Goal: Task Accomplishment & Management: Manage account settings

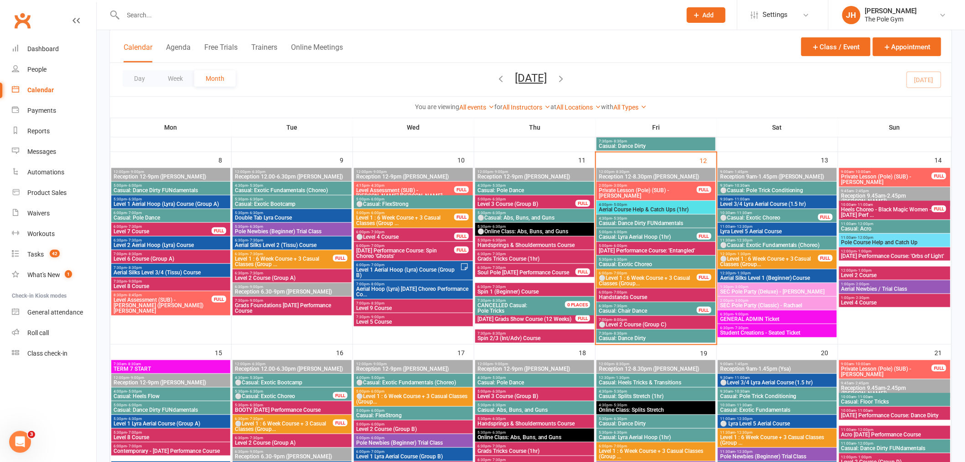
scroll to position [253, 0]
click at [612, 204] on span "- 5:00pm" at bounding box center [619, 204] width 15 height 4
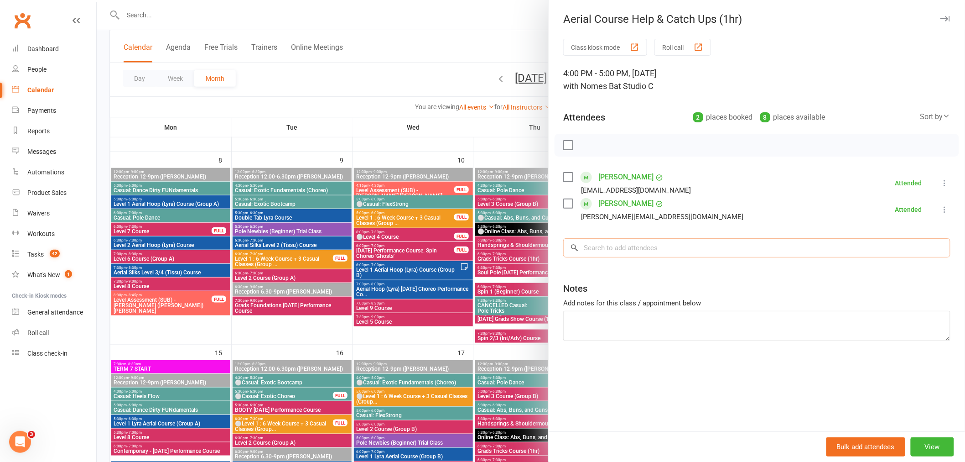
click at [650, 251] on input "search" at bounding box center [756, 247] width 387 height 19
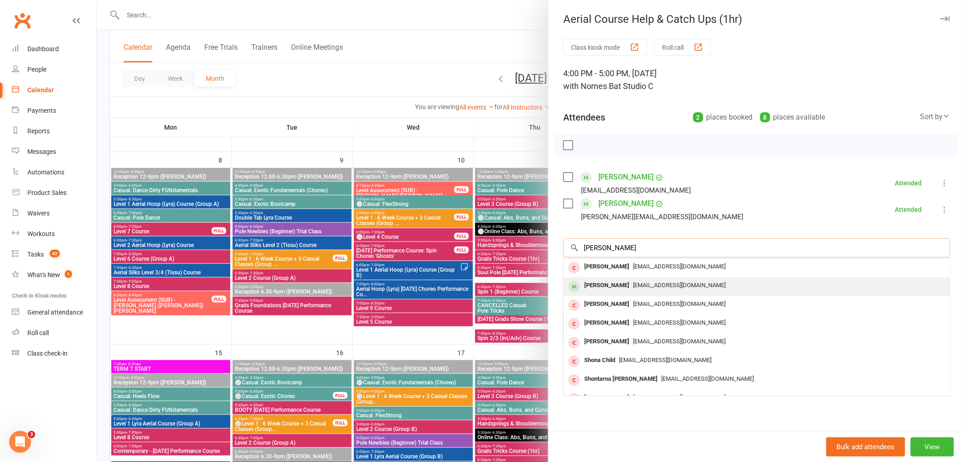
type input "shontel"
click at [590, 289] on div "Shontel Lester" at bounding box center [607, 285] width 52 height 13
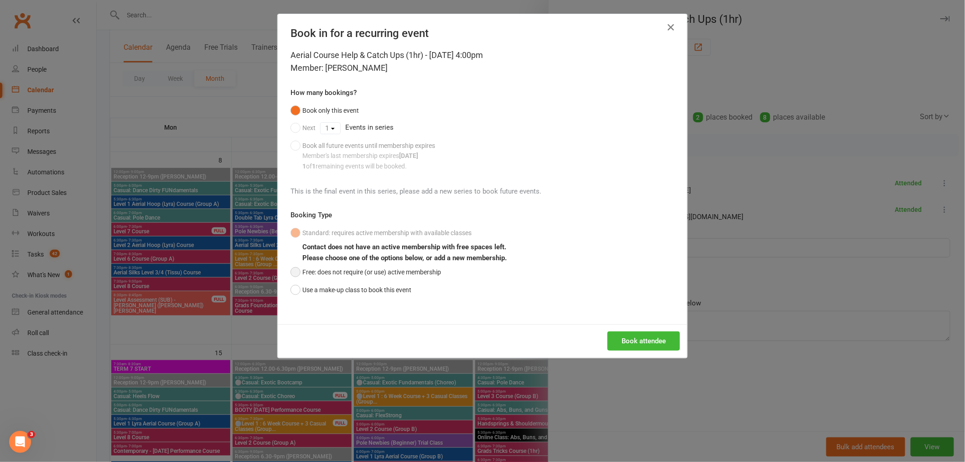
click at [332, 276] on button "Free: does not require (or use) active membership" at bounding box center [366, 271] width 150 height 17
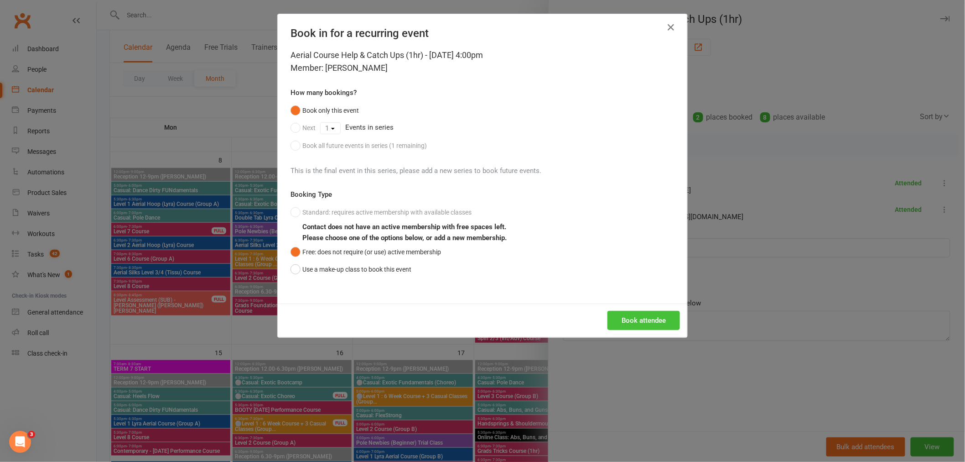
click at [664, 316] on button "Book attendee" at bounding box center [643, 320] width 73 height 19
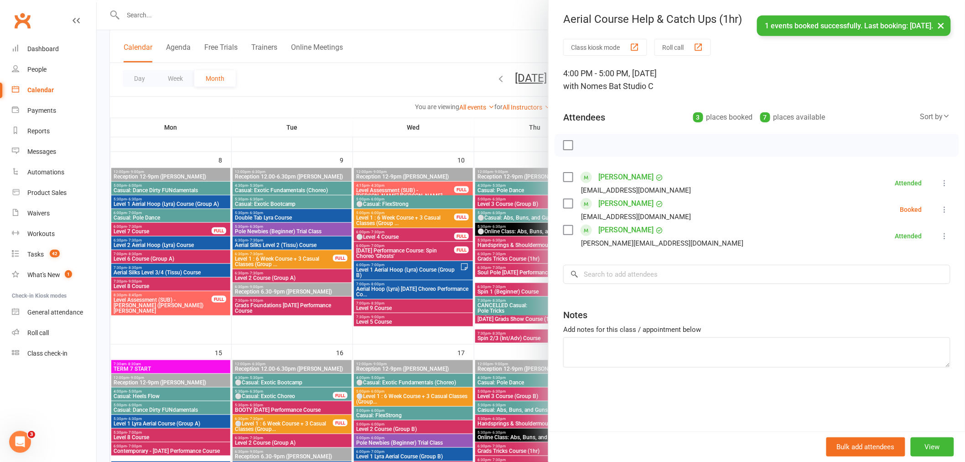
click at [941, 207] on icon at bounding box center [944, 209] width 9 height 9
click at [880, 259] on link "Check in" at bounding box center [901, 263] width 98 height 18
click at [674, 273] on input "search" at bounding box center [756, 274] width 387 height 19
click at [404, 251] on div at bounding box center [531, 231] width 868 height 462
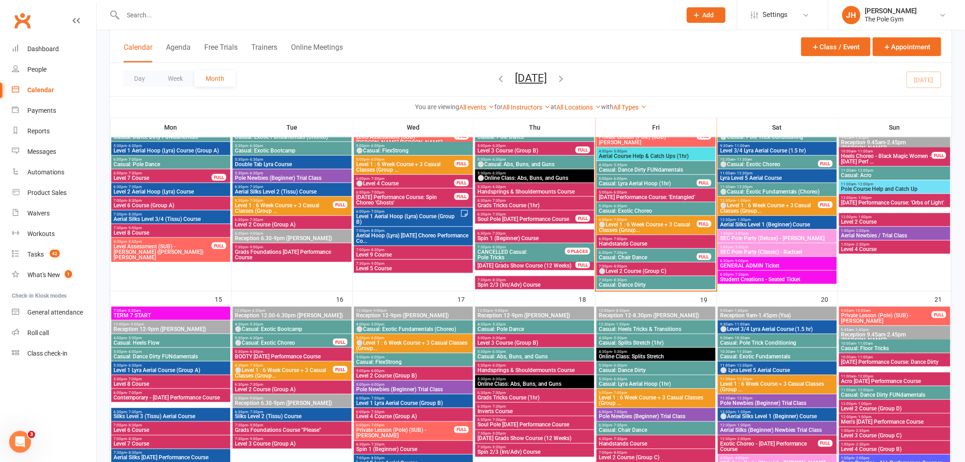
scroll to position [456, 0]
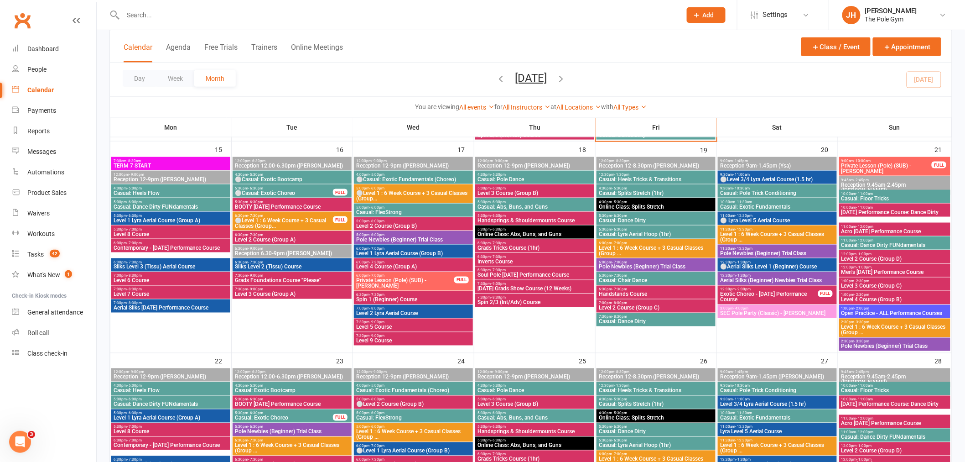
click at [488, 218] on span "Handsprings & Shouldermounts Course" at bounding box center [534, 220] width 115 height 5
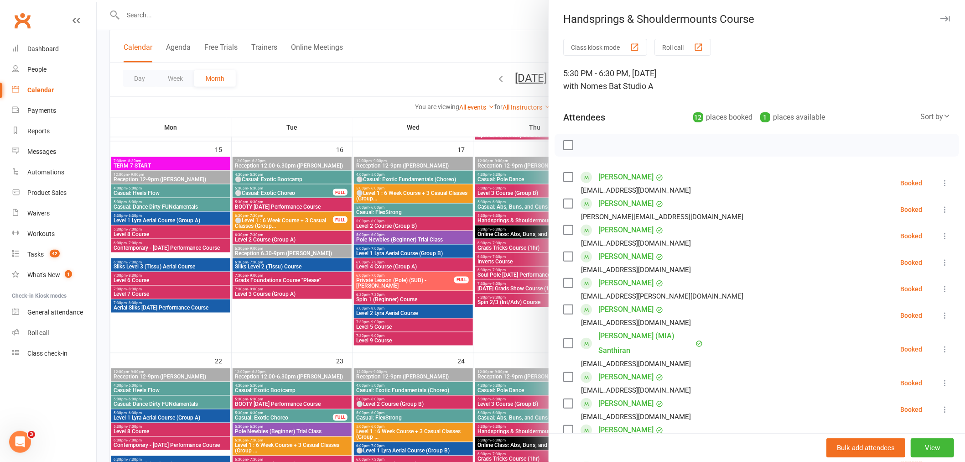
click at [496, 220] on div at bounding box center [531, 231] width 868 height 462
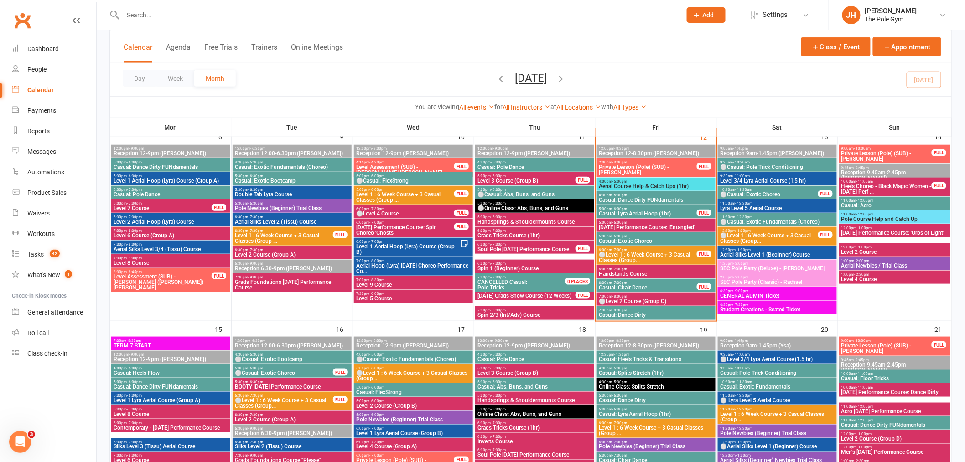
scroll to position [253, 0]
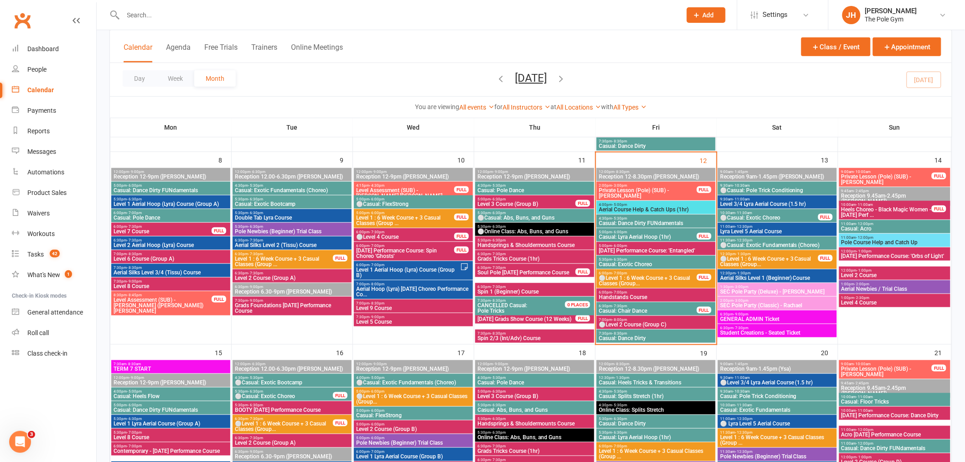
click at [634, 212] on span "Aerial Course Help & Catch Ups (1hr)" at bounding box center [655, 209] width 115 height 5
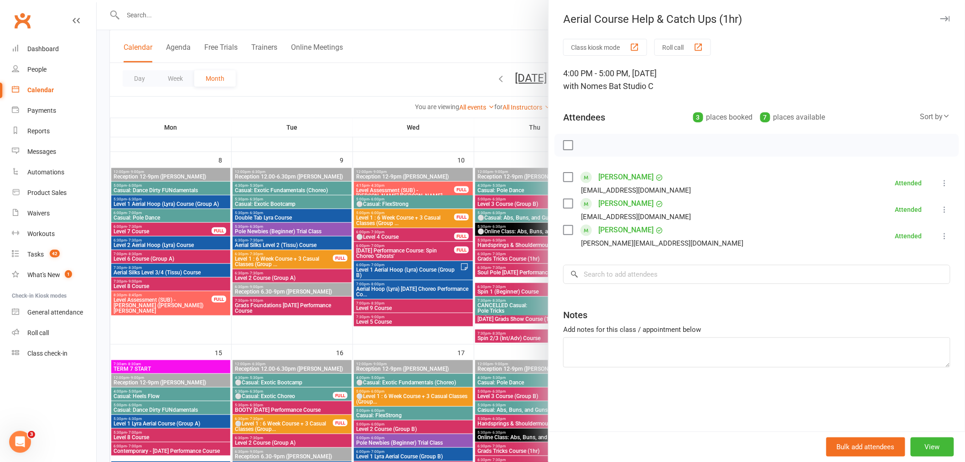
click at [475, 268] on div at bounding box center [531, 231] width 868 height 462
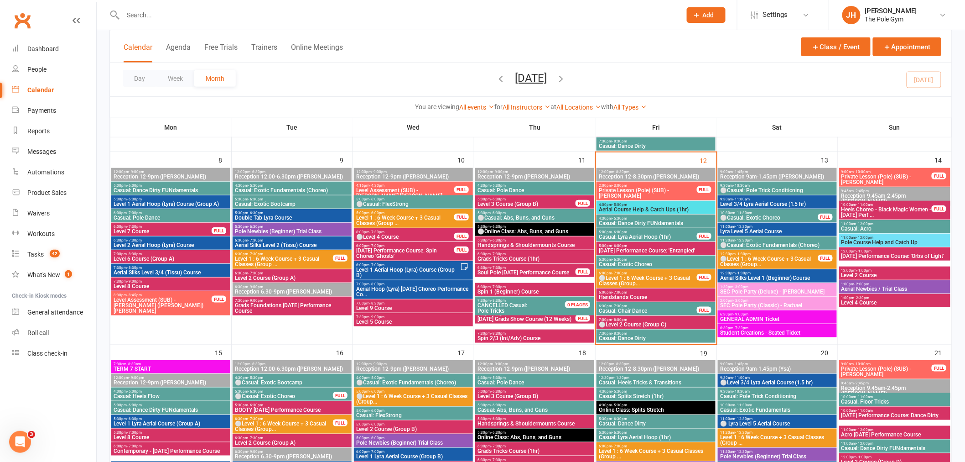
scroll to position [304, 0]
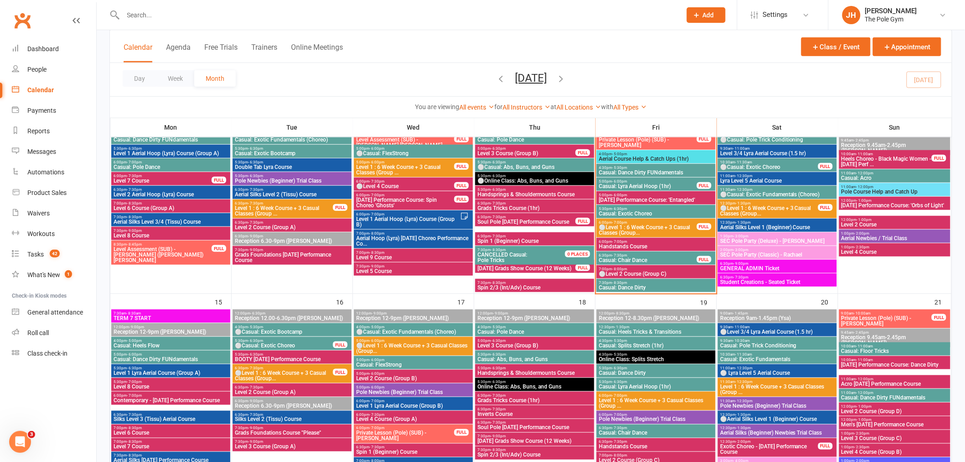
click at [262, 357] on span "BOOTY Halloween Performance Course" at bounding box center [291, 358] width 115 height 5
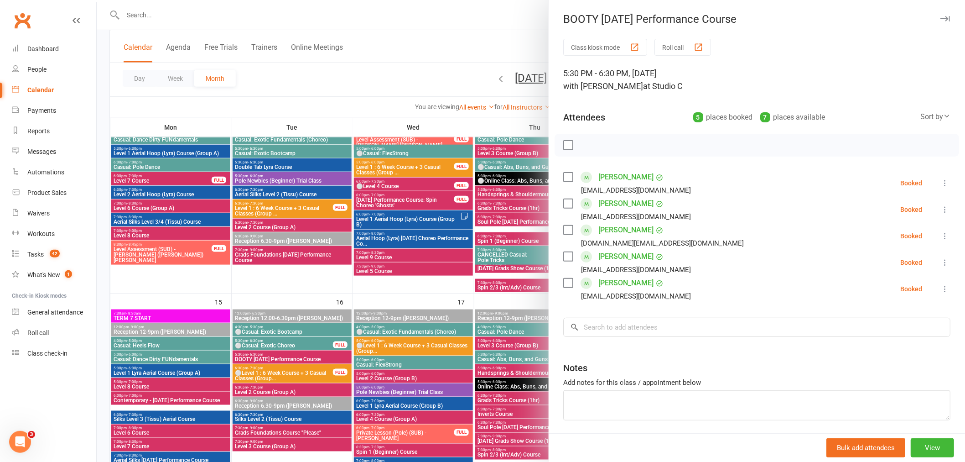
click at [262, 357] on div at bounding box center [531, 231] width 868 height 462
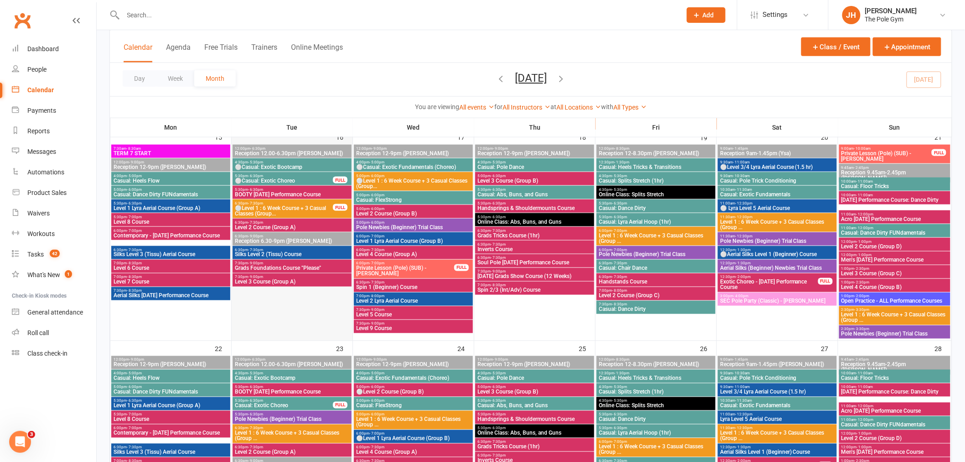
scroll to position [507, 0]
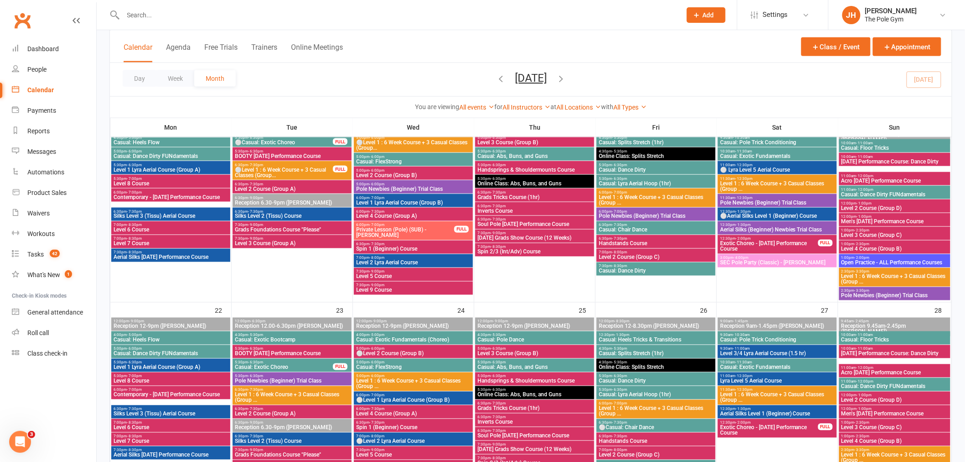
click at [249, 380] on span "Pole Newbies (Beginner) Trial Class" at bounding box center [291, 380] width 115 height 5
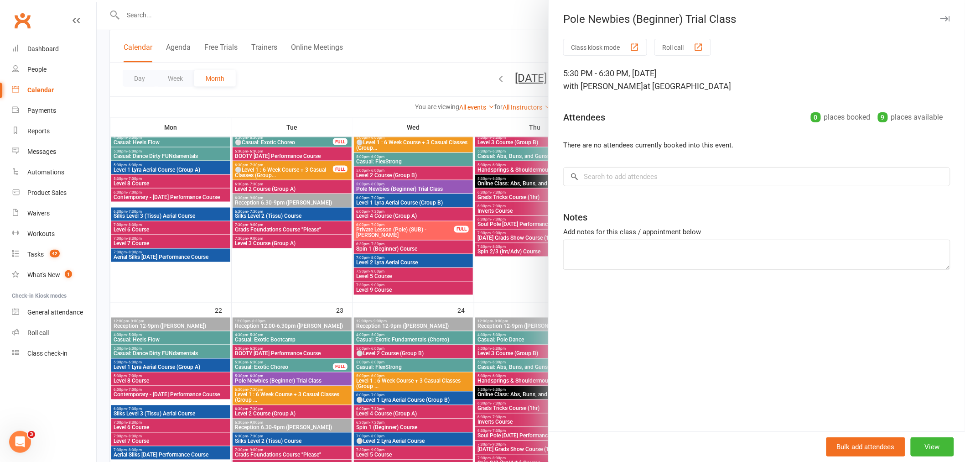
click at [276, 376] on div at bounding box center [531, 231] width 868 height 462
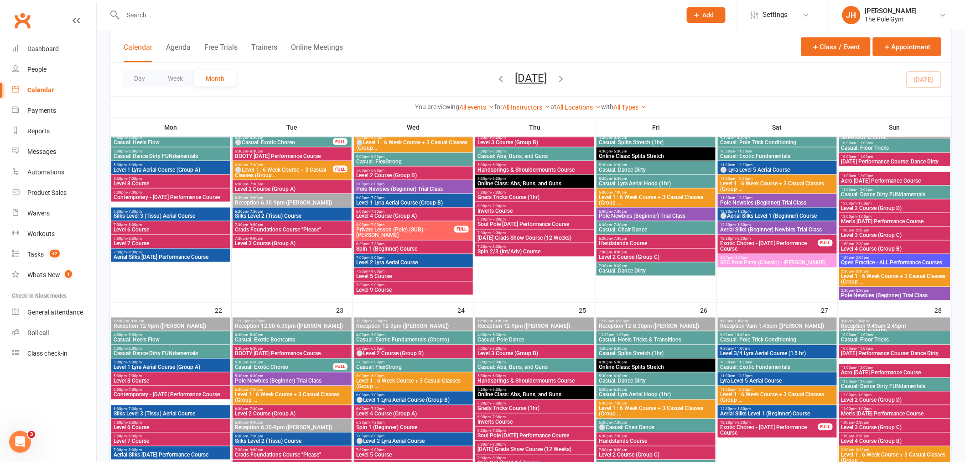
click at [254, 414] on span "Level 2 Course (Group A)" at bounding box center [291, 413] width 115 height 5
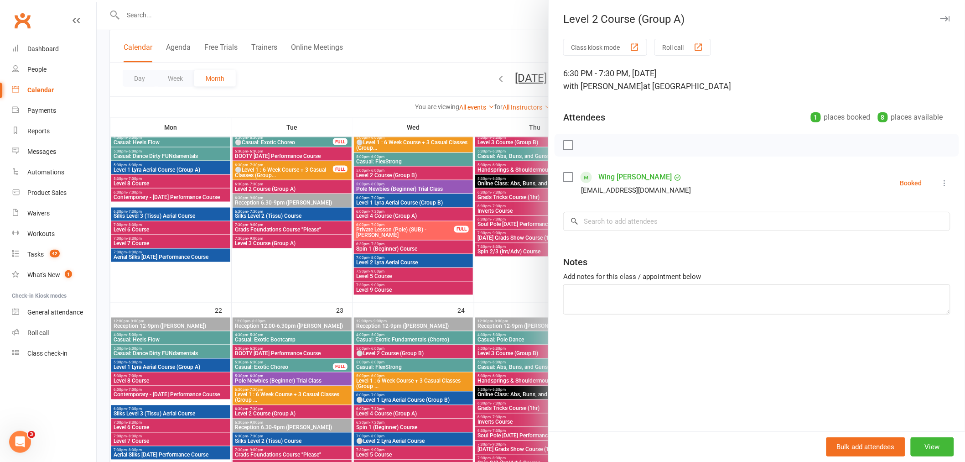
click at [257, 382] on div at bounding box center [531, 231] width 868 height 462
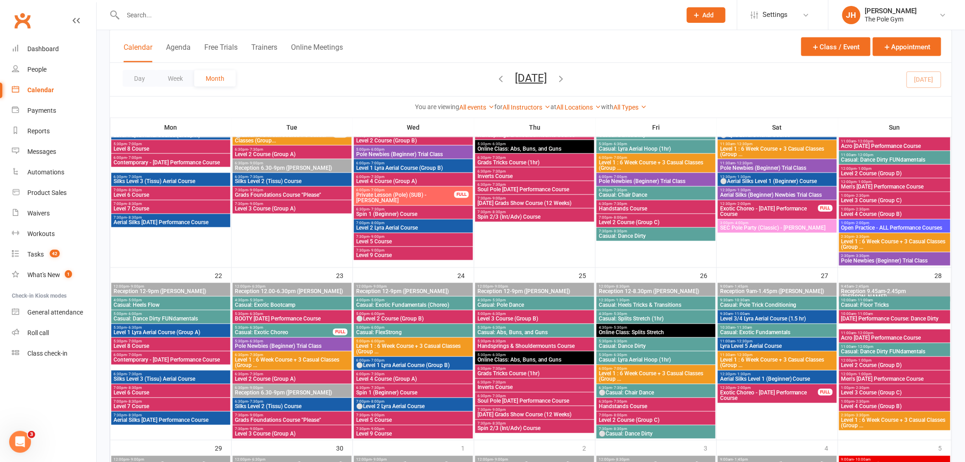
scroll to position [557, 0]
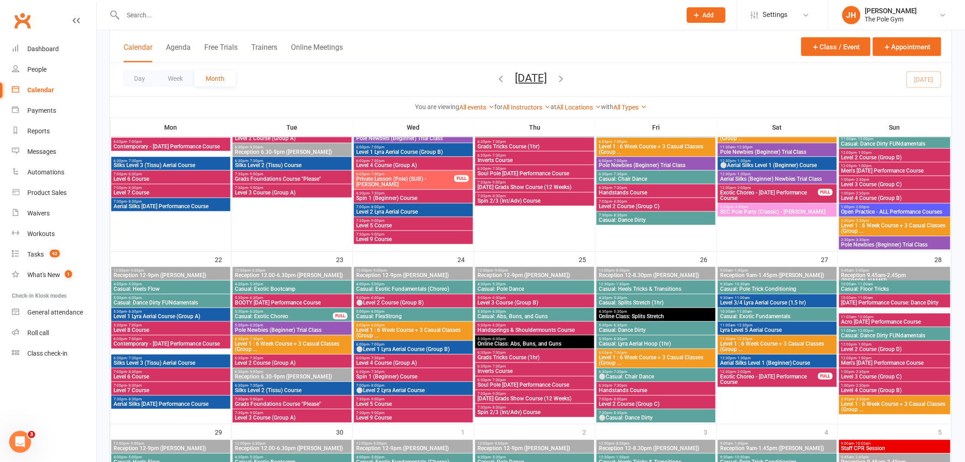
click at [245, 416] on span "Level 3 Course (Group A)" at bounding box center [291, 417] width 115 height 5
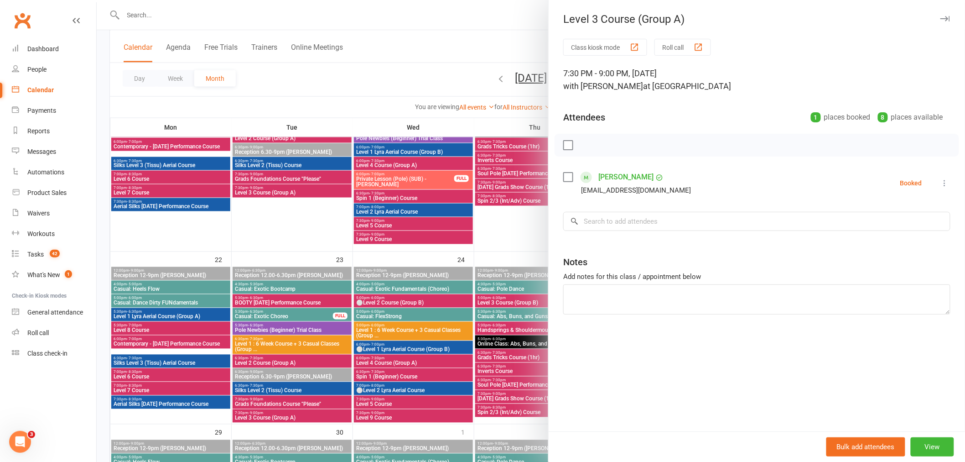
click at [244, 361] on div at bounding box center [531, 231] width 868 height 462
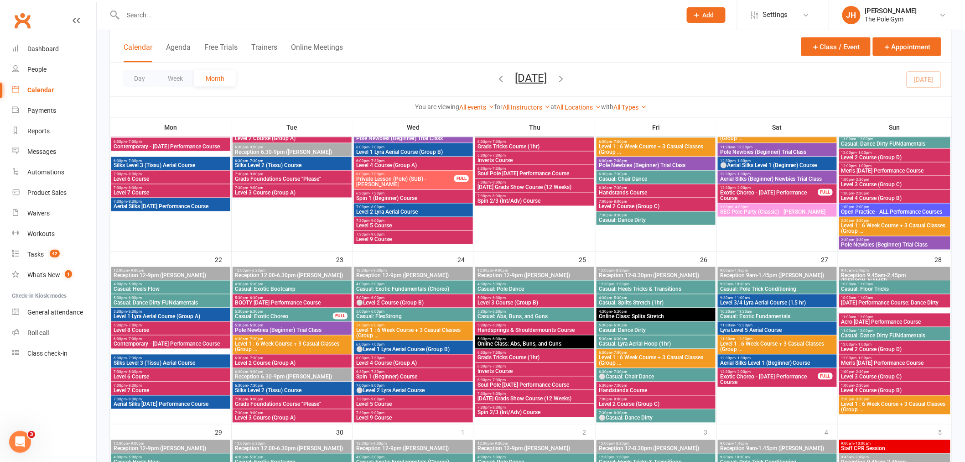
click at [246, 328] on span "Pole Newbies (Beginner) Trial Class" at bounding box center [291, 329] width 115 height 5
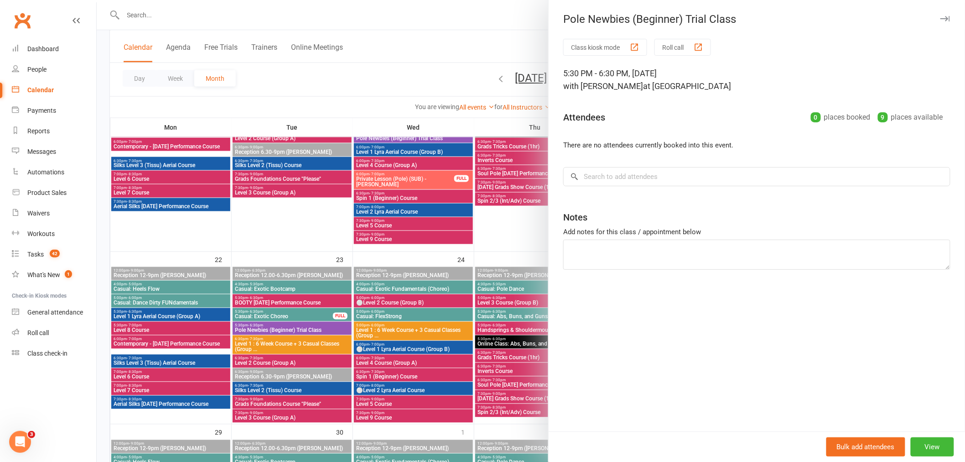
click at [249, 361] on div at bounding box center [531, 231] width 868 height 462
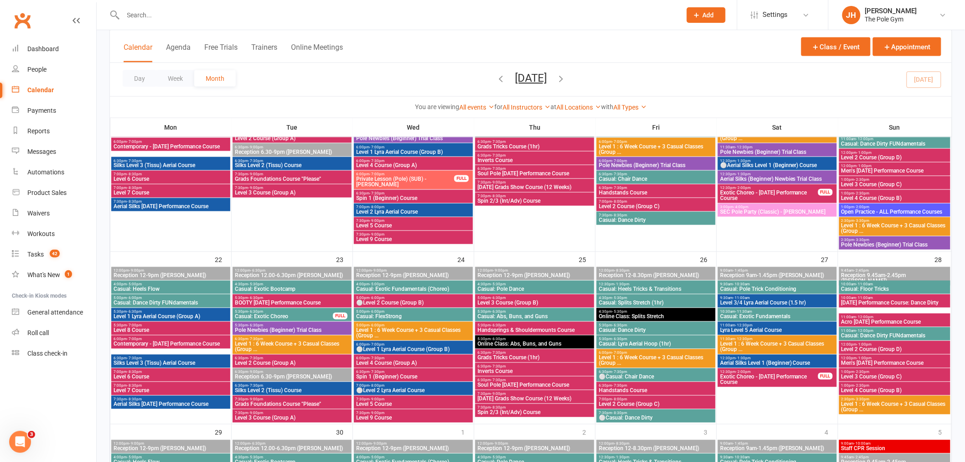
click at [256, 363] on span "Level 2 Course (Group A)" at bounding box center [291, 362] width 115 height 5
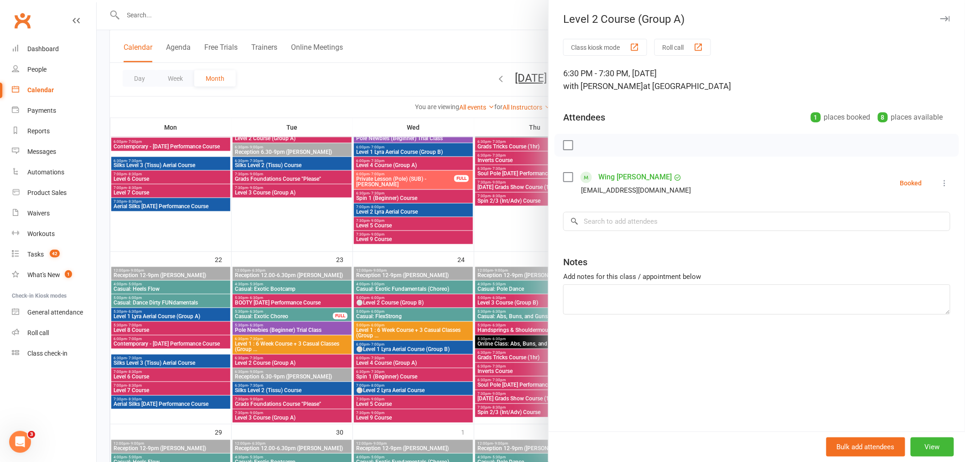
click at [259, 363] on div at bounding box center [531, 231] width 868 height 462
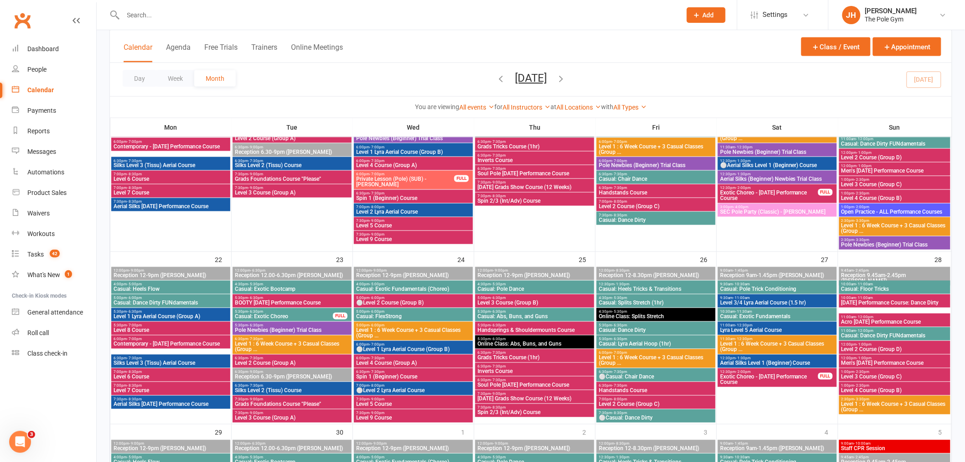
click at [245, 416] on span "Level 3 Course (Group A)" at bounding box center [291, 417] width 115 height 5
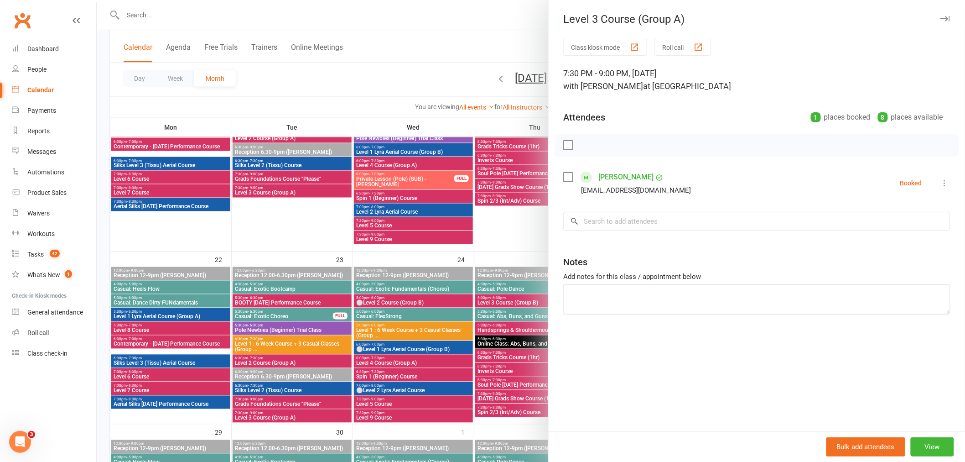
click at [305, 381] on div at bounding box center [531, 231] width 868 height 462
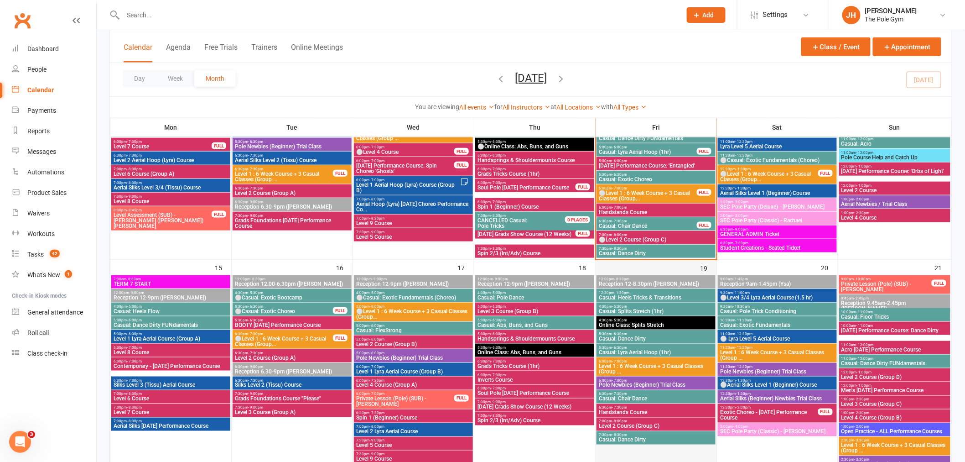
scroll to position [253, 0]
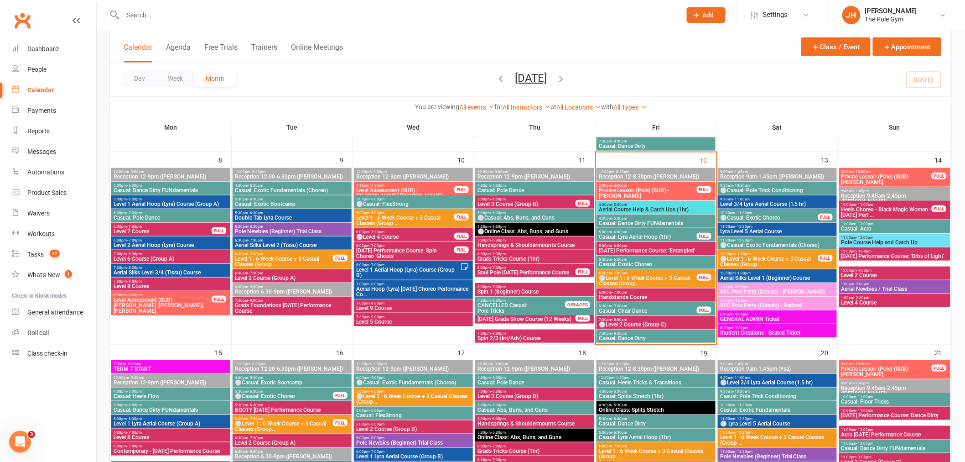
click at [632, 235] on span "Casual: Lyra Aerial Hoop (1hr)" at bounding box center [647, 236] width 99 height 5
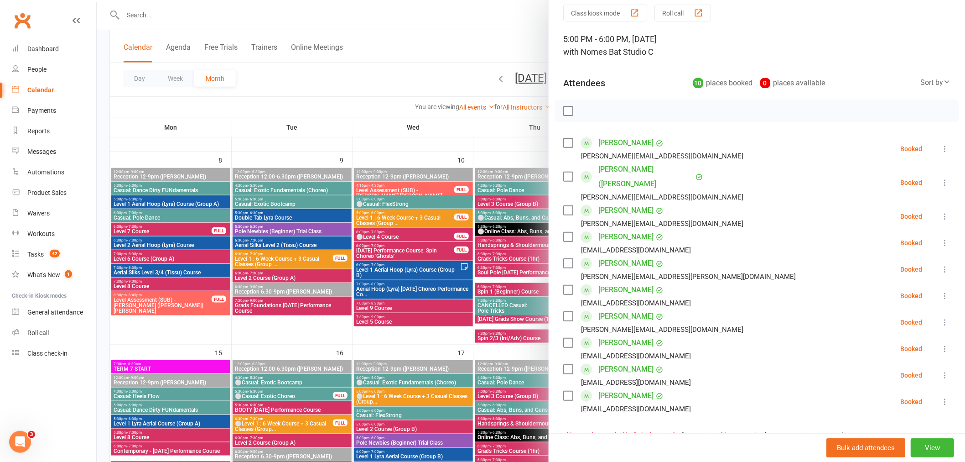
scroll to position [51, 0]
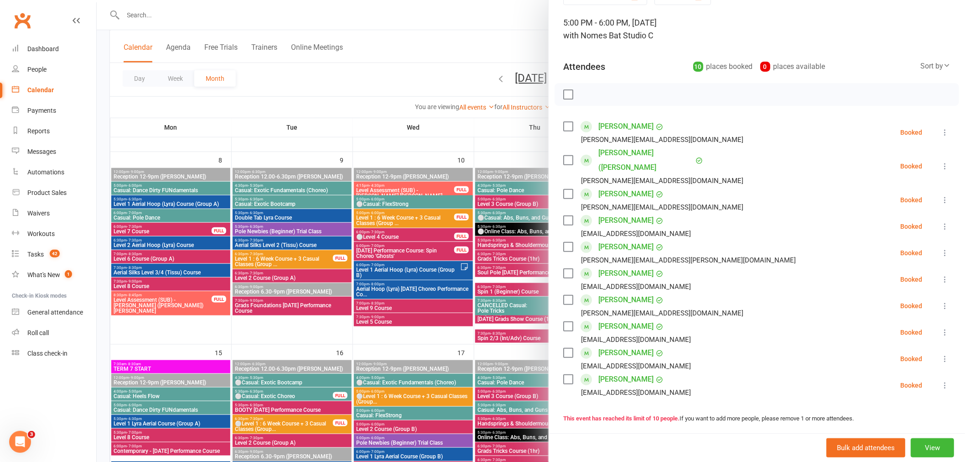
click at [940, 133] on icon at bounding box center [944, 132] width 9 height 9
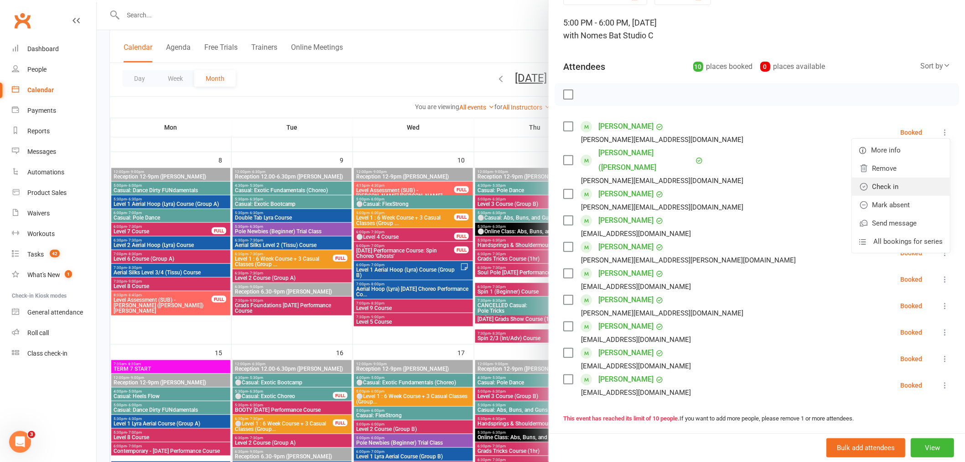
click at [869, 184] on link "Check in" at bounding box center [901, 186] width 98 height 18
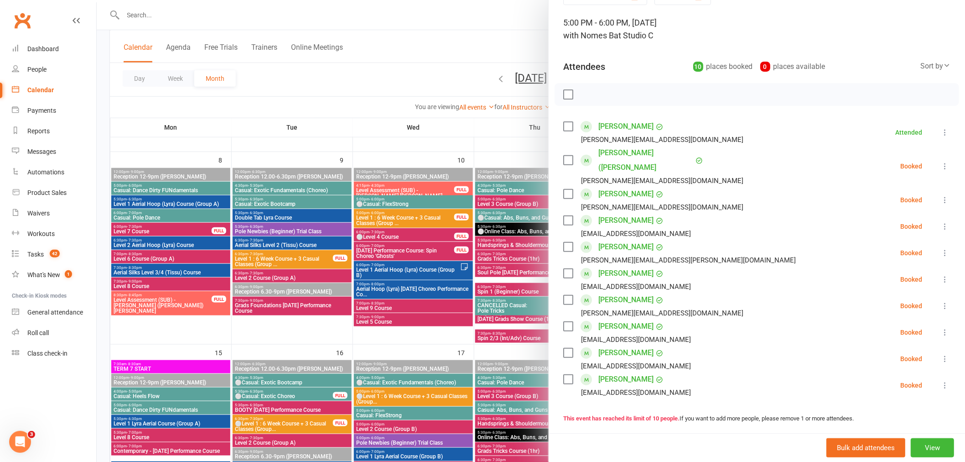
click at [422, 249] on div at bounding box center [531, 231] width 868 height 462
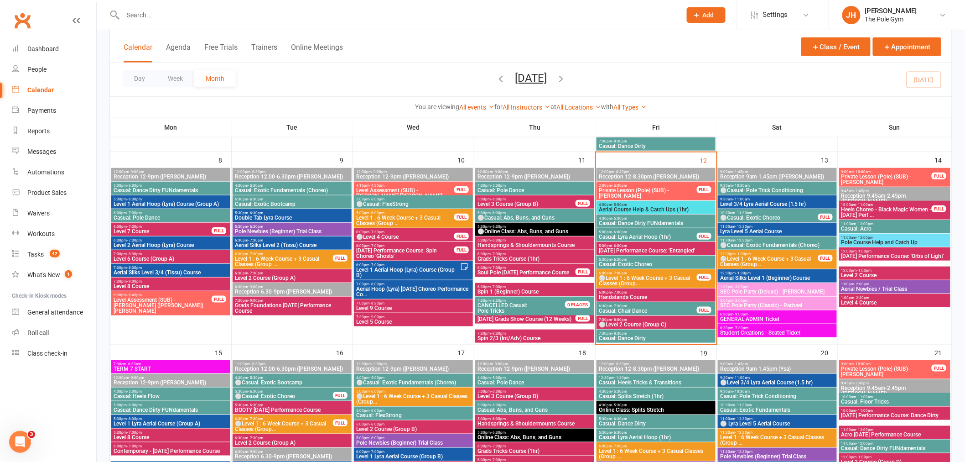
click at [638, 236] on span "Casual: Lyra Aerial Hoop (1hr)" at bounding box center [647, 236] width 99 height 5
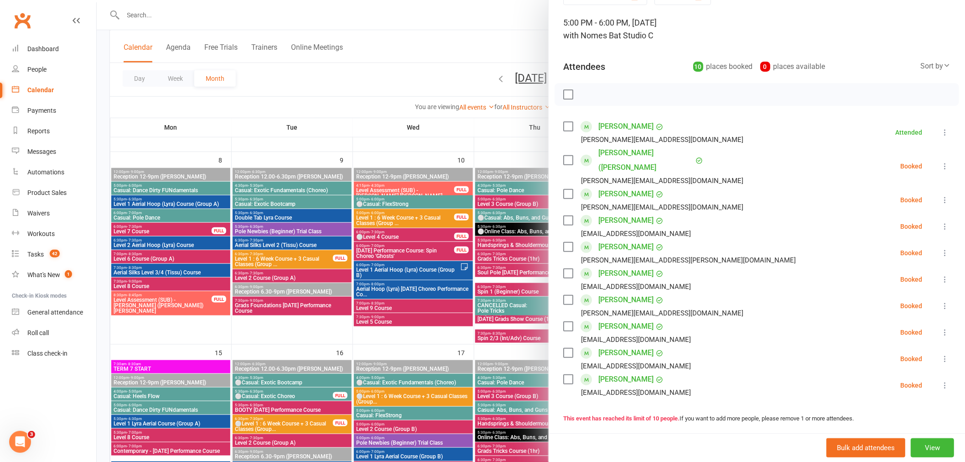
click at [379, 302] on div at bounding box center [531, 231] width 868 height 462
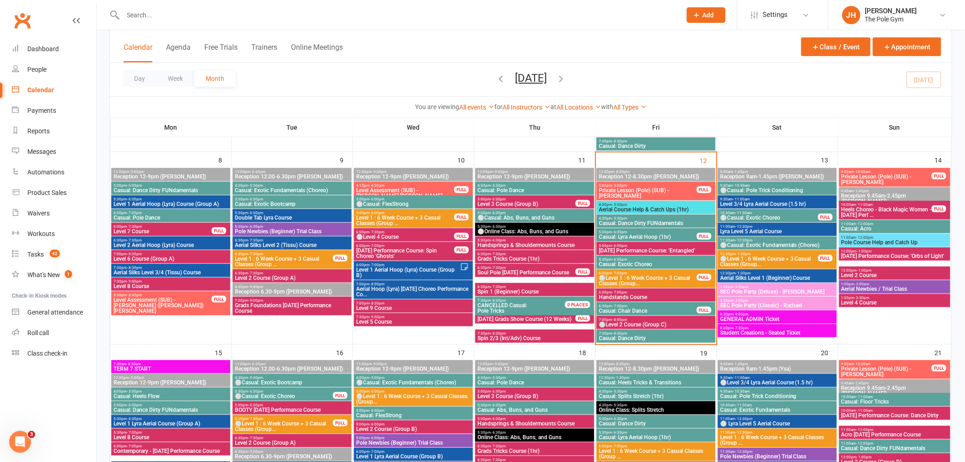
scroll to position [405, 0]
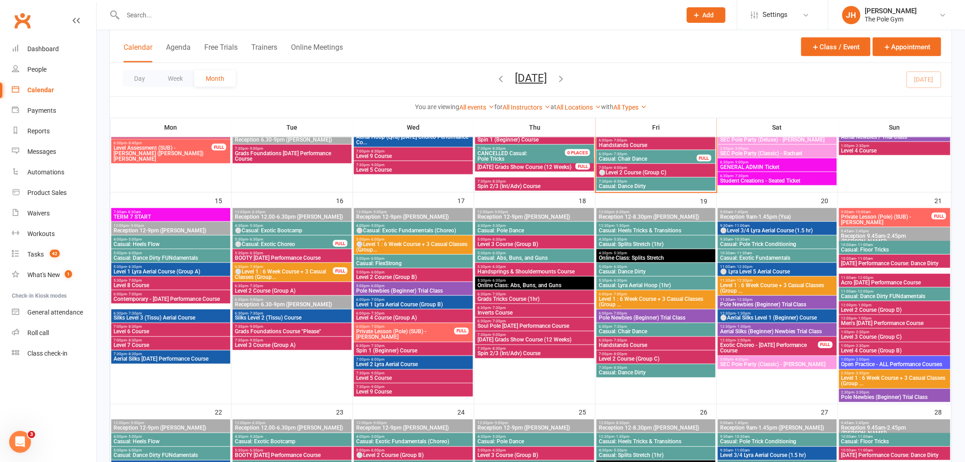
click at [258, 255] on span "BOOTY Halloween Performance Course" at bounding box center [291, 257] width 115 height 5
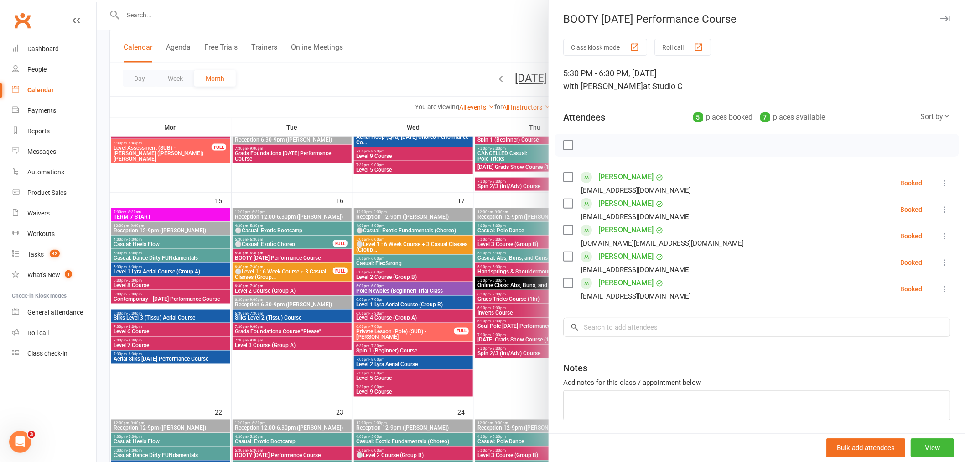
click at [285, 284] on div at bounding box center [531, 231] width 868 height 462
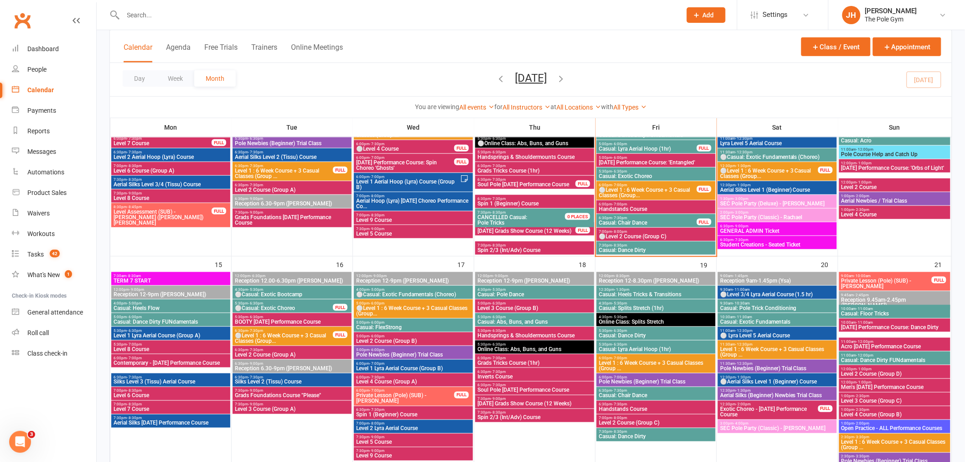
scroll to position [202, 0]
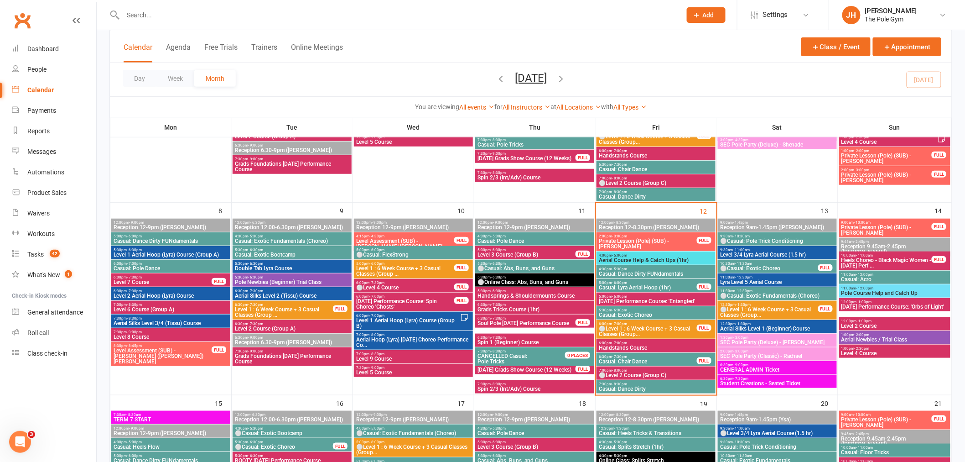
click at [623, 296] on span "- 6:00pm" at bounding box center [619, 296] width 15 height 4
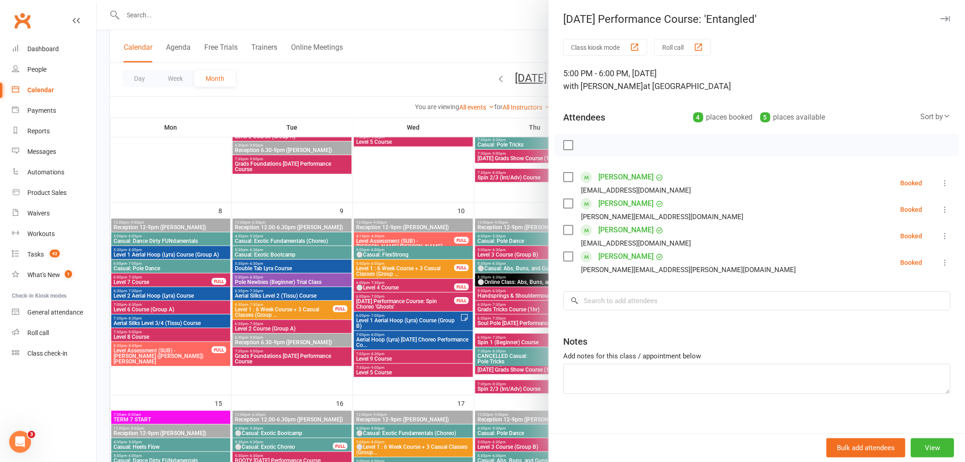
drag, startPoint x: 929, startPoint y: 212, endPoint x: 926, endPoint y: 220, distance: 9.1
click at [940, 212] on icon at bounding box center [944, 209] width 9 height 9
click at [885, 257] on link "Check in" at bounding box center [901, 263] width 98 height 18
click at [940, 183] on icon at bounding box center [944, 182] width 9 height 9
click at [881, 238] on link "Check in" at bounding box center [901, 237] width 98 height 18
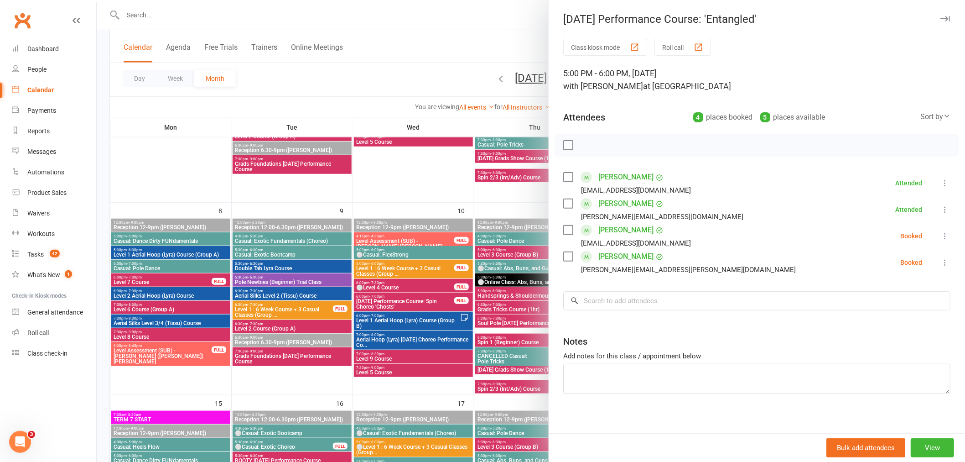
click at [933, 267] on li "Maureen Kwan maureen.kwan@hotmail.fr Booked More info Remove Check in Mark abse…" at bounding box center [756, 262] width 387 height 26
click at [940, 265] on icon at bounding box center [944, 262] width 9 height 9
click at [886, 316] on link "Check in" at bounding box center [901, 316] width 98 height 18
click at [921, 236] on li "Rebecca Kitchiner beckitchiner@outlook.com Booked More info Remove Check in Mar…" at bounding box center [756, 236] width 387 height 26
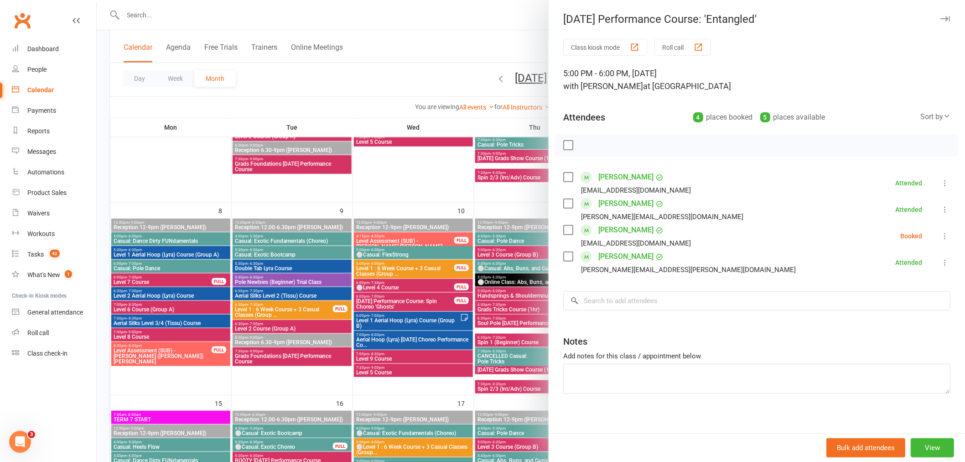
click at [923, 236] on li "Rebecca Kitchiner beckitchiner@outlook.com Booked More info Remove Check in Mar…" at bounding box center [756, 236] width 387 height 26
click at [940, 239] on icon at bounding box center [944, 235] width 9 height 9
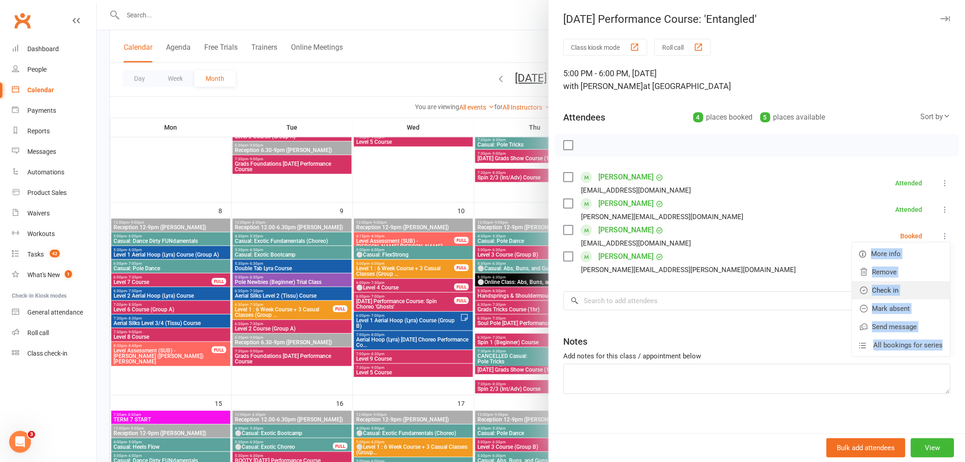
click at [878, 289] on link "Check in" at bounding box center [901, 290] width 98 height 18
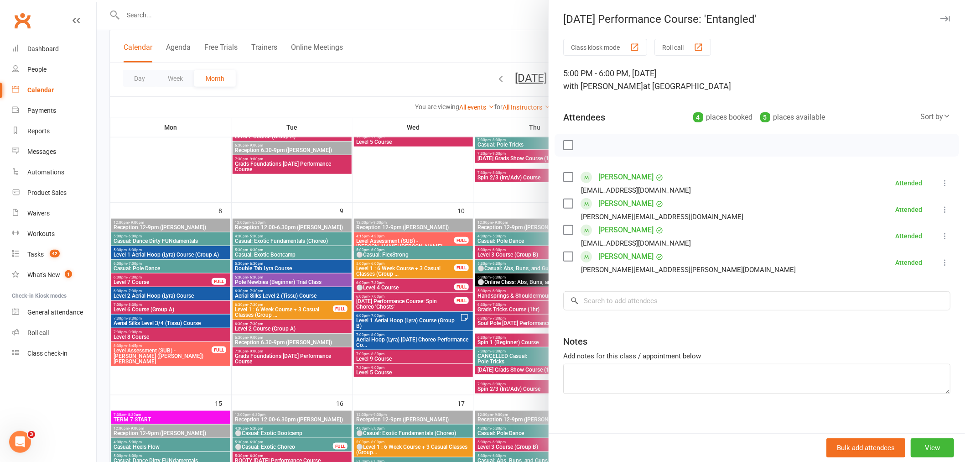
drag, startPoint x: 481, startPoint y: 201, endPoint x: 470, endPoint y: 242, distance: 42.0
click at [479, 199] on div at bounding box center [531, 231] width 868 height 462
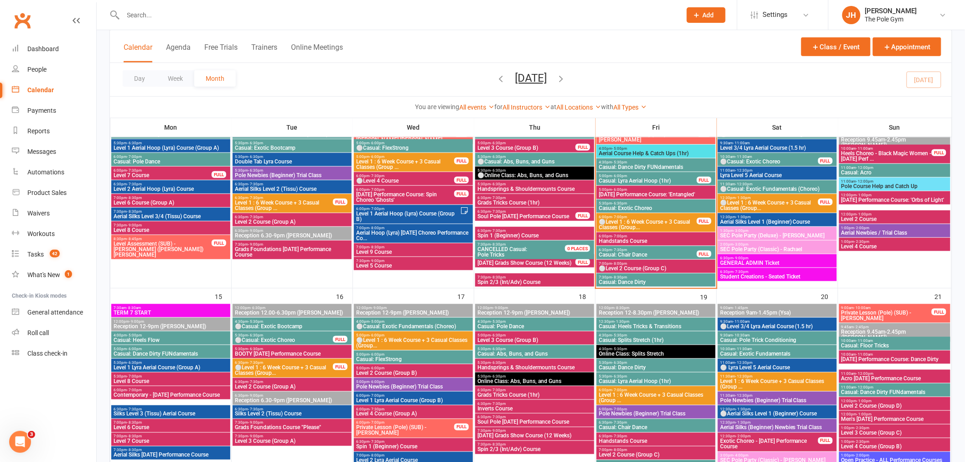
scroll to position [253, 0]
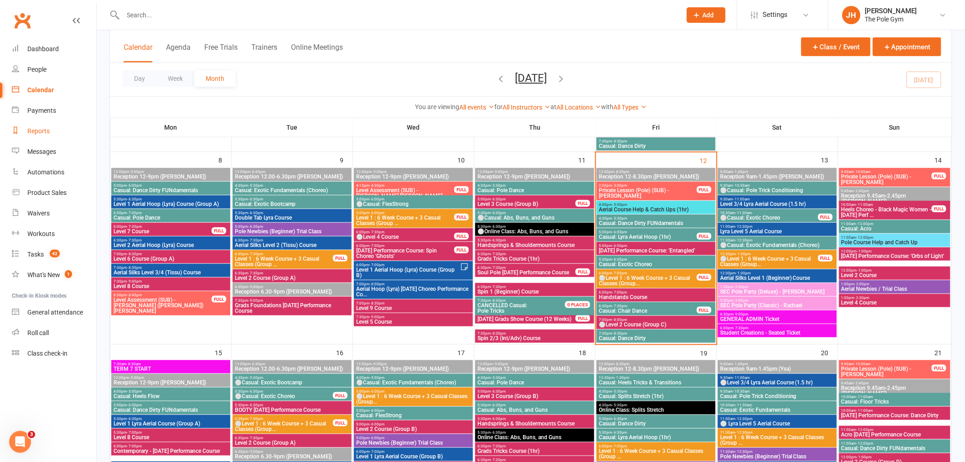
click at [40, 132] on div "Reports" at bounding box center [38, 130] width 22 height 7
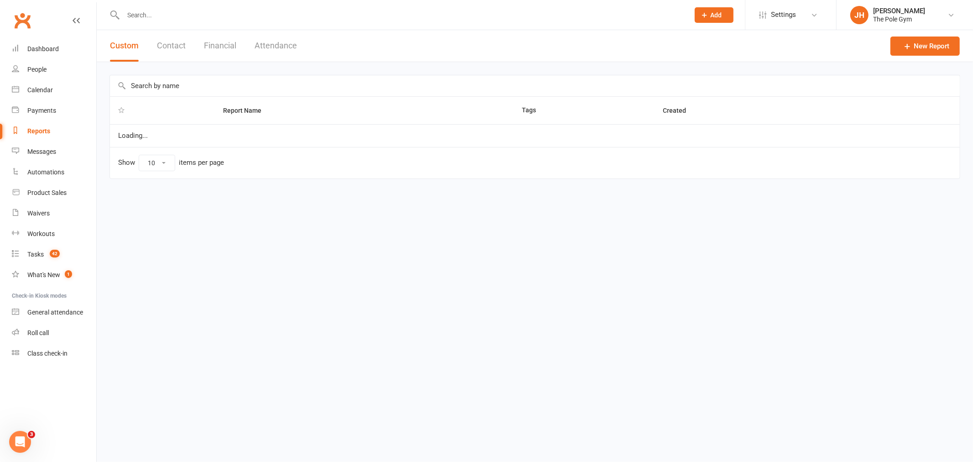
select select "100"
click at [231, 39] on button "Financial" at bounding box center [220, 45] width 32 height 31
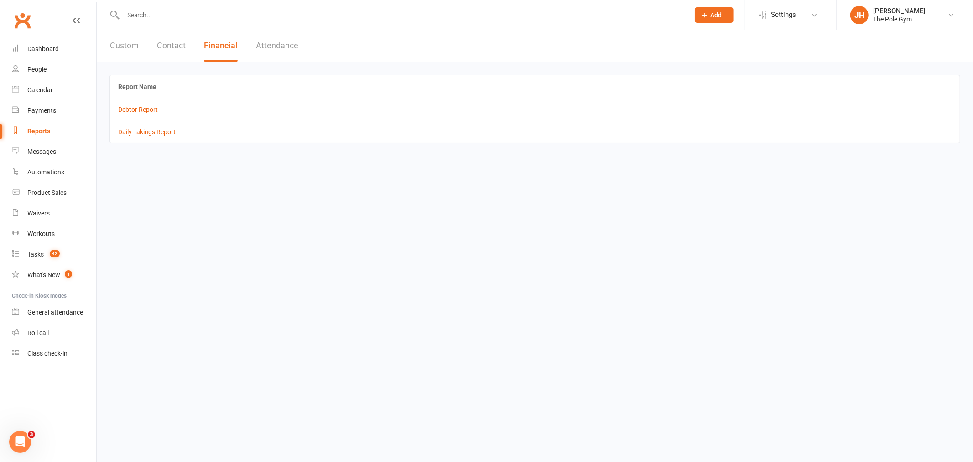
click at [160, 139] on td "Daily Takings Report" at bounding box center [535, 132] width 850 height 22
click at [156, 137] on td "Daily Takings Report" at bounding box center [535, 132] width 850 height 22
click at [149, 131] on link "Daily Takings Report" at bounding box center [146, 131] width 57 height 7
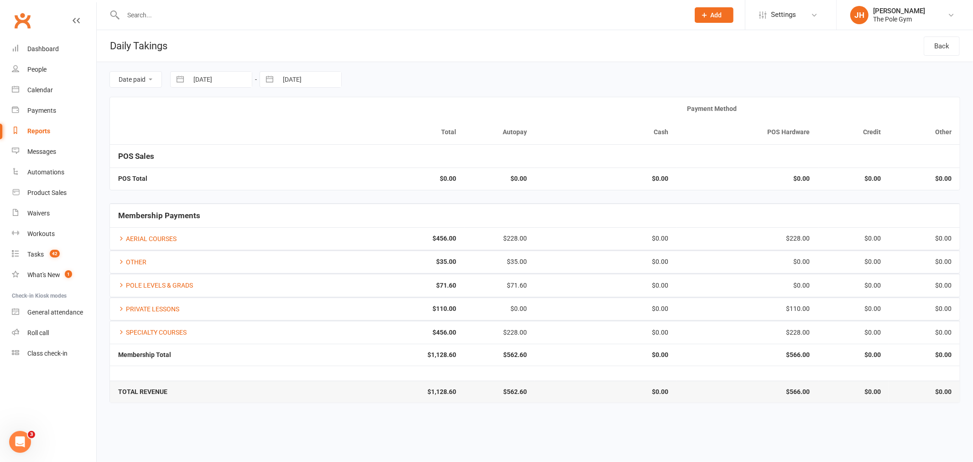
click at [223, 76] on input "12 Sep 2025" at bounding box center [219, 80] width 63 height 16
select select "7"
select select "2025"
select select "8"
select select "2025"
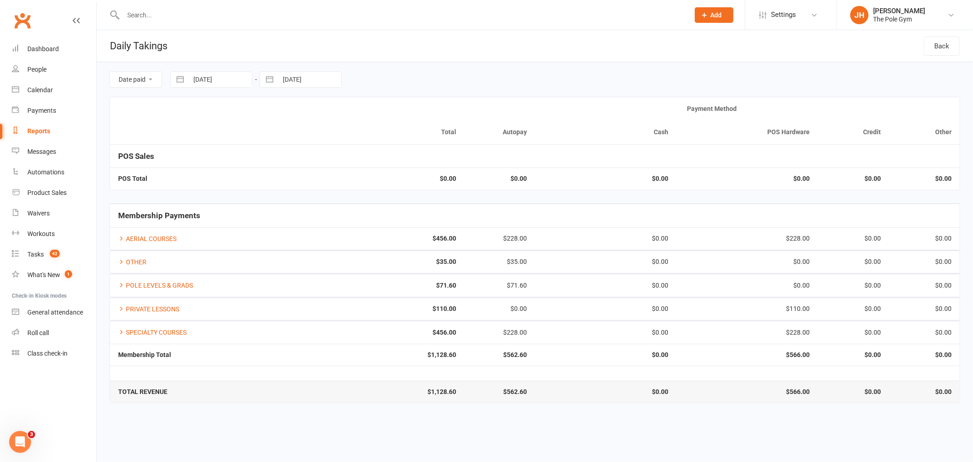
select select "9"
select select "2025"
click at [265, 170] on td "11" at bounding box center [261, 167] width 18 height 17
type input "11 Sep 2025"
click at [316, 88] on div "Date paid Due date 11 Sep 2025 Navigate forward to interact with the calendar a…" at bounding box center [534, 79] width 851 height 35
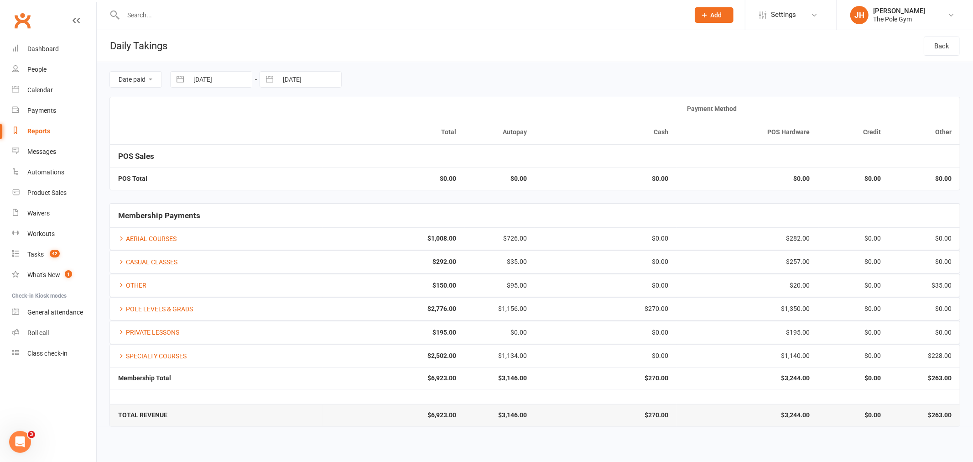
click at [319, 81] on input "12 Sep 2025" at bounding box center [309, 80] width 63 height 16
select select "7"
select select "2025"
select select "8"
select select "2025"
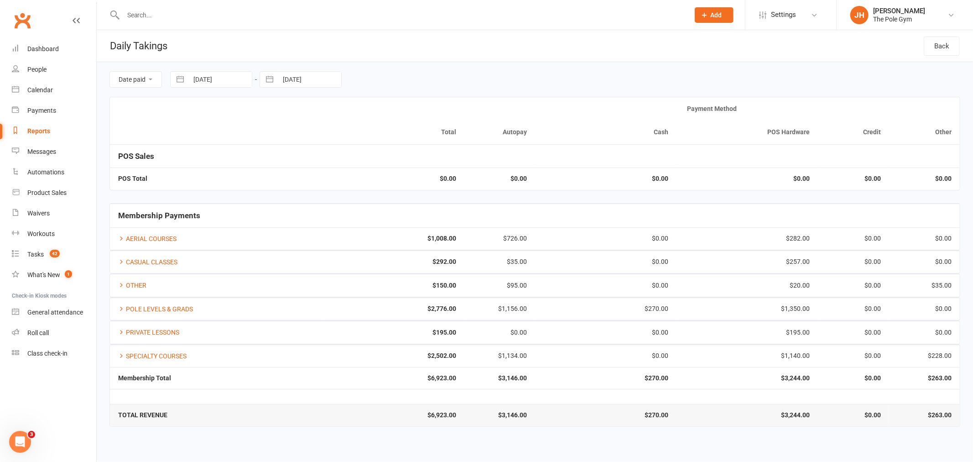
select select "9"
select select "2025"
click at [352, 170] on td "11" at bounding box center [350, 167] width 18 height 17
type input "11 Sep 2025"
click at [130, 284] on link "OTHER" at bounding box center [132, 284] width 28 height 7
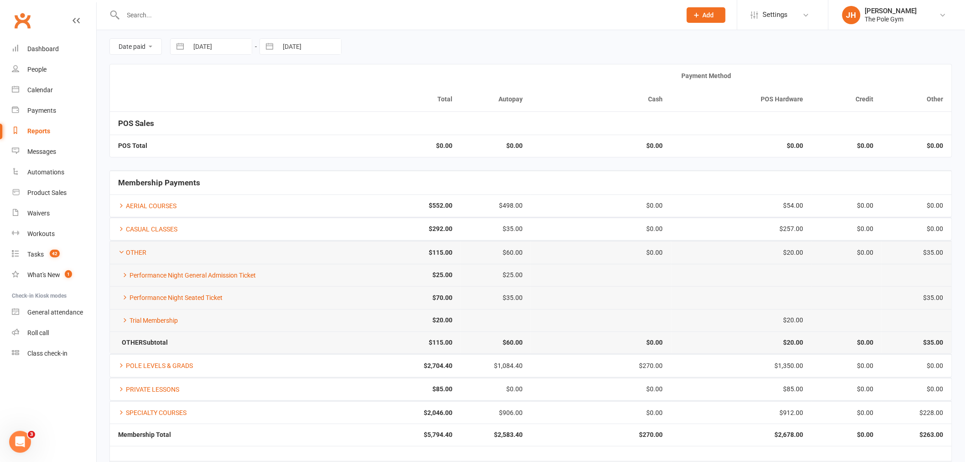
scroll to position [65, 0]
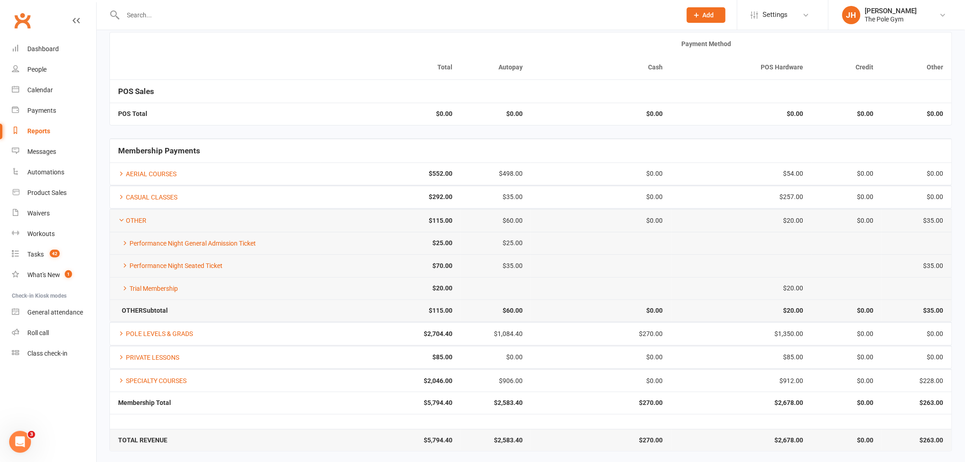
click at [459, 26] on div at bounding box center [391, 15] width 565 height 30
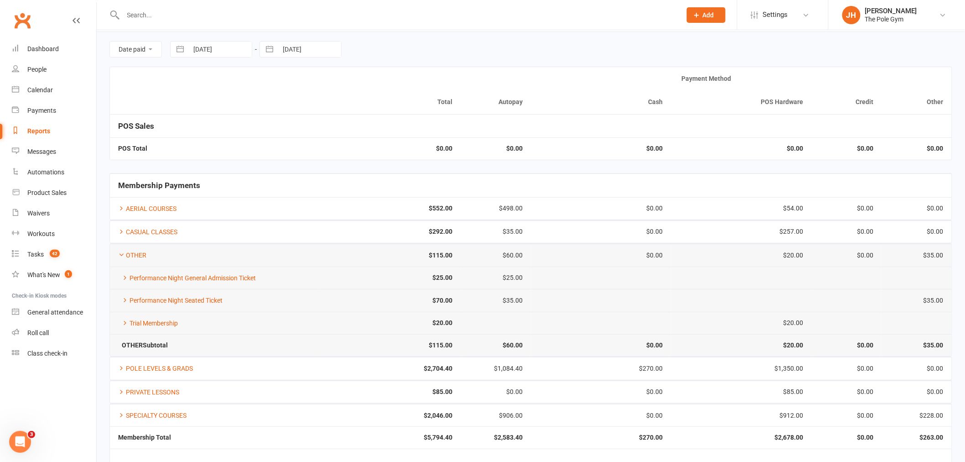
scroll to position [0, 0]
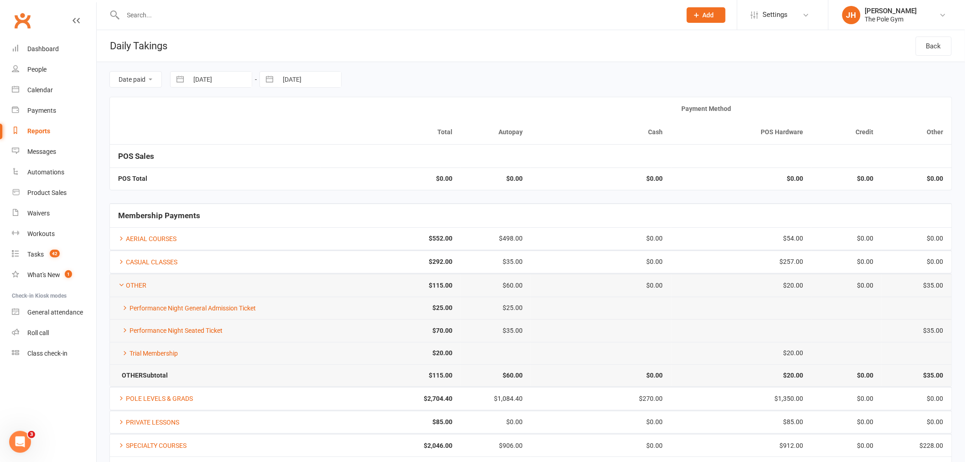
click at [249, 74] on input "11 Sep 2025" at bounding box center [219, 80] width 63 height 16
select select "7"
select select "2025"
select select "8"
select select "2025"
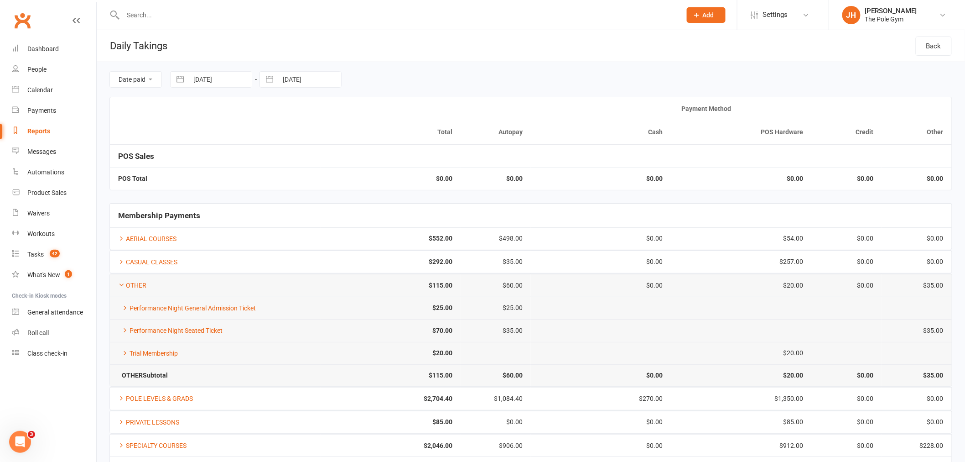
select select "9"
select select "2025"
click at [372, 65] on div "Date paid Due date 11 Sep 2025 Navigate forward to interact with the calendar a…" at bounding box center [530, 79] width 843 height 35
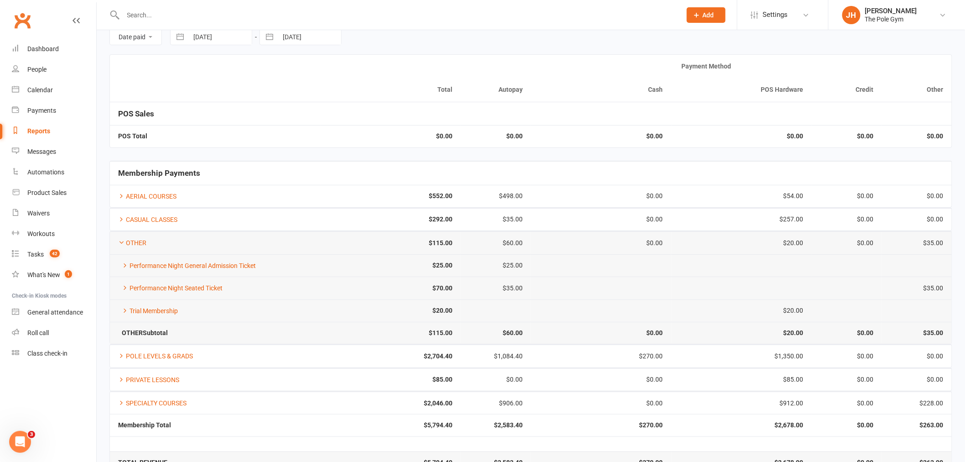
scroll to position [65, 0]
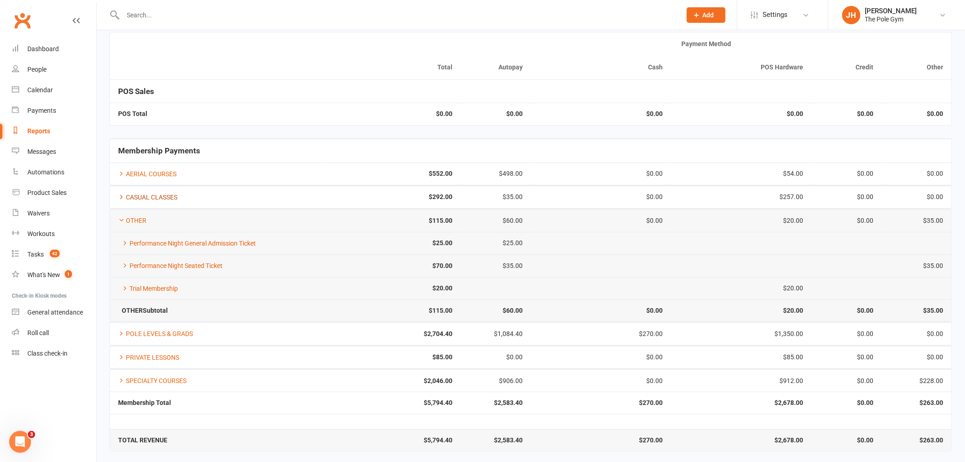
click at [164, 193] on link "CASUAL CLASSES" at bounding box center [147, 196] width 59 height 7
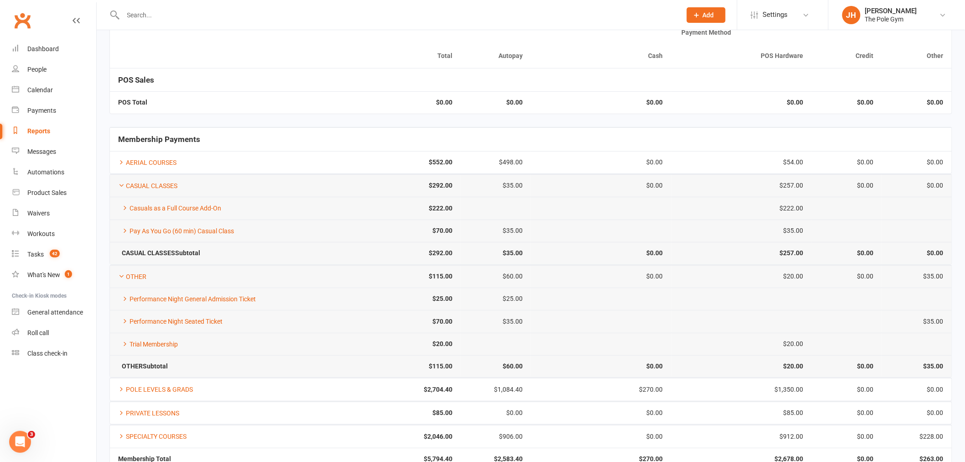
scroll to position [0, 0]
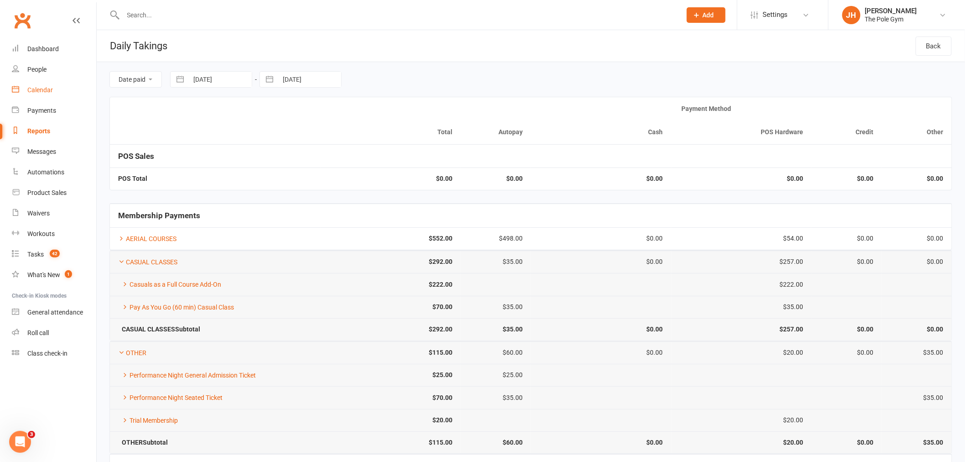
click at [61, 94] on link "Calendar" at bounding box center [54, 90] width 84 height 21
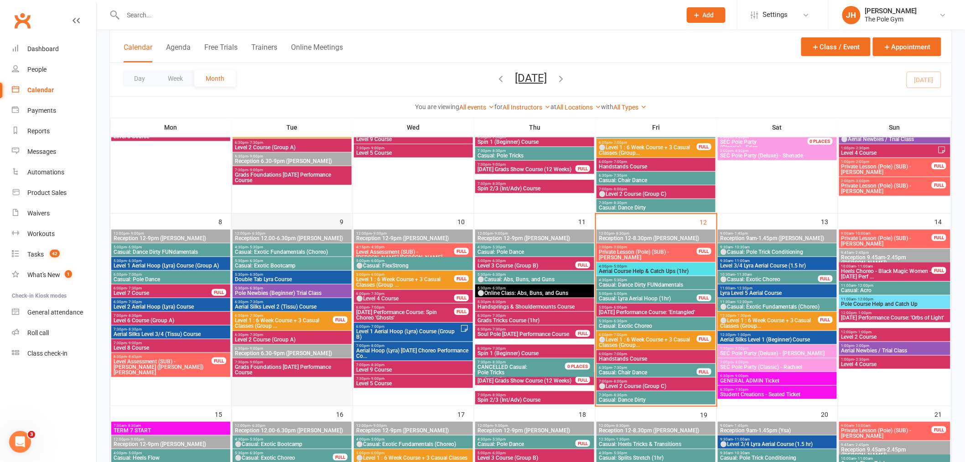
scroll to position [202, 0]
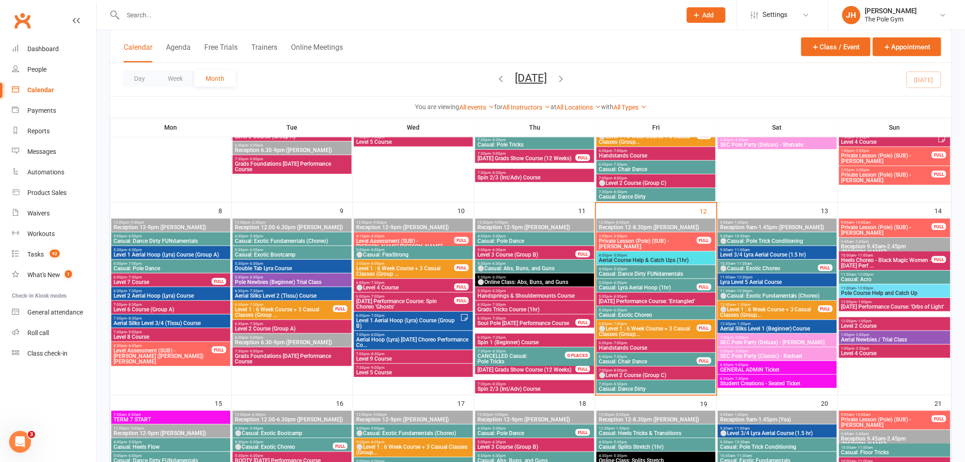
click at [362, 21] on div at bounding box center [391, 15] width 565 height 30
click at [361, 19] on input "text" at bounding box center [397, 15] width 555 height 13
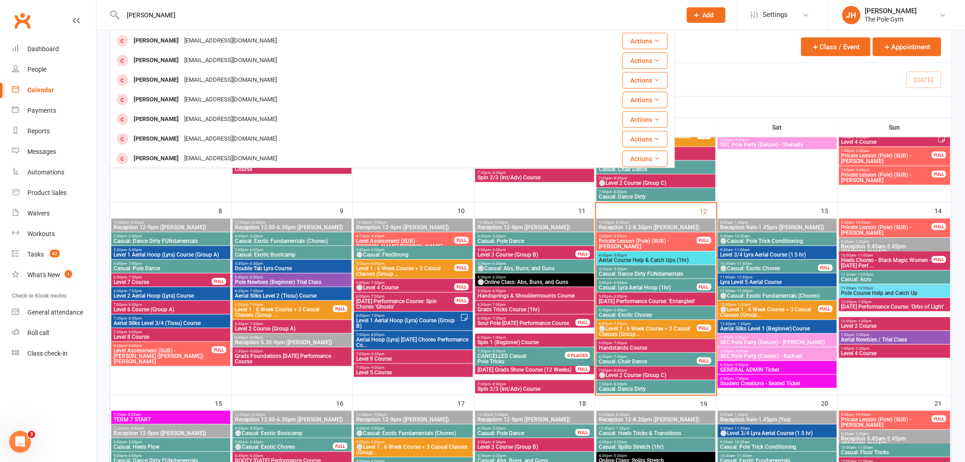
scroll to position [0, 0]
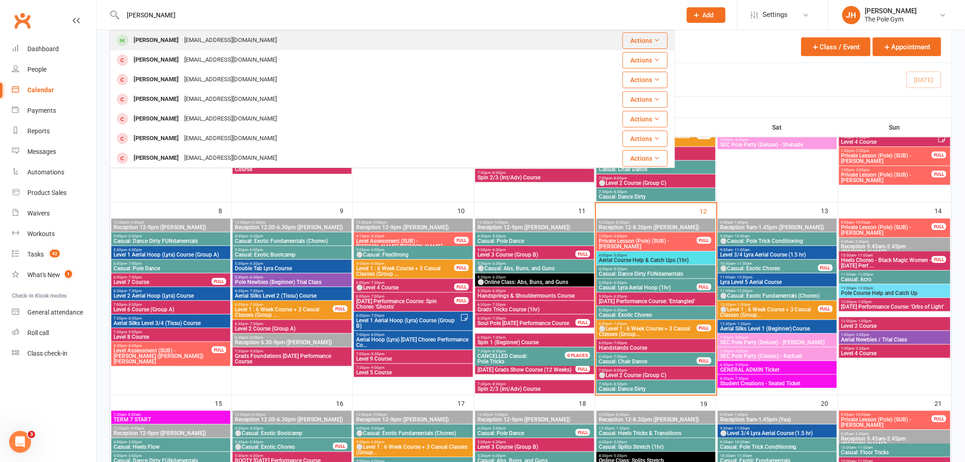
type input "LILY OSBOR"
click at [145, 38] on div "Lily Osborne" at bounding box center [156, 40] width 51 height 13
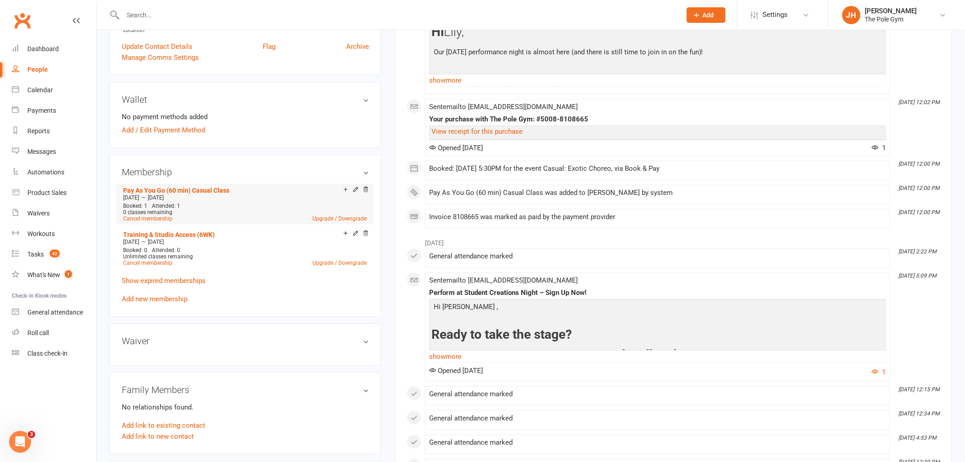
scroll to position [253, 0]
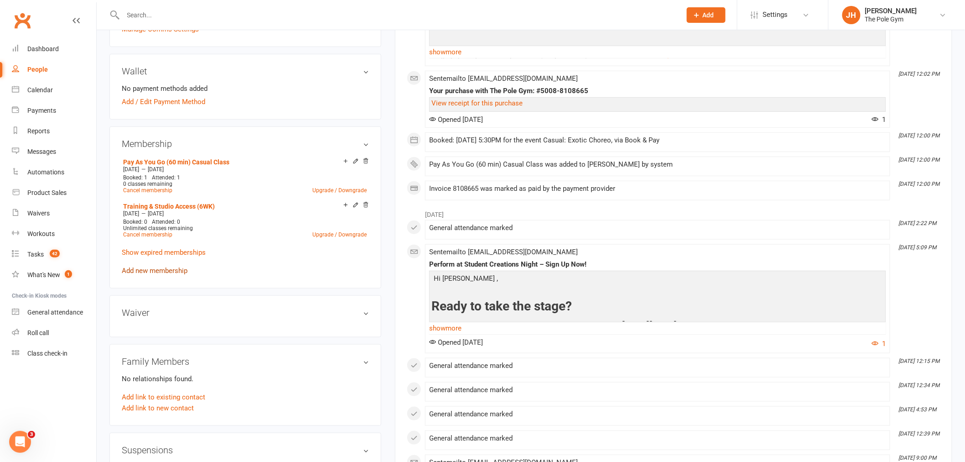
click at [153, 272] on div "Pay As You Go (60 min) Casual Class Sep 8 2025 — Oct 19 2025 Booked: 1 Attended…" at bounding box center [245, 216] width 247 height 120
click at [146, 263] on div "Pay As You Go (60 min) Casual Class Sep 8 2025 — Oct 19 2025 Booked: 1 Attended…" at bounding box center [245, 216] width 247 height 120
click at [143, 270] on link "Add new membership" at bounding box center [155, 270] width 66 height 8
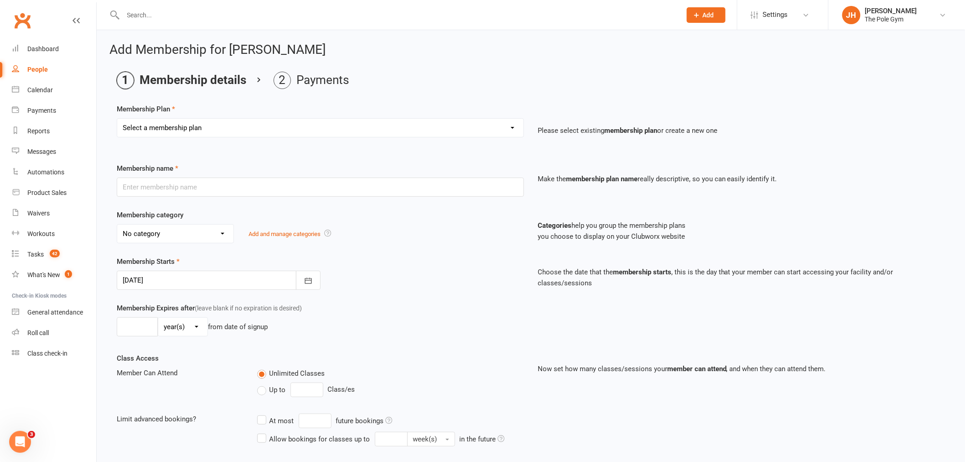
click at [232, 124] on select "Select a membership plan Create new Membership Plan Pay As You Go (45 min) Casu…" at bounding box center [320, 128] width 406 height 18
click at [182, 131] on select "Select a membership plan Create new Membership Plan Pay As You Go (45 min) Casu…" at bounding box center [320, 128] width 406 height 18
select select "2"
click at [117, 119] on select "Select a membership plan Create new Membership Plan Pay As You Go (45 min) Casu…" at bounding box center [320, 128] width 406 height 18
type input "Pay As You Go (60 min) Casual Class"
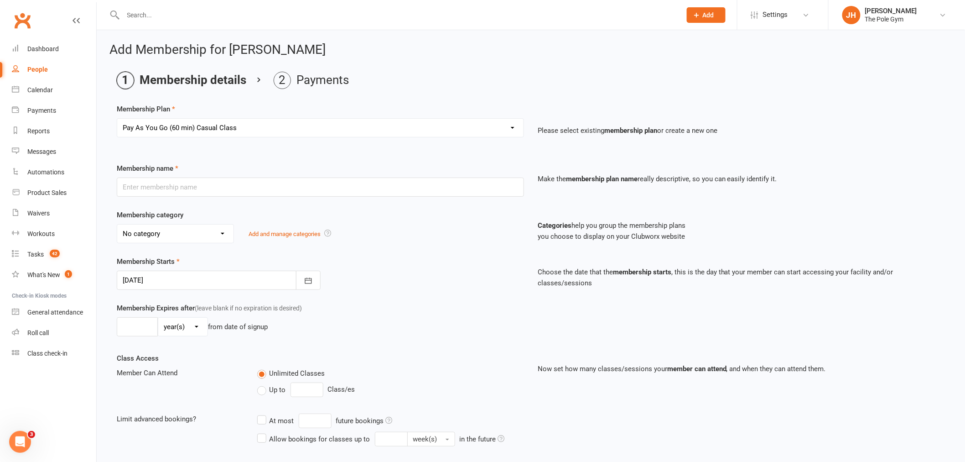
select select "5"
type input "6"
select select "1"
type input "1"
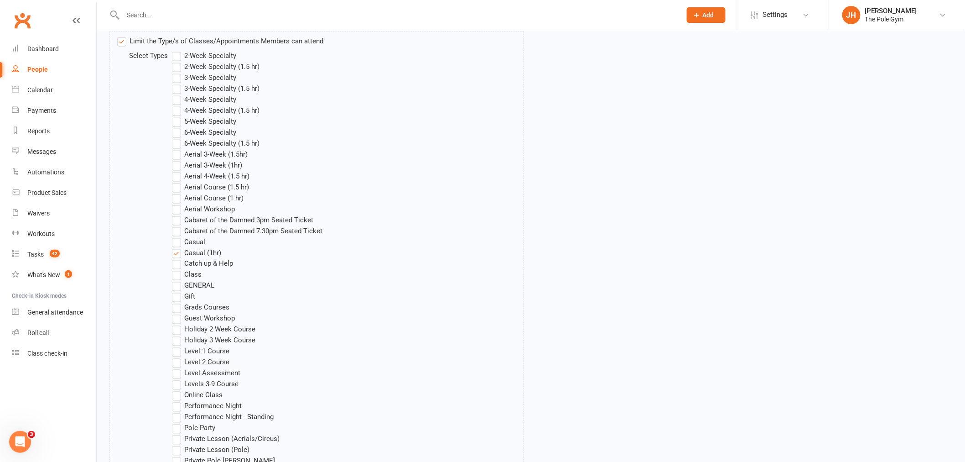
scroll to position [685, 0]
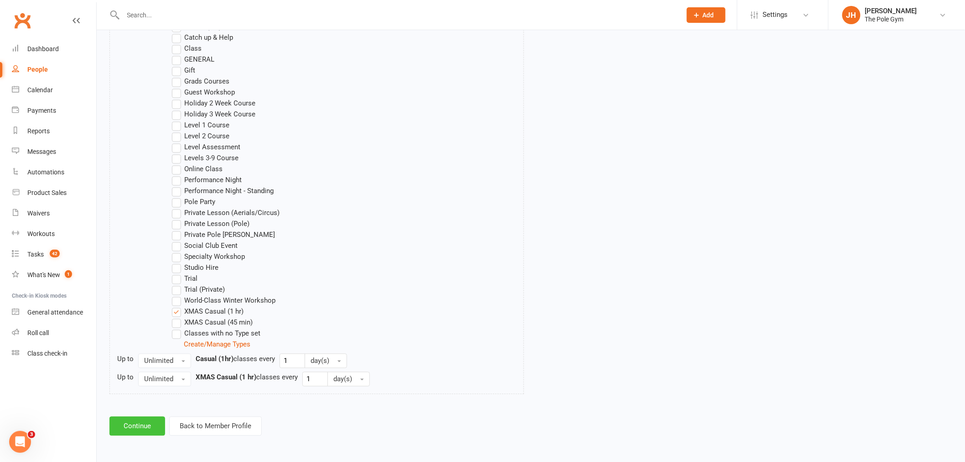
click at [144, 426] on button "Continue" at bounding box center [137, 425] width 56 height 19
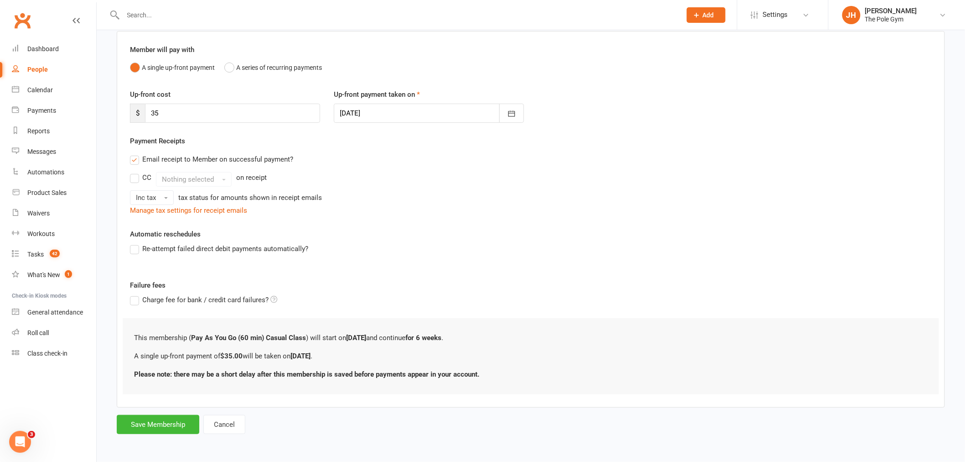
scroll to position [0, 0]
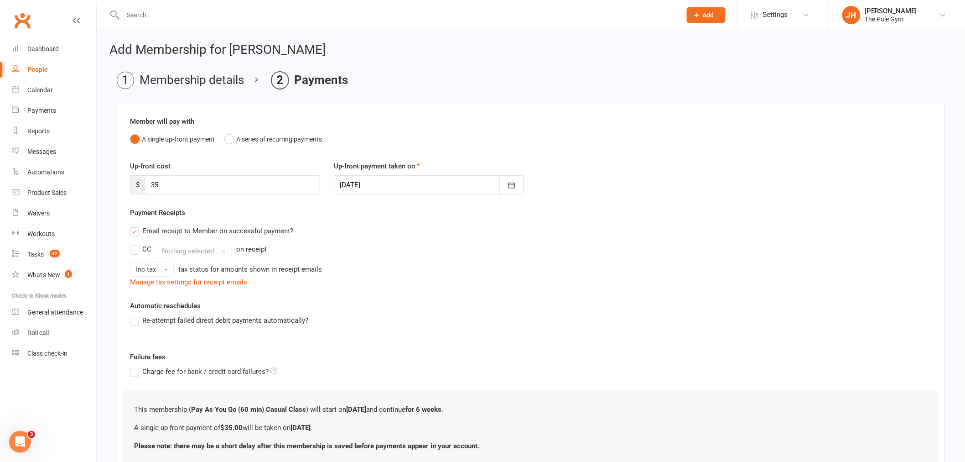
click at [376, 181] on div at bounding box center [429, 184] width 190 height 19
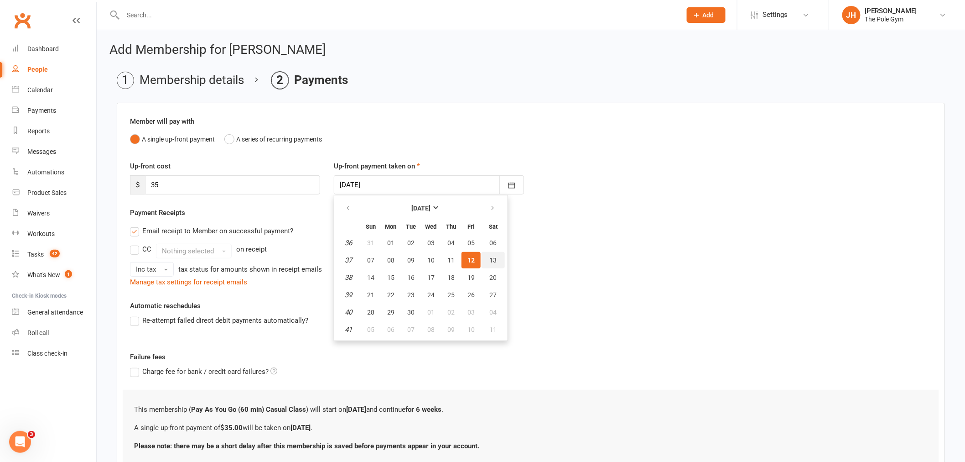
click at [490, 258] on span "13" at bounding box center [493, 259] width 7 height 7
type input "13 Sep 2025"
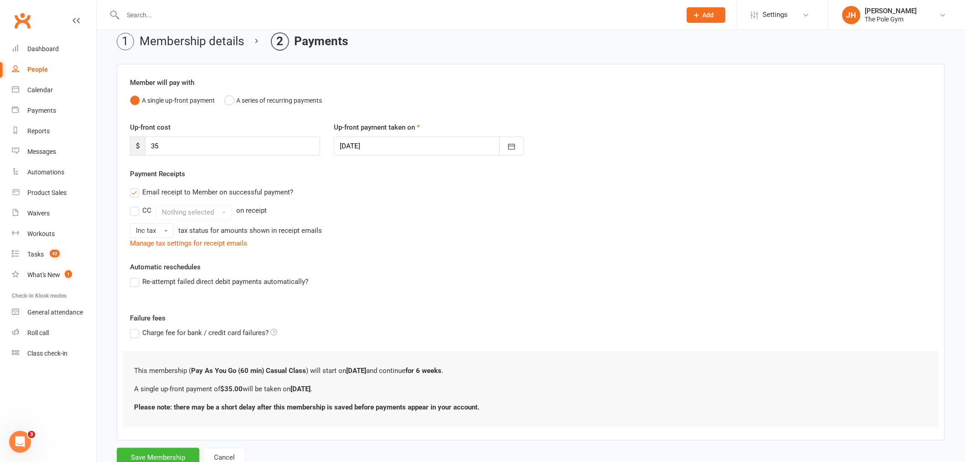
scroll to position [72, 0]
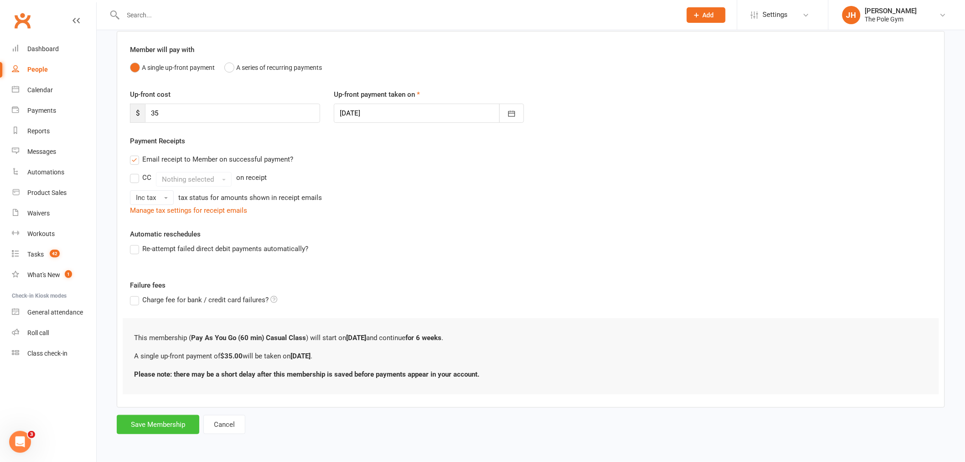
click at [152, 420] on button "Save Membership" at bounding box center [158, 424] width 83 height 19
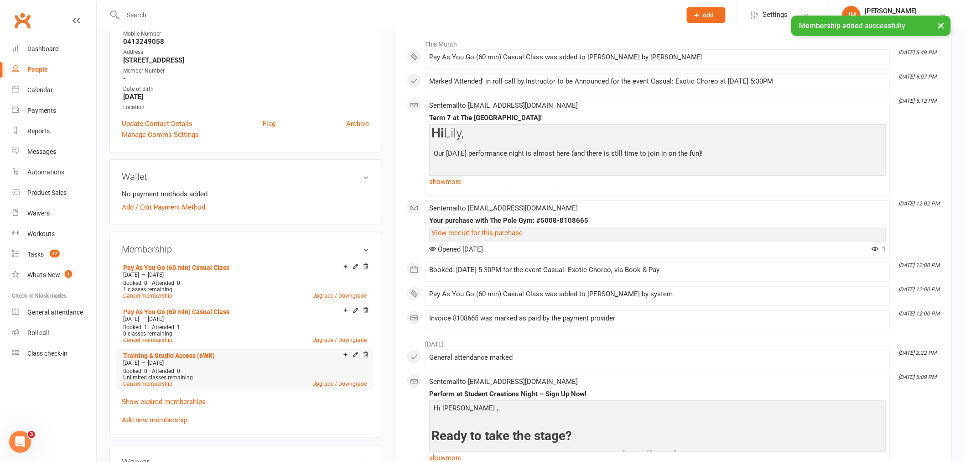
scroll to position [202, 0]
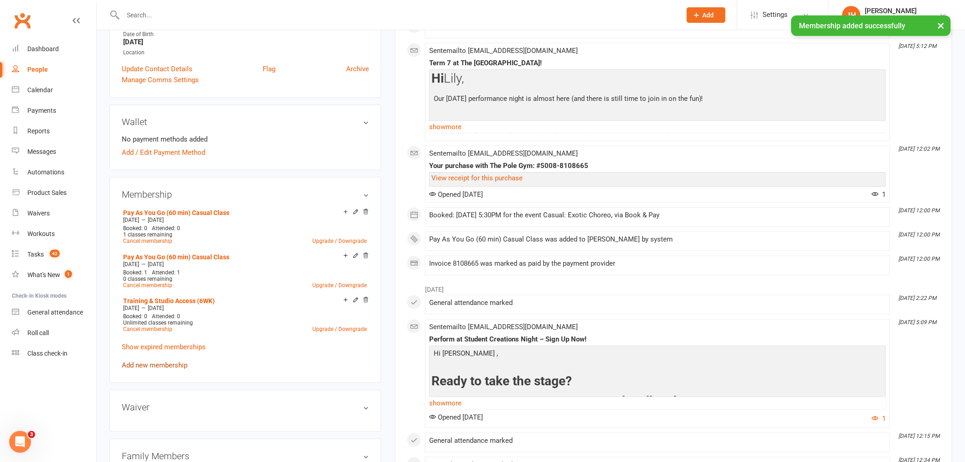
click at [159, 361] on link "Add new membership" at bounding box center [155, 365] width 66 height 8
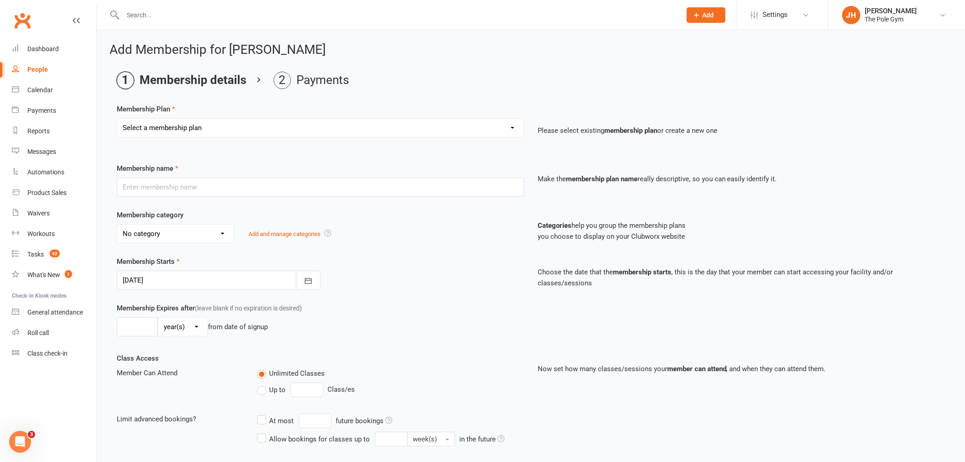
click at [252, 127] on select "Select a membership plan Create new Membership Plan Pay As You Go (45 min) Casu…" at bounding box center [320, 128] width 406 height 18
select select "55"
click at [117, 119] on select "Select a membership plan Create new Membership Plan Pay As You Go (45 min) Casu…" at bounding box center [320, 128] width 406 height 18
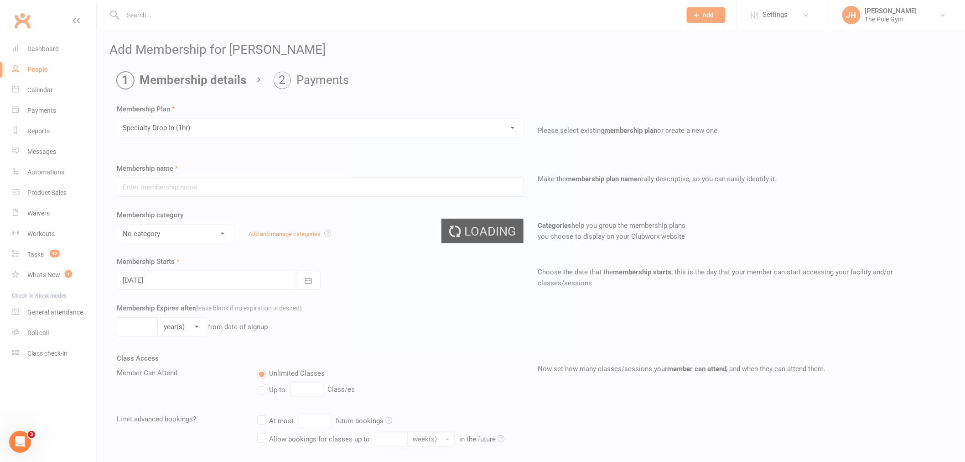
type input "Specialty Drop In (1hr)"
select select "19"
type input "1"
select select "1"
type input "1"
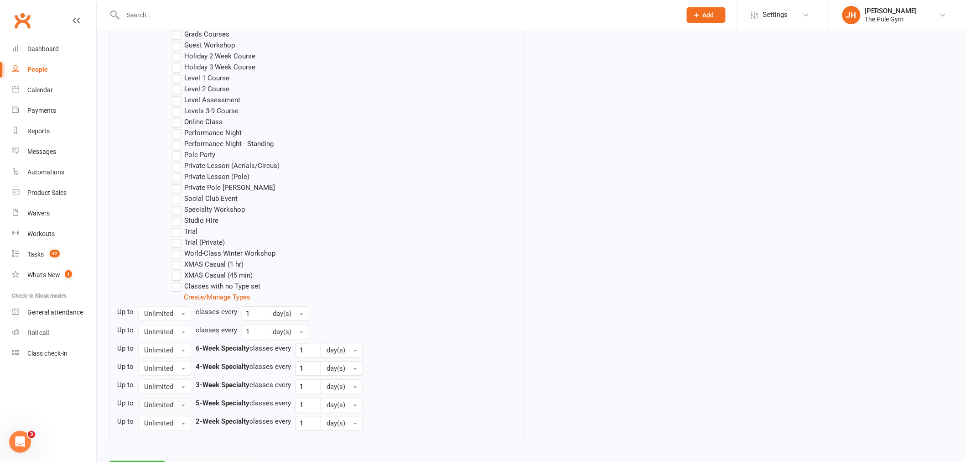
scroll to position [776, 0]
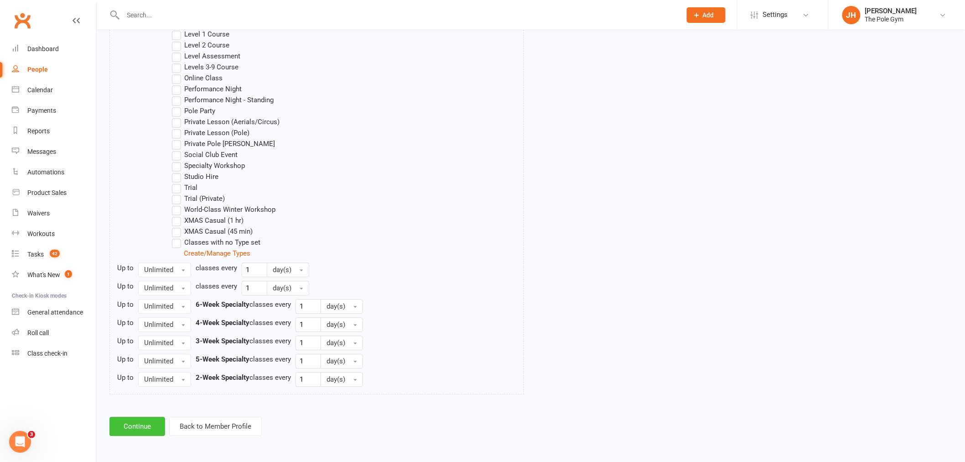
click at [149, 422] on button "Continue" at bounding box center [137, 425] width 56 height 19
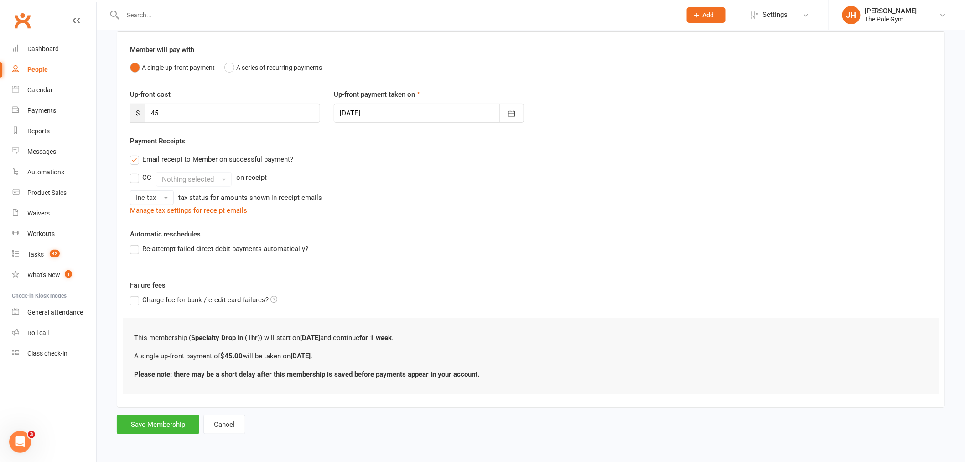
scroll to position [0, 0]
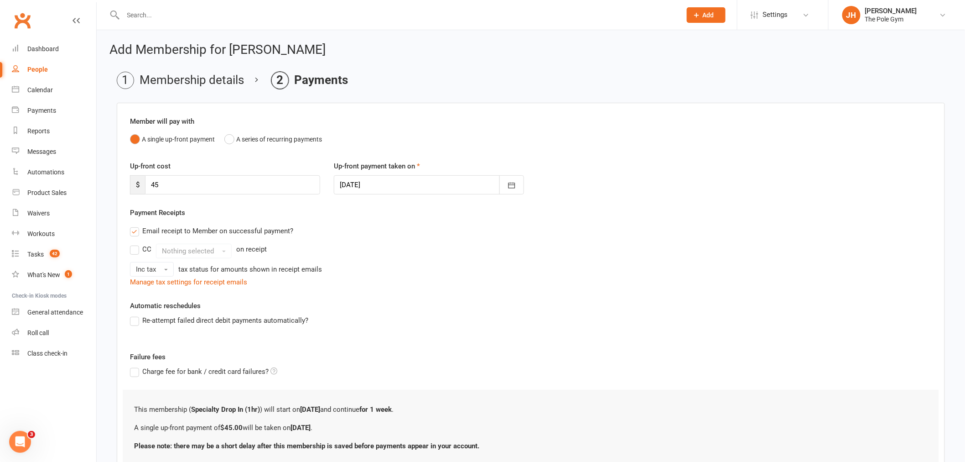
click at [558, 461] on div "This membership ( Specialty Drop In (1hr) ) will start on 12 September and cont…" at bounding box center [531, 427] width 816 height 76
click at [298, 126] on div "Member will pay with A single up-front payment A series of recurring payments" at bounding box center [531, 132] width 802 height 32
click at [410, 183] on div at bounding box center [429, 184] width 190 height 19
drag, startPoint x: 154, startPoint y: 184, endPoint x: 119, endPoint y: 183, distance: 34.7
click at [119, 183] on div "Member will pay with A single up-front payment A series of recurring payments U…" at bounding box center [531, 291] width 828 height 376
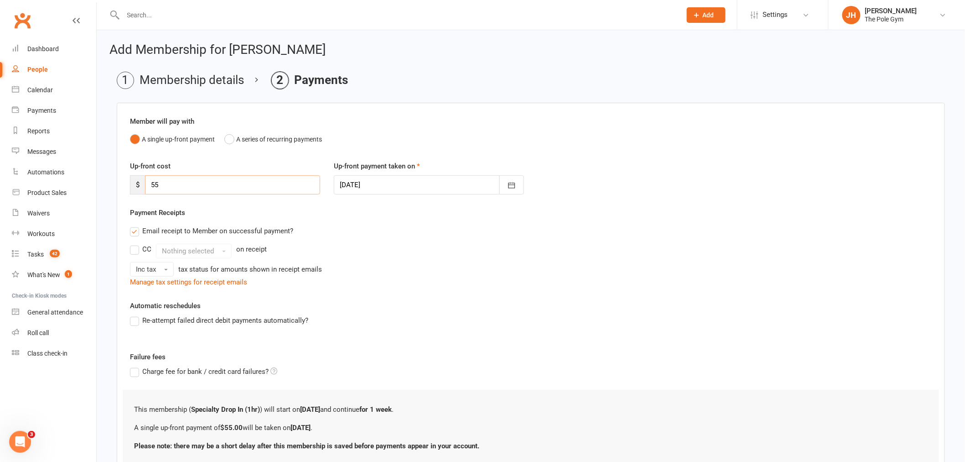
type input "55"
click at [414, 188] on div at bounding box center [429, 184] width 190 height 19
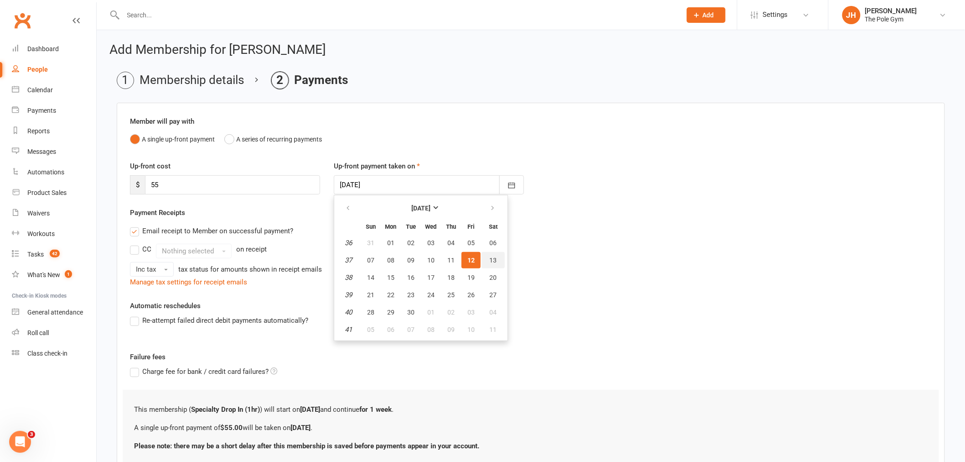
click at [492, 257] on span "13" at bounding box center [493, 259] width 7 height 7
type input "13 Sep 2025"
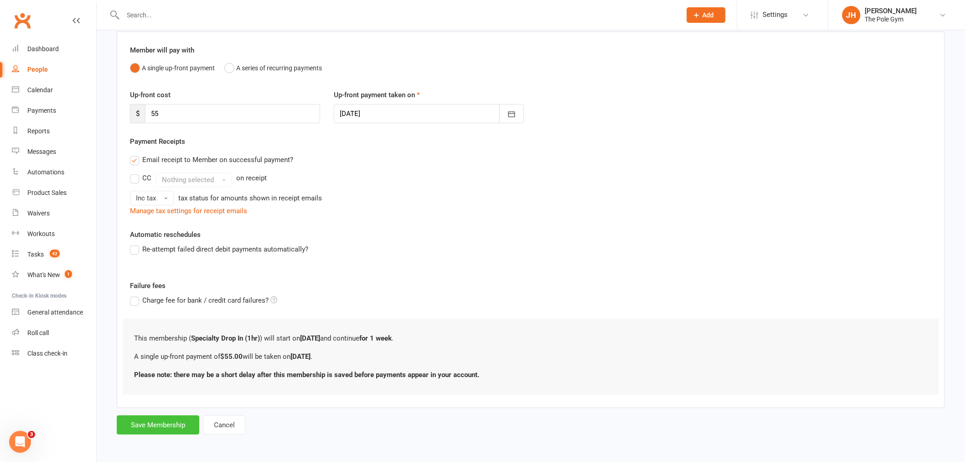
scroll to position [72, 0]
click at [164, 423] on button "Save Membership" at bounding box center [158, 424] width 83 height 19
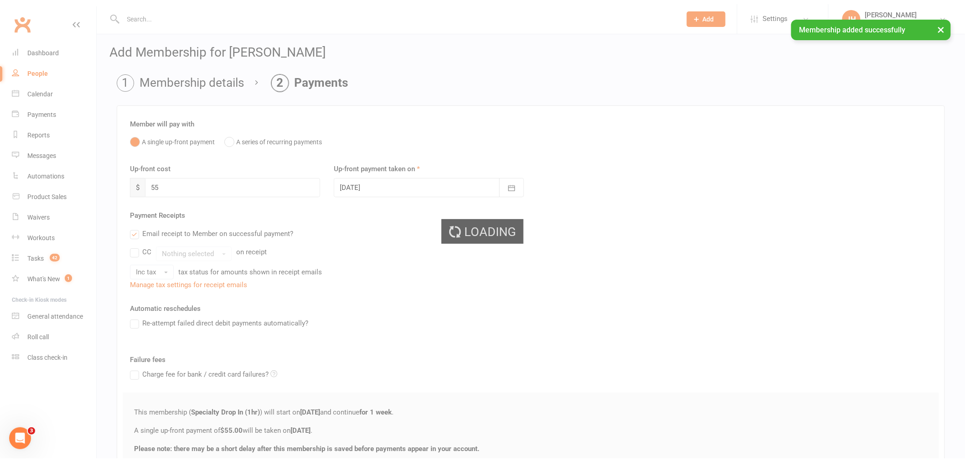
scroll to position [0, 0]
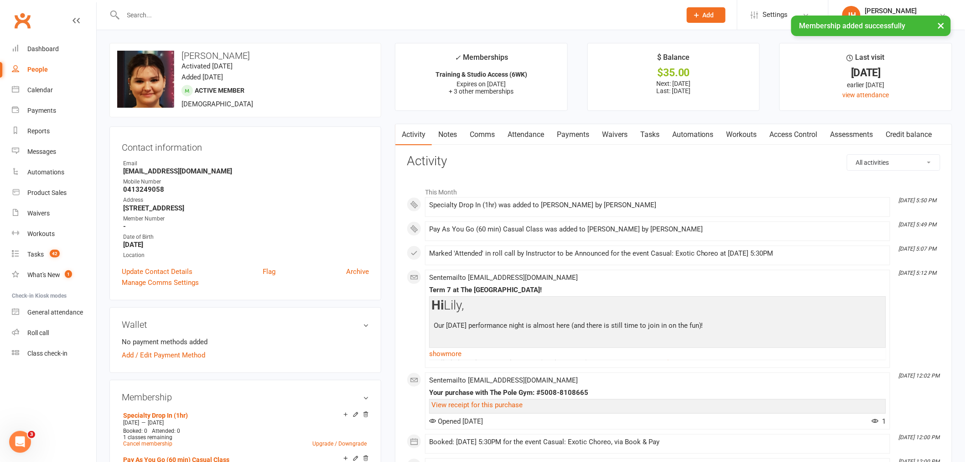
click at [570, 133] on link "Payments" at bounding box center [572, 134] width 45 height 21
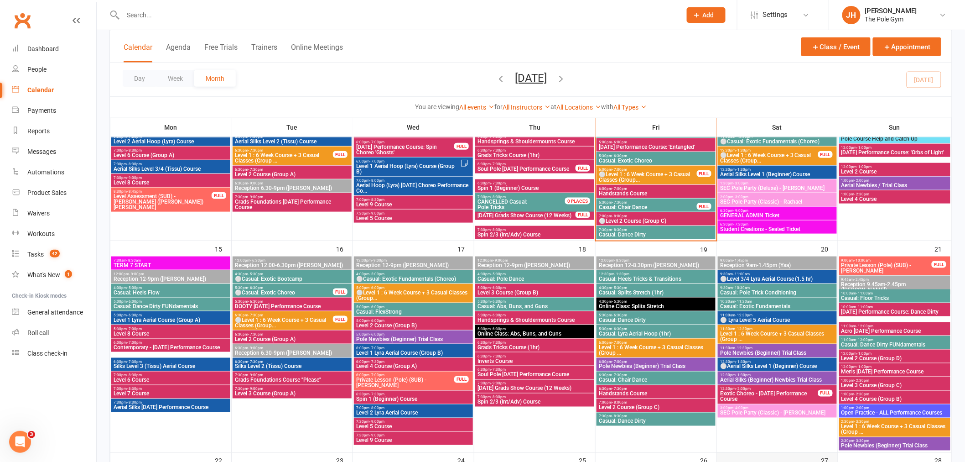
scroll to position [304, 0]
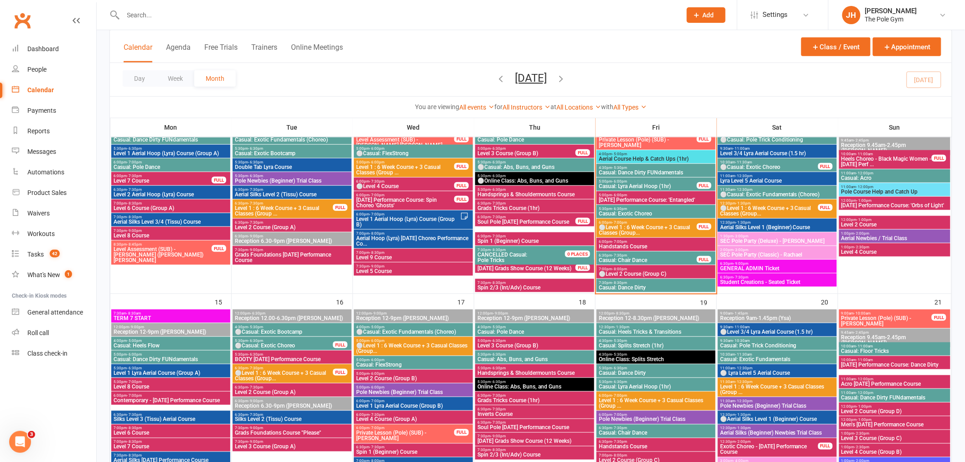
click at [781, 265] on span "GENERAL ADMIN Ticket" at bounding box center [777, 267] width 115 height 5
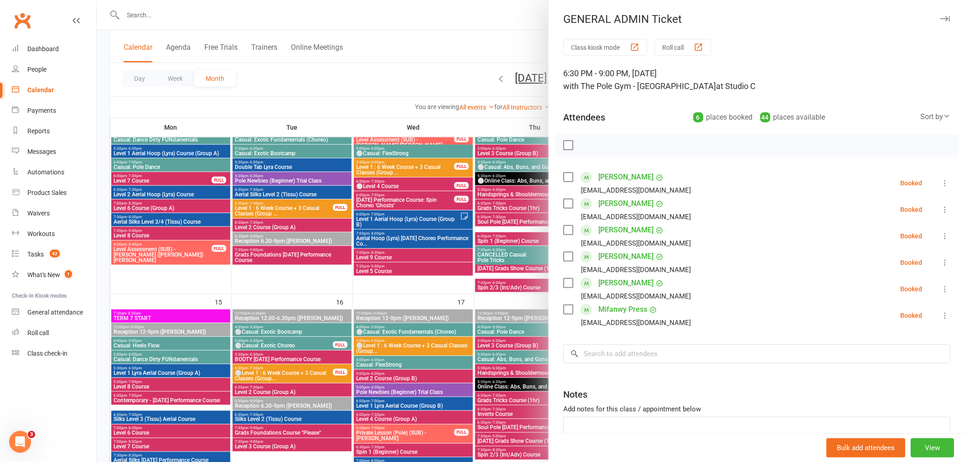
click at [425, 280] on div at bounding box center [531, 231] width 868 height 462
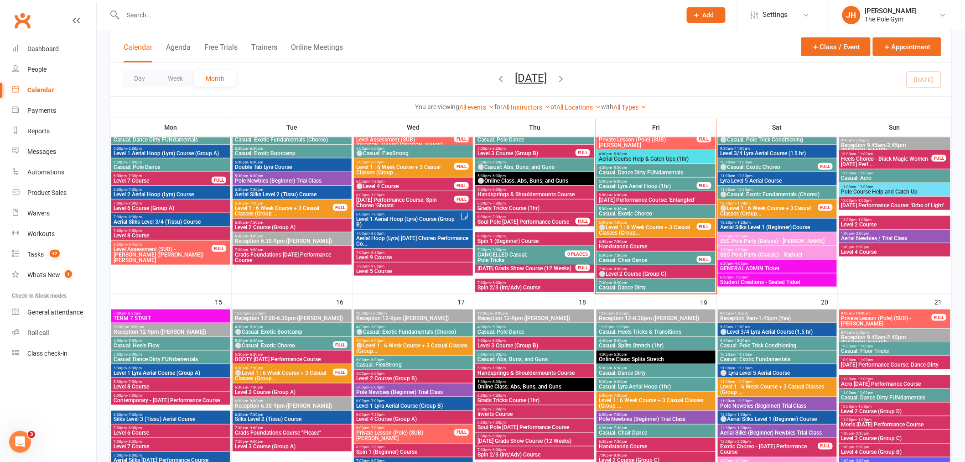
click at [797, 279] on span "Student Creations - Seated Ticket" at bounding box center [777, 281] width 115 height 5
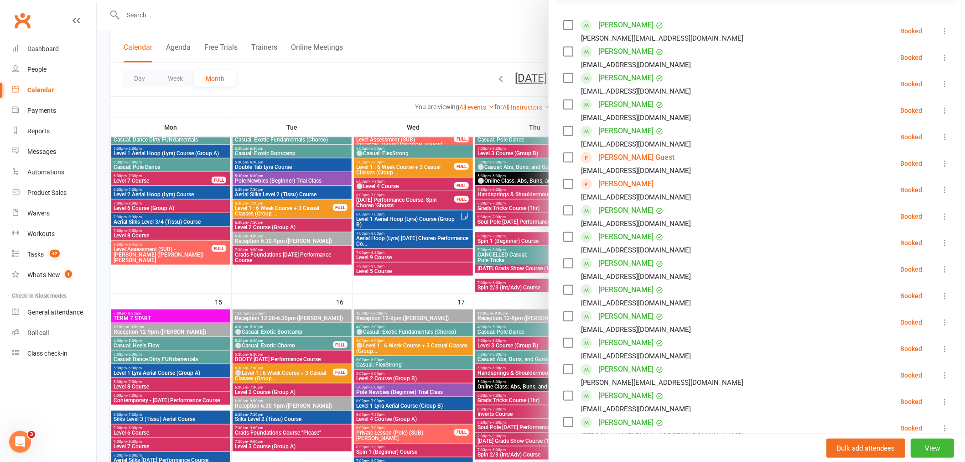
scroll to position [0, 0]
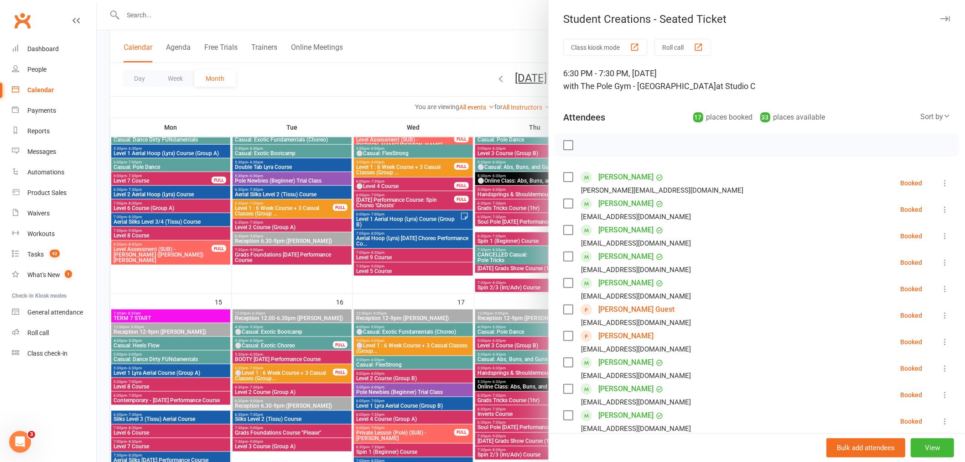
click at [418, 277] on div at bounding box center [531, 231] width 868 height 462
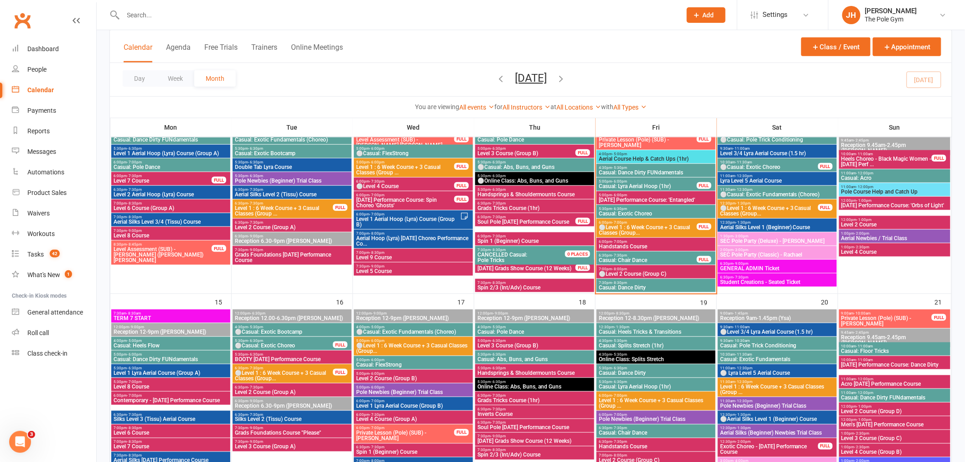
scroll to position [253, 0]
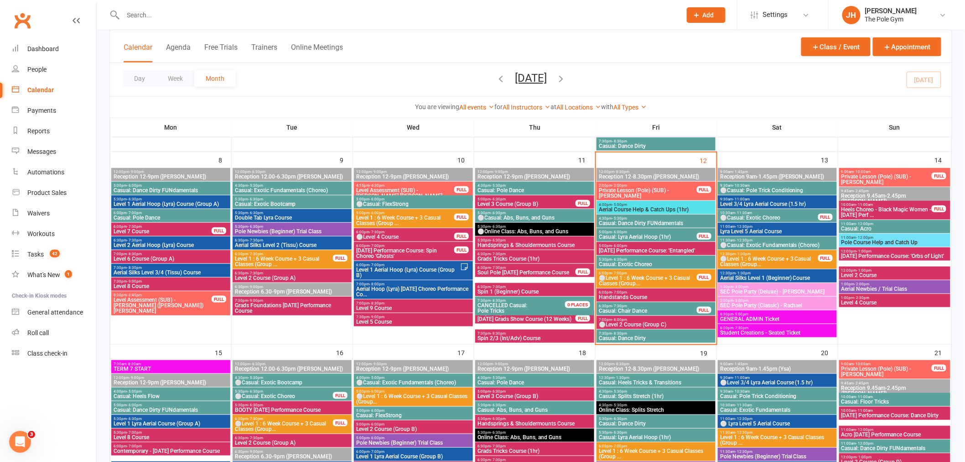
click at [629, 234] on span "Casual: Lyra Aerial Hoop (1hr)" at bounding box center [647, 236] width 99 height 5
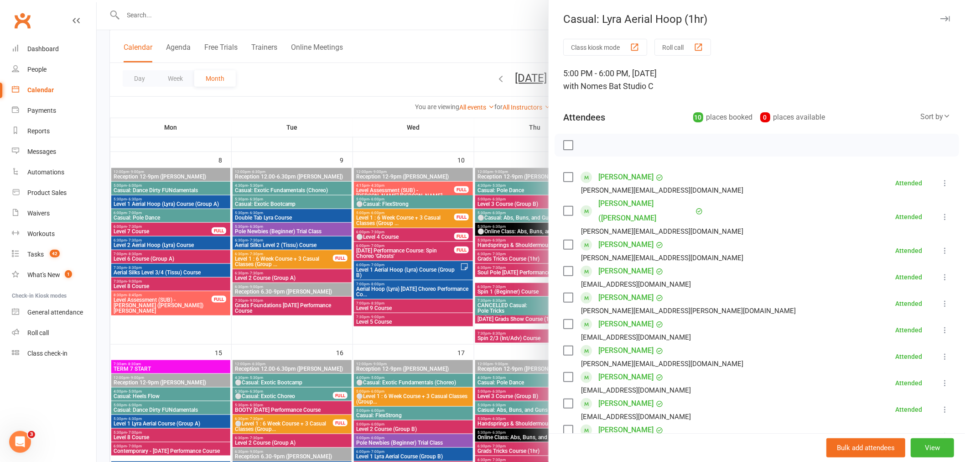
scroll to position [101, 0]
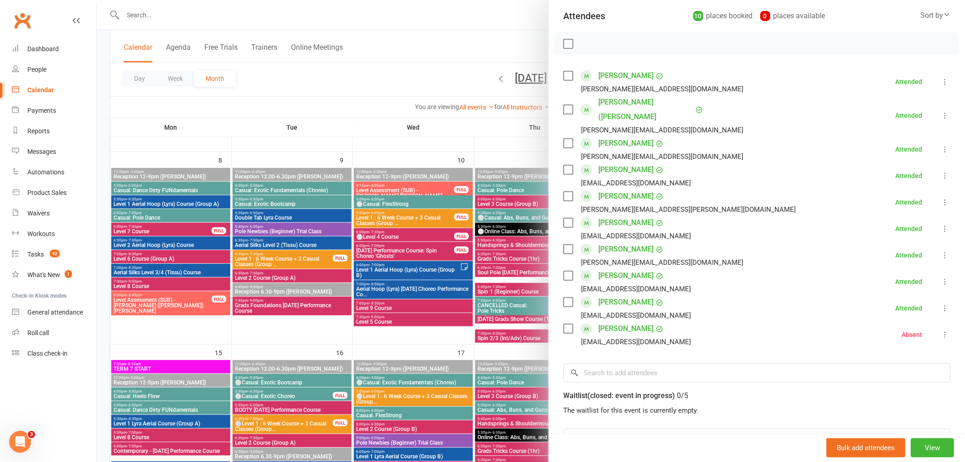
click at [940, 330] on icon at bounding box center [944, 334] width 9 height 9
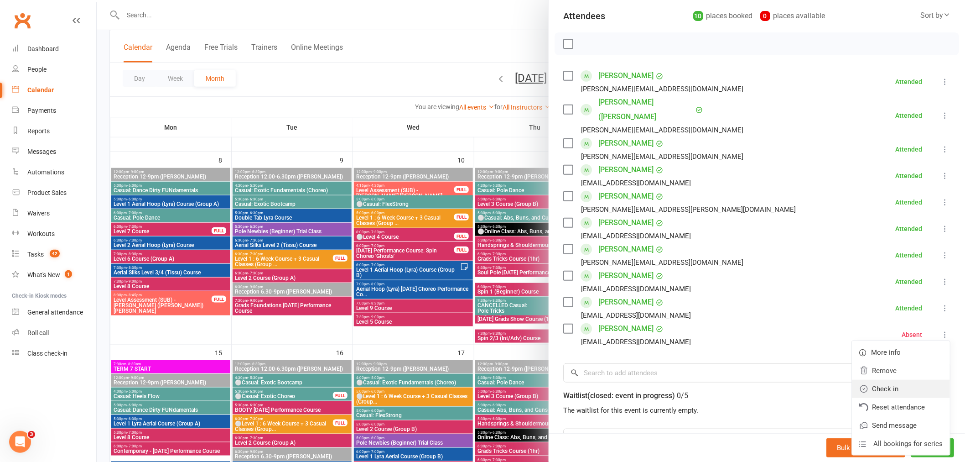
click at [867, 379] on link "Check in" at bounding box center [901, 388] width 98 height 18
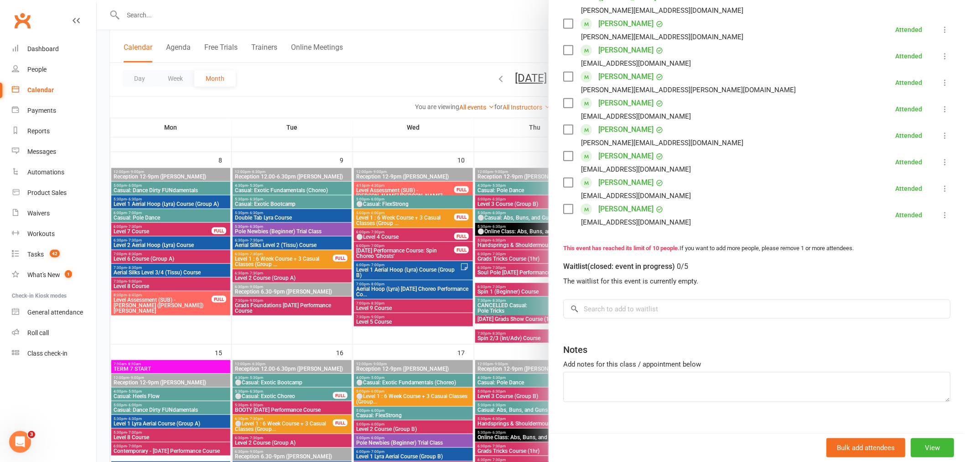
click at [458, 309] on div at bounding box center [531, 231] width 868 height 462
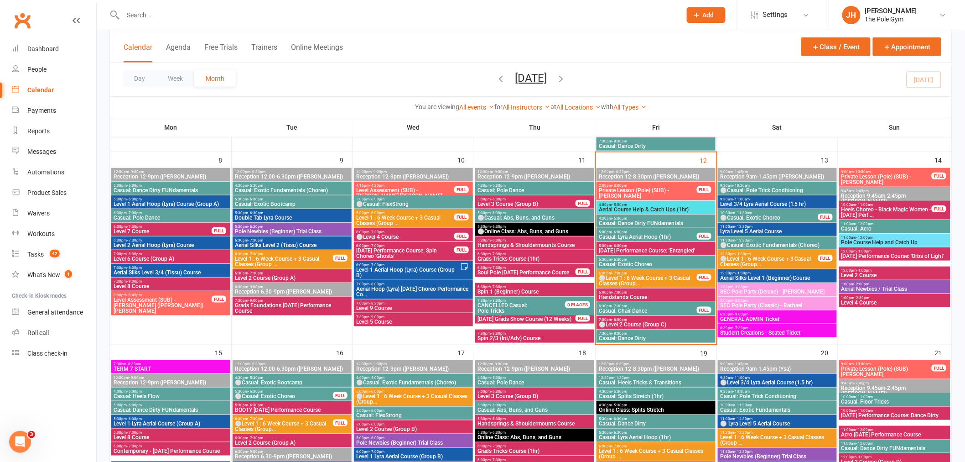
scroll to position [228, 0]
click at [634, 248] on span "Halloween Performance Course: 'Entangled'" at bounding box center [655, 250] width 115 height 5
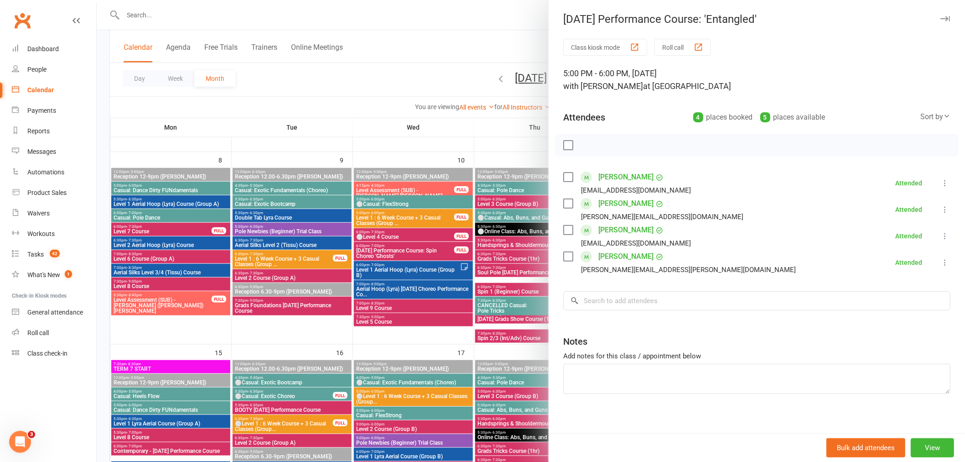
click at [474, 279] on div at bounding box center [531, 231] width 868 height 462
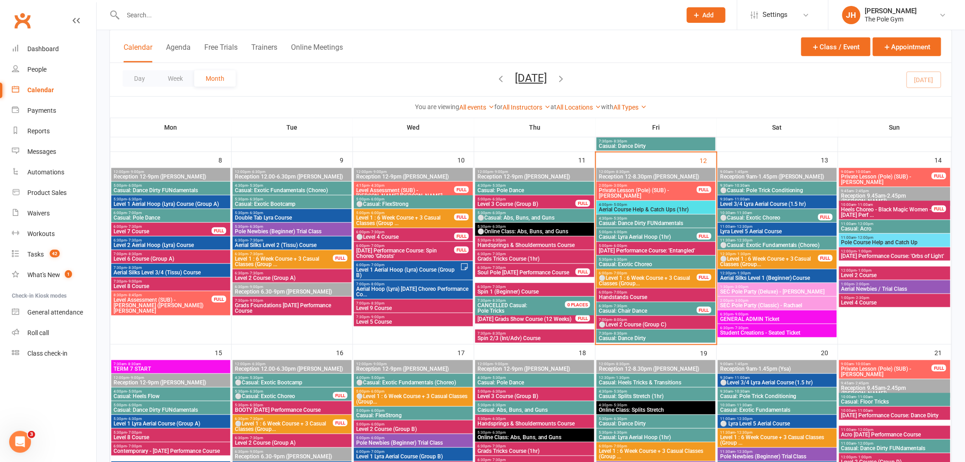
click at [637, 259] on span "5:30pm - 6:30pm" at bounding box center [655, 259] width 115 height 4
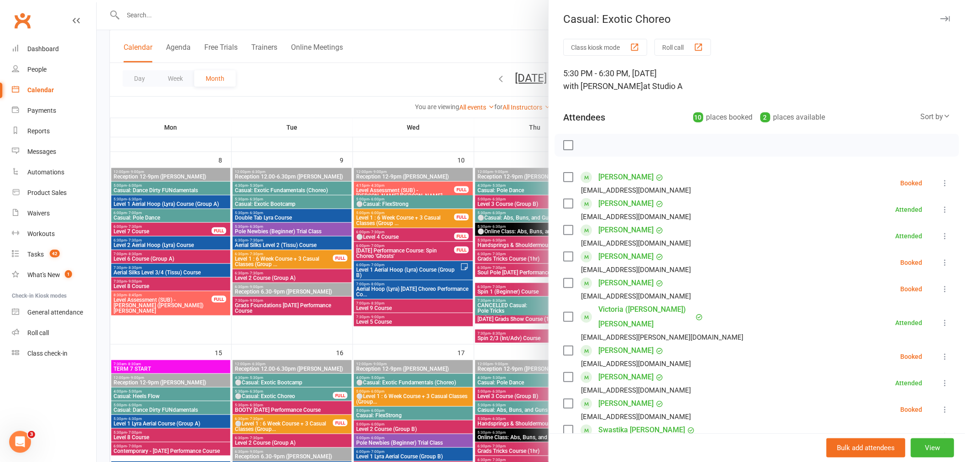
scroll to position [51, 0]
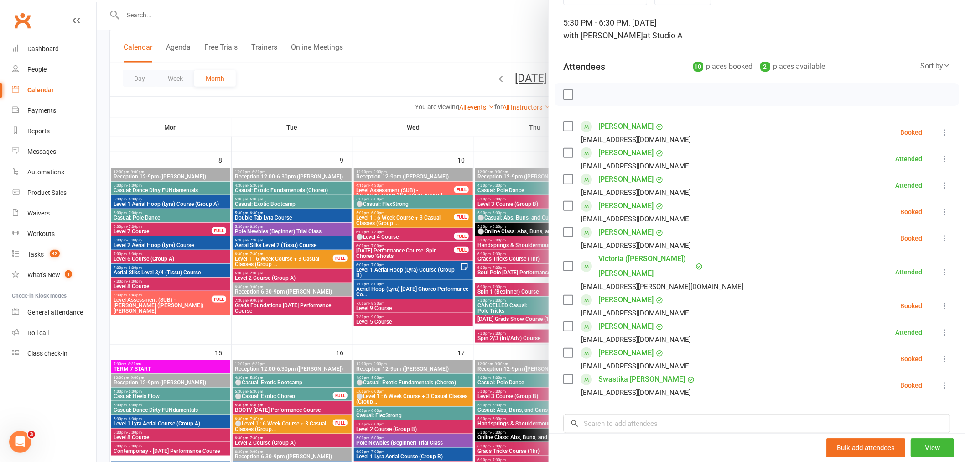
click at [436, 279] on div at bounding box center [531, 231] width 868 height 462
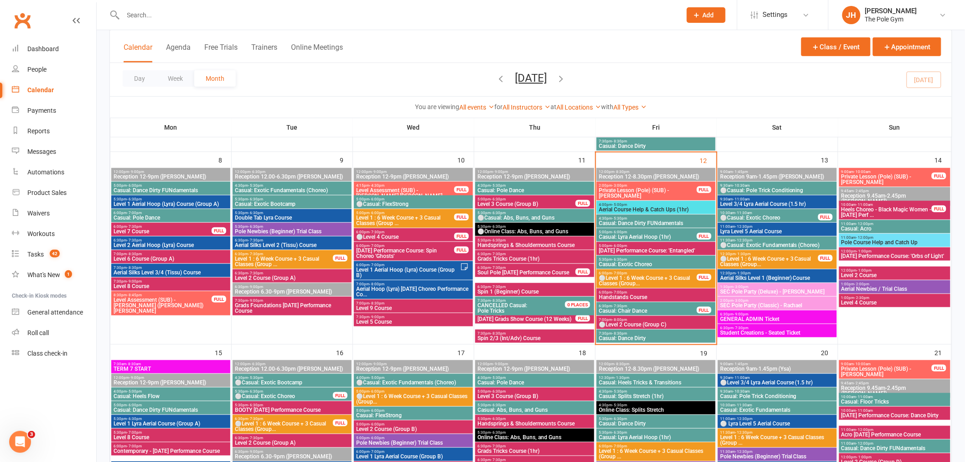
click at [290, 25] on div at bounding box center [391, 15] width 565 height 30
click at [281, 9] on input "text" at bounding box center [397, 15] width 555 height 13
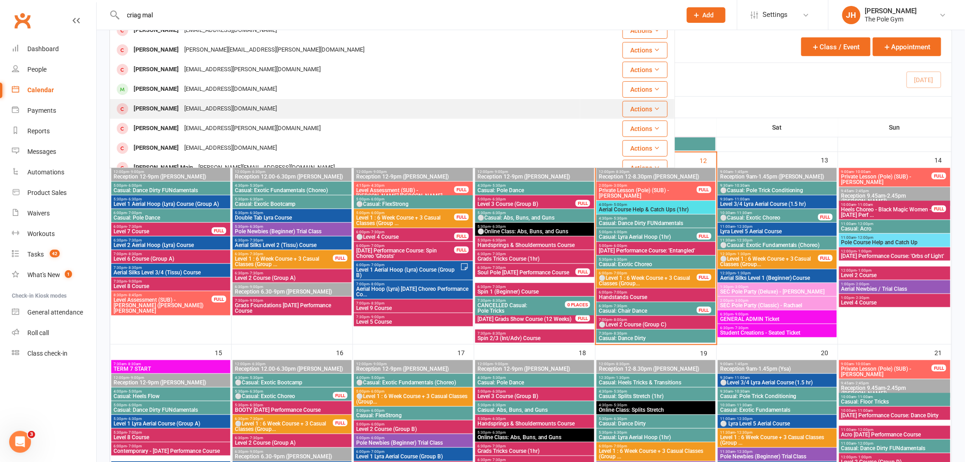
scroll to position [101, 0]
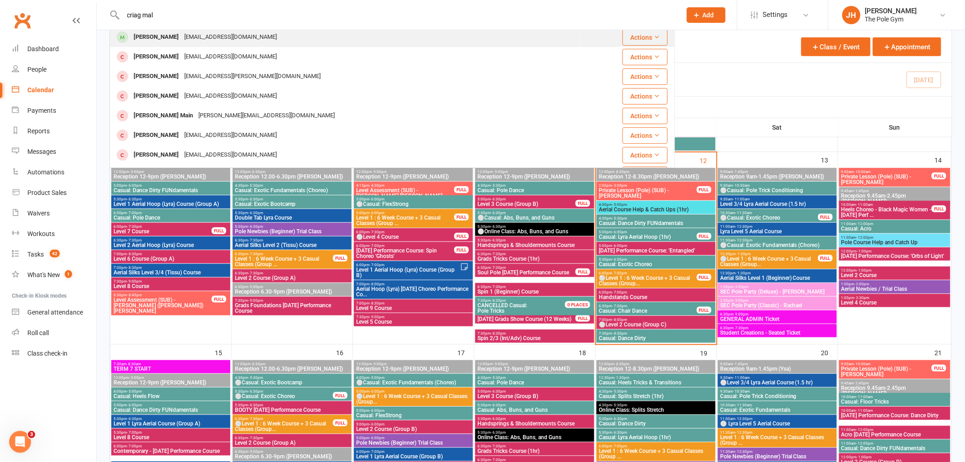
type input "criag mal"
click at [159, 36] on div "Craig Malcolm" at bounding box center [156, 37] width 51 height 13
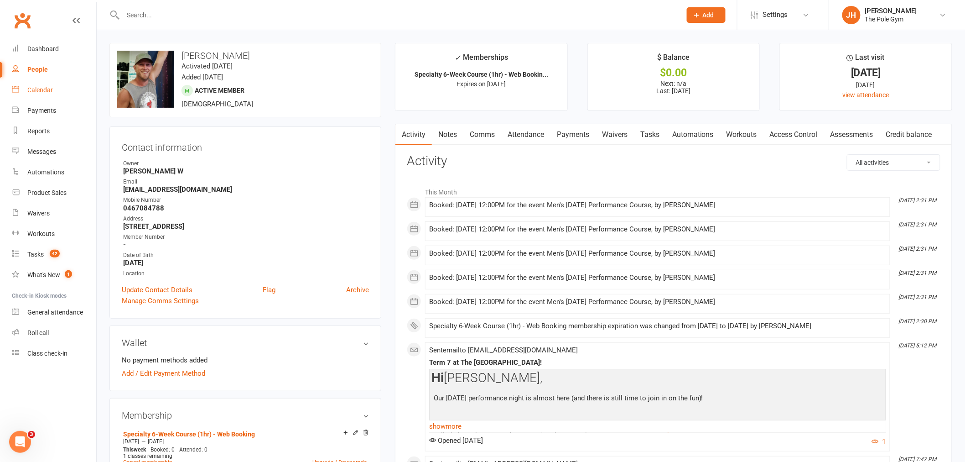
click at [47, 84] on link "Calendar" at bounding box center [54, 90] width 84 height 21
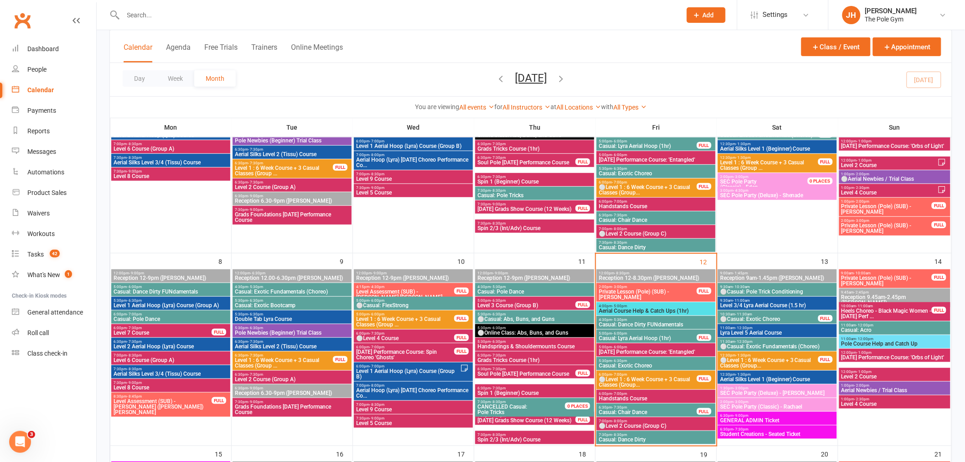
scroll to position [416, 0]
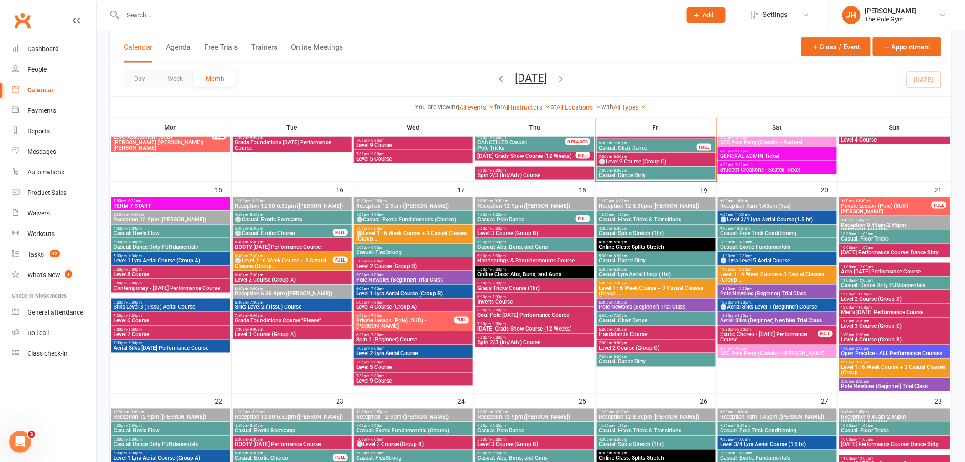
click at [663, 214] on span "12:30pm - 1:30pm" at bounding box center [655, 215] width 115 height 4
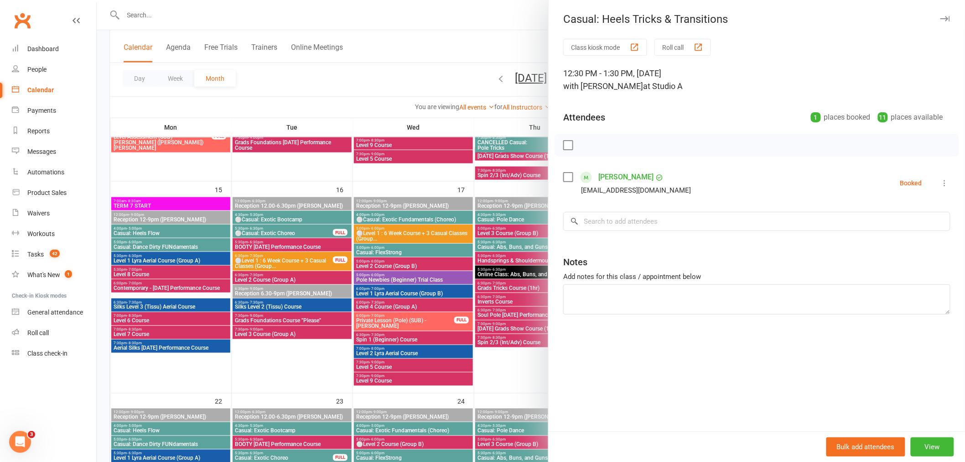
click at [502, 270] on div at bounding box center [531, 231] width 868 height 462
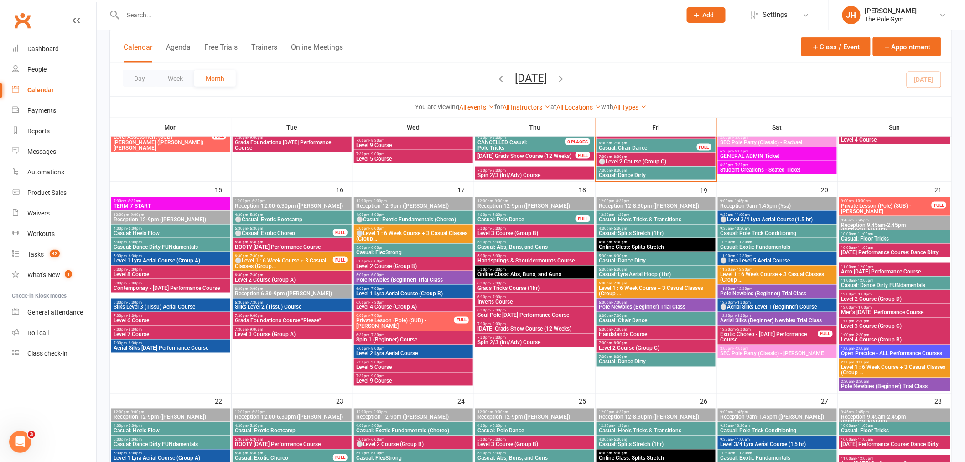
click at [703, 51] on div "Calendar Agenda Free Trials Trainers Online Meetings Class / Event Appointment" at bounding box center [531, 46] width 842 height 33
click at [498, 285] on span "Grads Tricks Course (1hr)" at bounding box center [534, 287] width 115 height 5
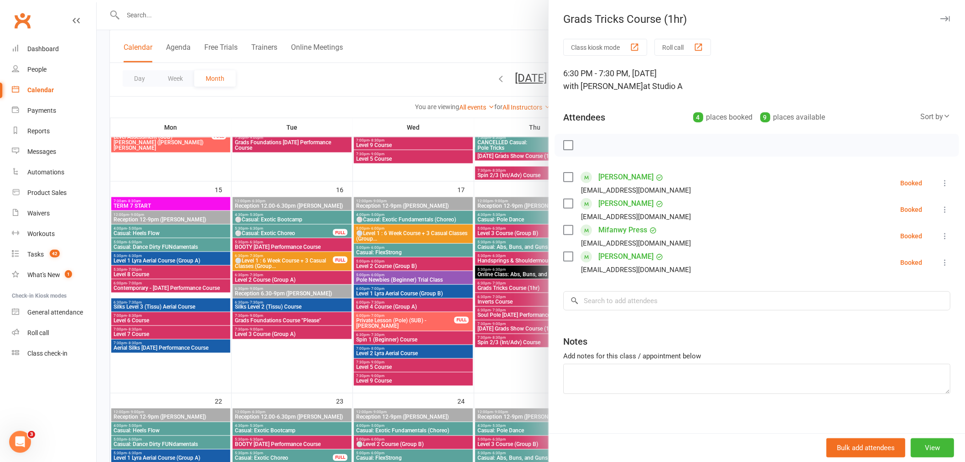
click at [483, 285] on div at bounding box center [531, 231] width 868 height 462
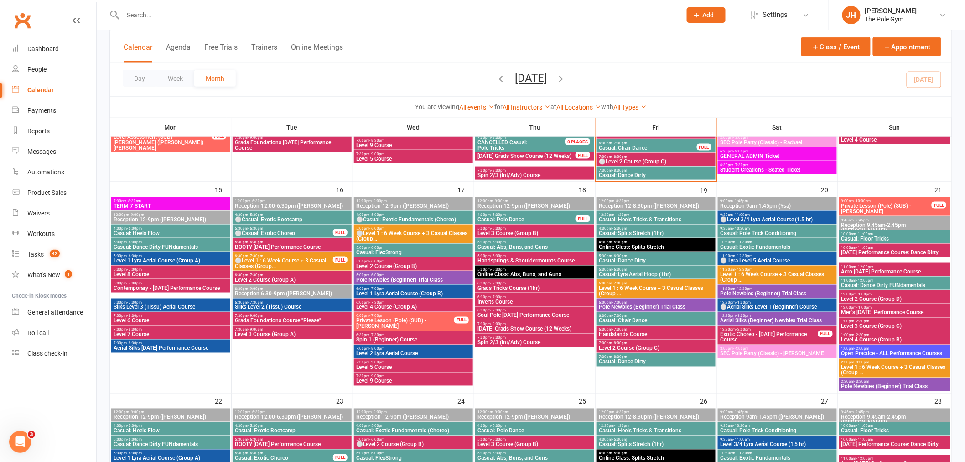
click at [502, 281] on span "- 7:30pm" at bounding box center [498, 283] width 15 height 4
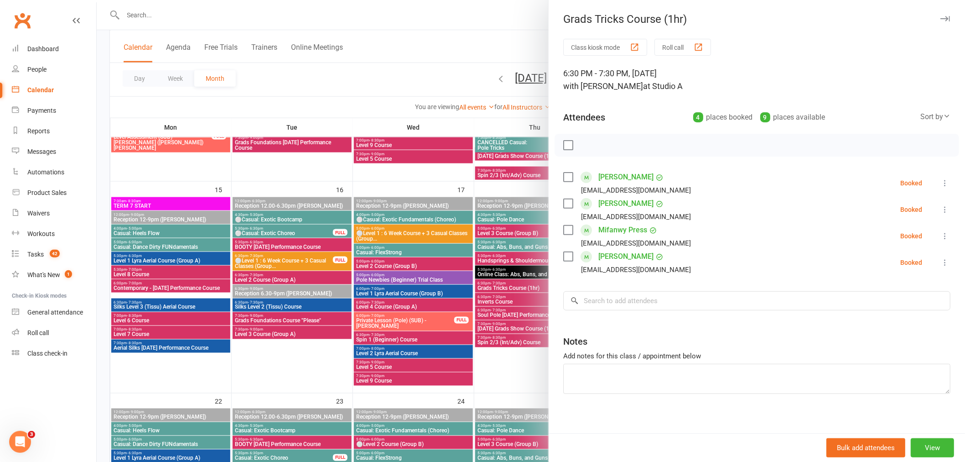
click at [496, 284] on div at bounding box center [531, 231] width 868 height 462
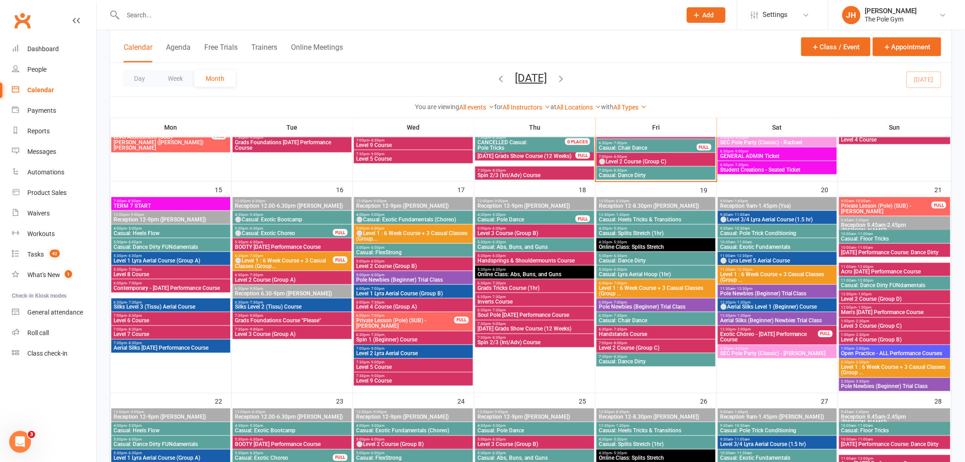
click at [221, 9] on input "text" at bounding box center [397, 15] width 555 height 13
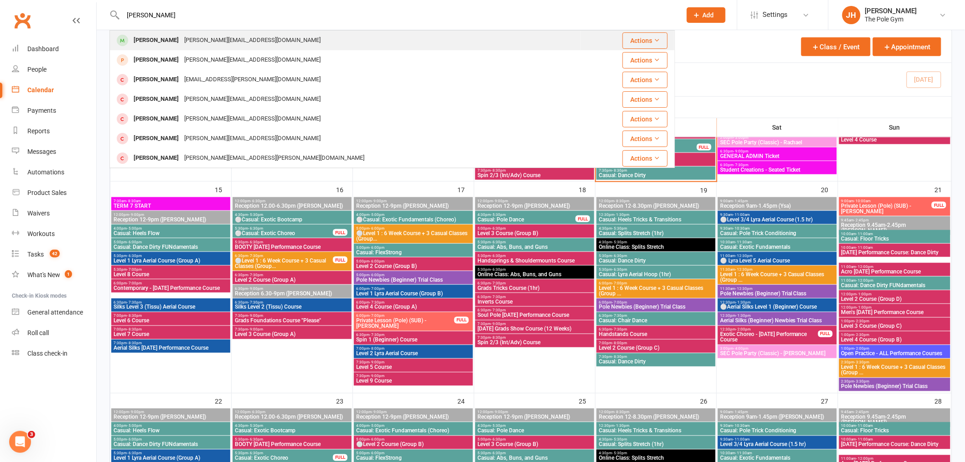
type input "roberta"
click at [182, 42] on div "Roberta Bocchese" at bounding box center [156, 40] width 51 height 13
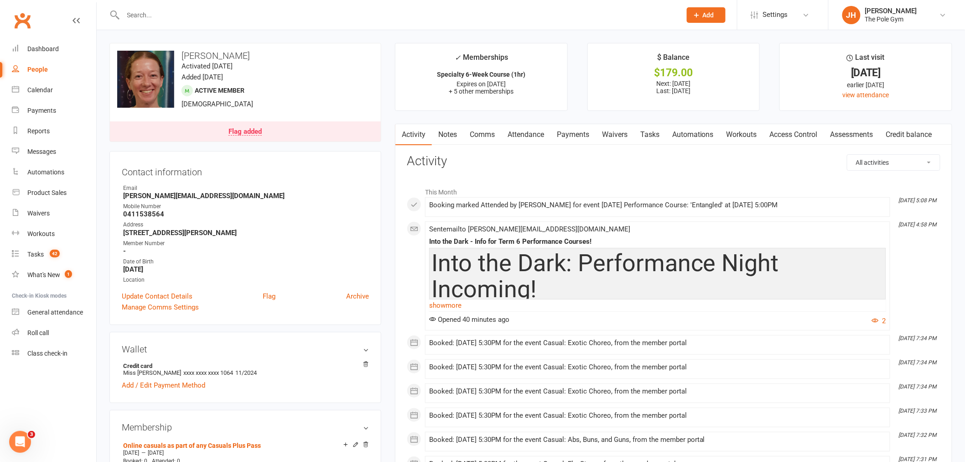
click at [592, 130] on link "Payments" at bounding box center [572, 134] width 45 height 21
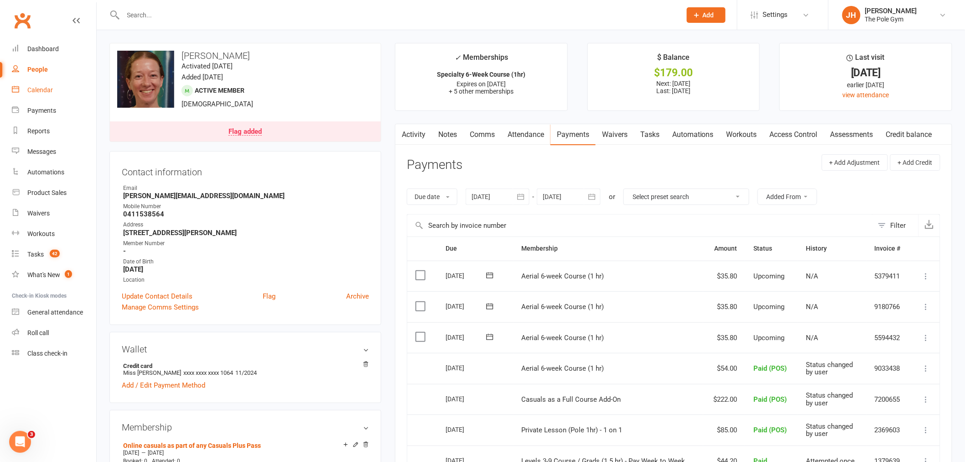
click at [46, 87] on div "Calendar" at bounding box center [40, 89] width 26 height 7
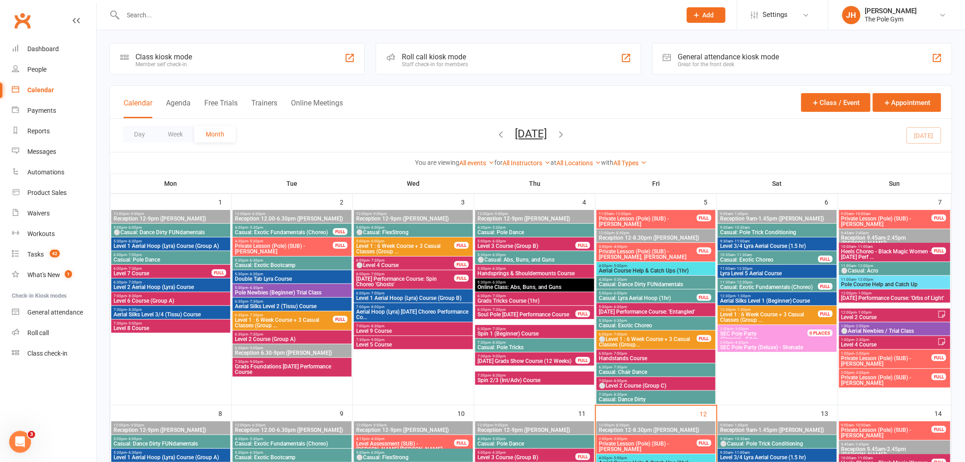
scroll to position [405, 0]
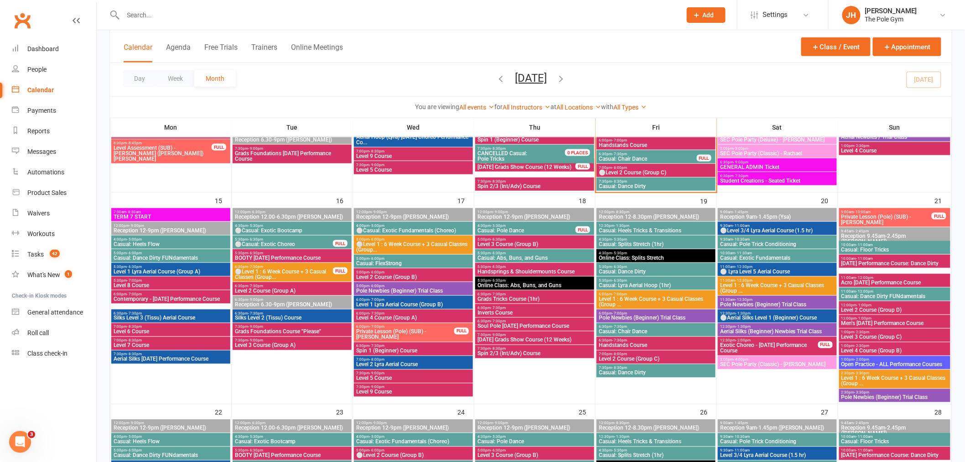
click at [277, 277] on span "⚪Level 1 : 6 Week Course + 3 Casual Classes (Group..." at bounding box center [283, 274] width 99 height 11
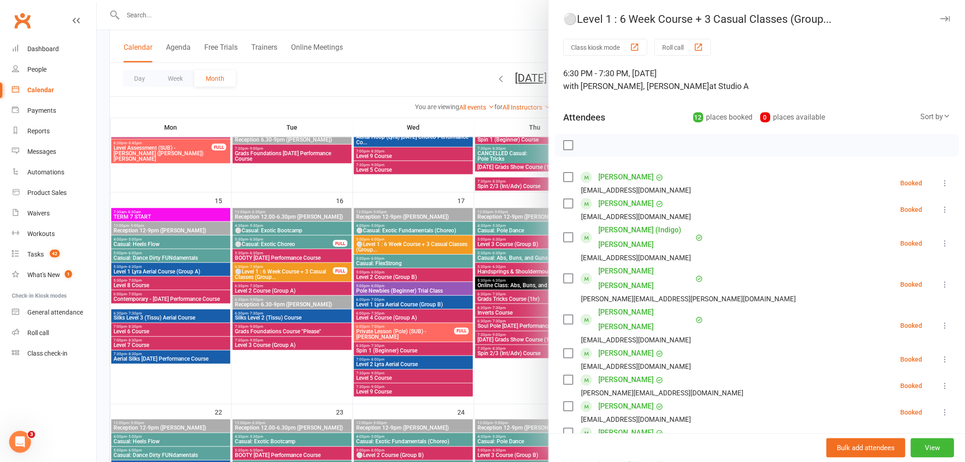
click at [277, 277] on div at bounding box center [531, 231] width 868 height 462
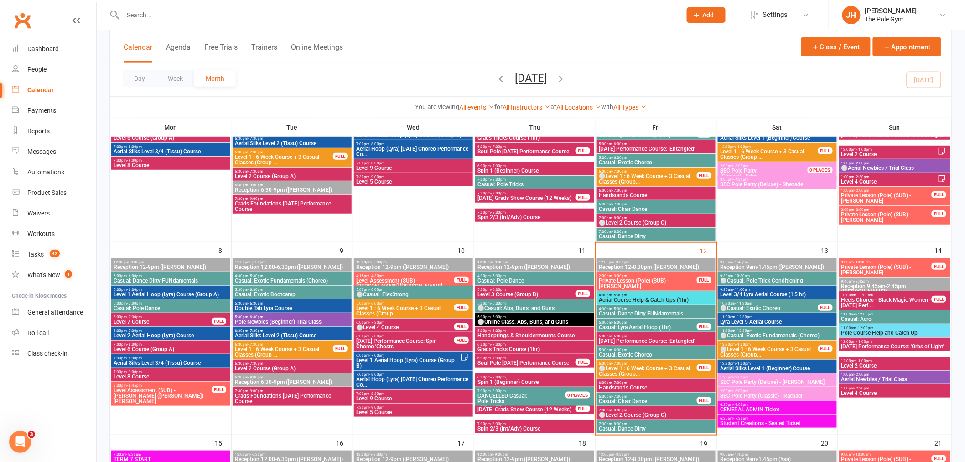
scroll to position [253, 0]
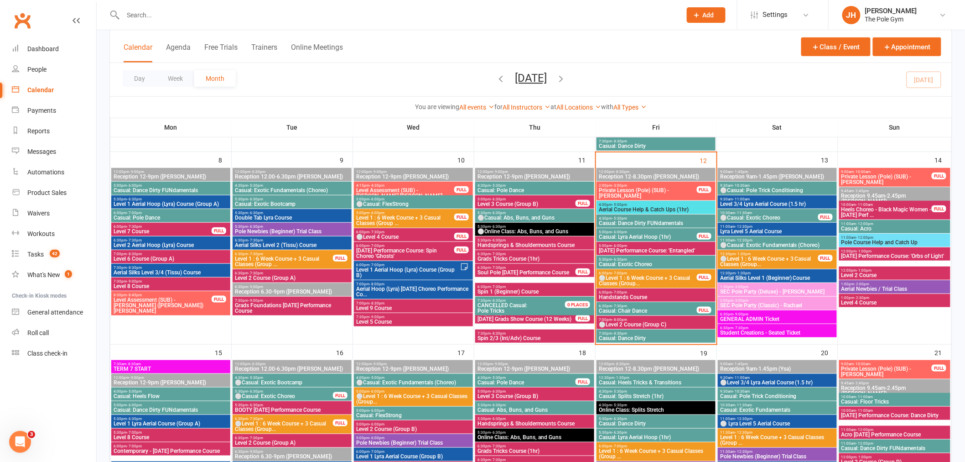
click at [633, 278] on span "⚪Level 1 : 6 Week Course + 3 Casual Classes (Group..." at bounding box center [647, 280] width 99 height 11
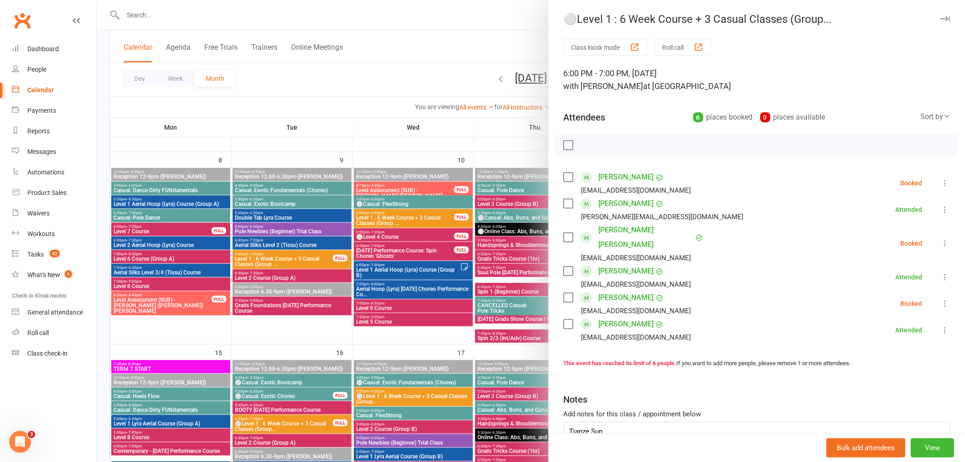
click at [618, 200] on link "Akanksha Gwalvanshi" at bounding box center [625, 203] width 55 height 15
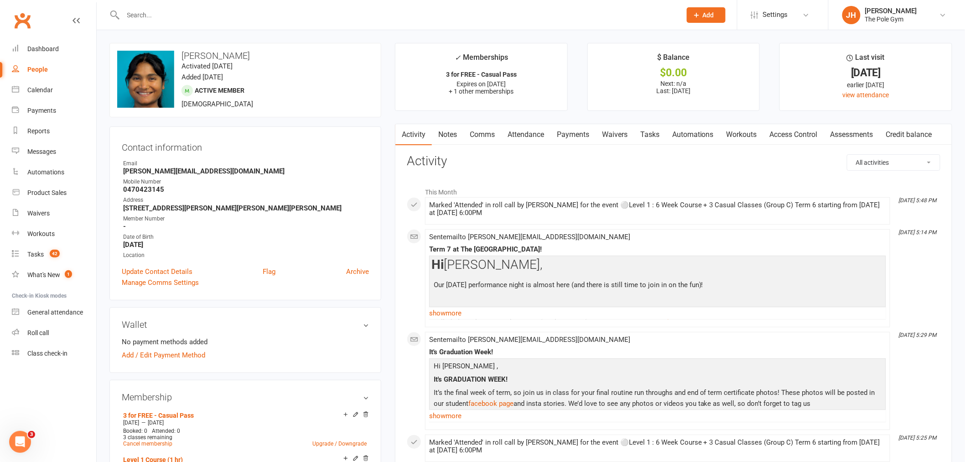
click at [578, 130] on link "Payments" at bounding box center [572, 134] width 45 height 21
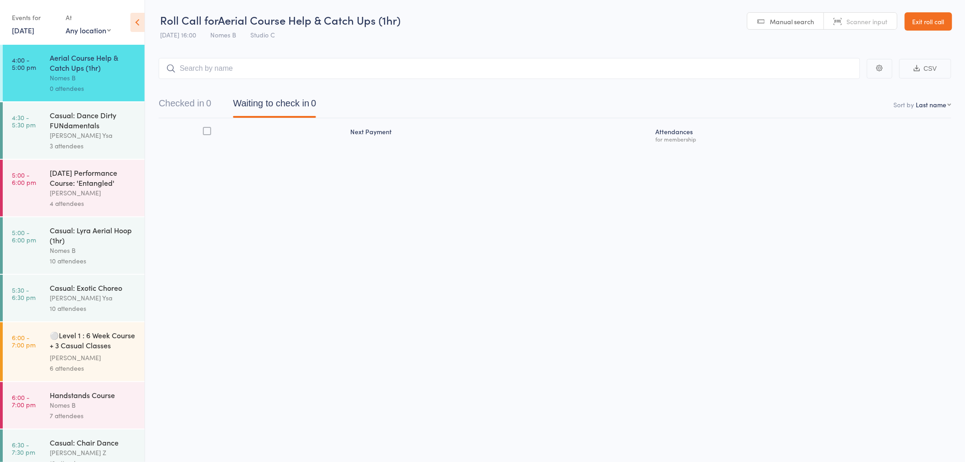
click at [108, 289] on div "Casual: Exotic Choreo" at bounding box center [93, 287] width 87 height 10
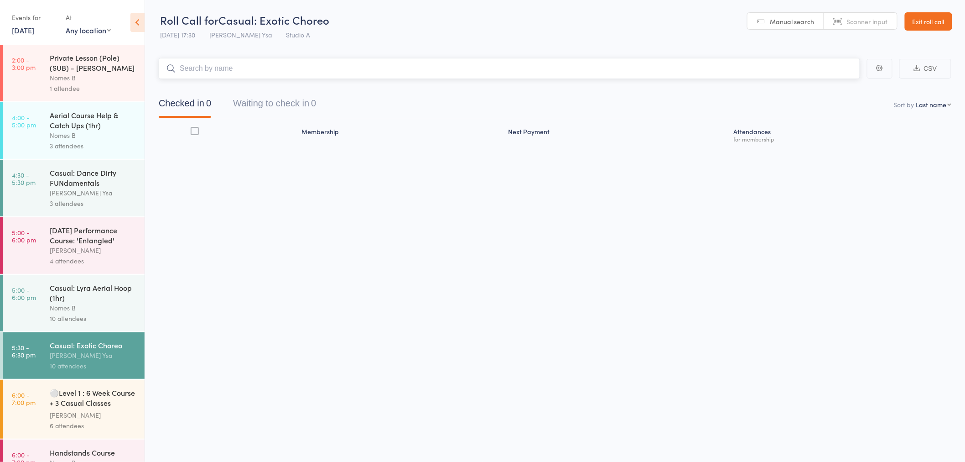
click at [272, 112] on button "Waiting to check in 0" at bounding box center [274, 105] width 83 height 24
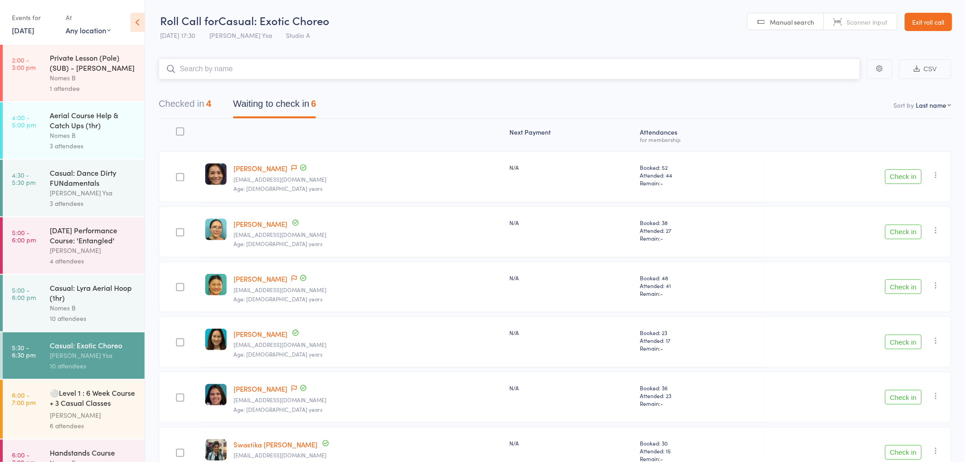
click at [171, 103] on button "Checked in 4" at bounding box center [185, 106] width 52 height 24
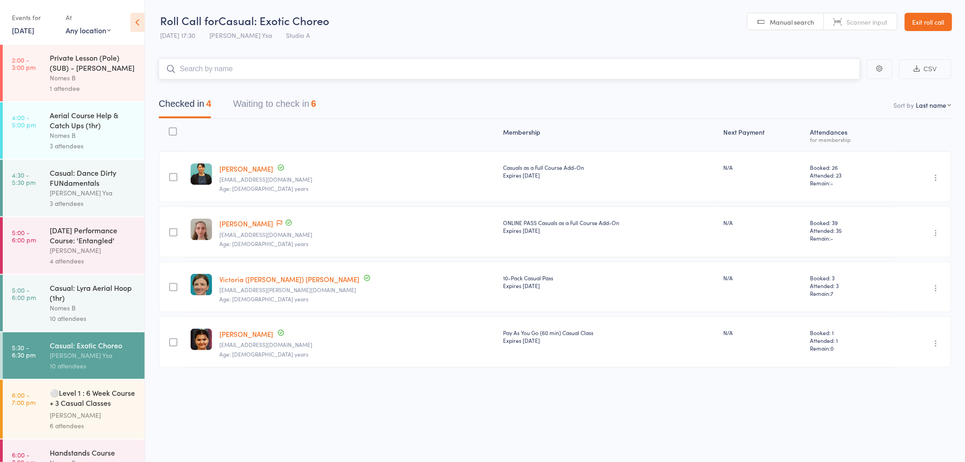
click at [272, 107] on button "Waiting to check in 6" at bounding box center [274, 106] width 83 height 24
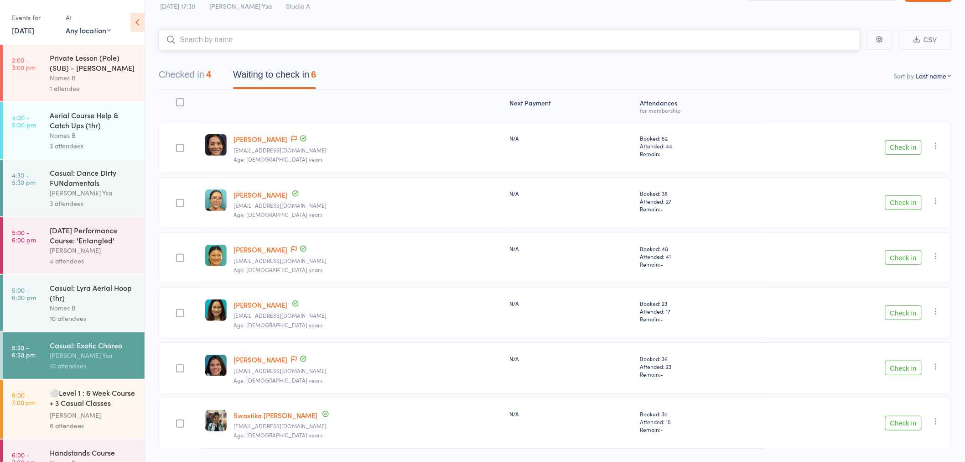
scroll to position [56, 0]
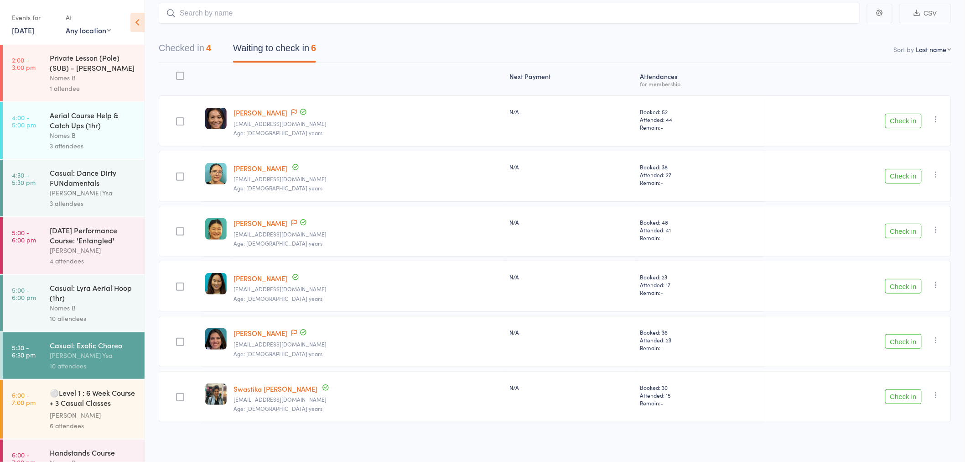
click at [893, 230] on button "Check in" at bounding box center [903, 230] width 36 height 15
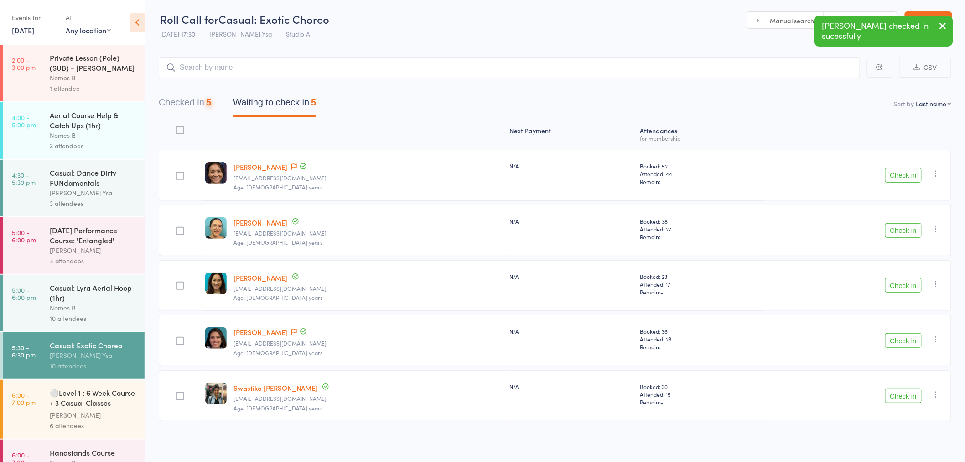
scroll to position [1, 0]
click at [901, 176] on button "Check in" at bounding box center [903, 175] width 36 height 15
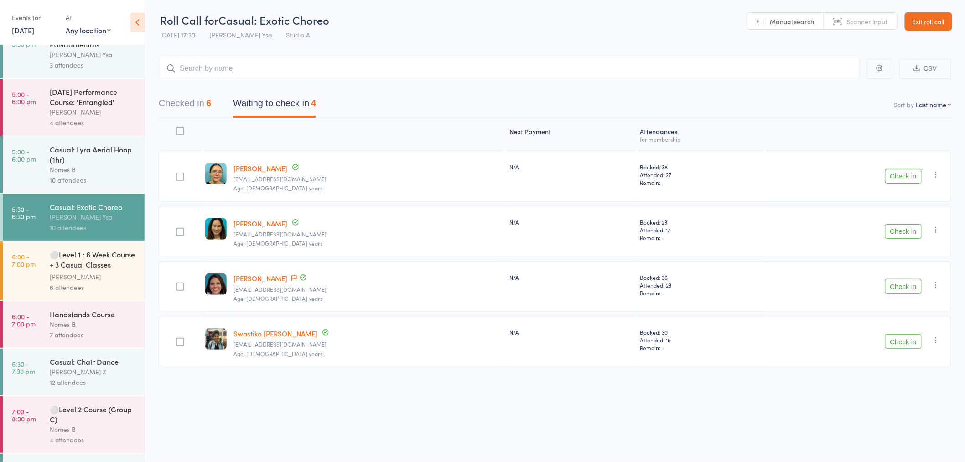
scroll to position [183, 0]
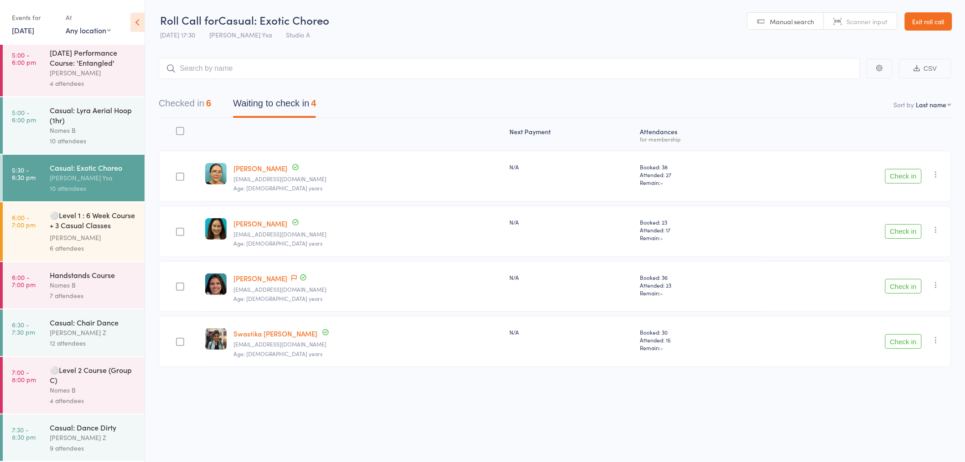
click at [82, 232] on div "[PERSON_NAME]" at bounding box center [93, 237] width 87 height 10
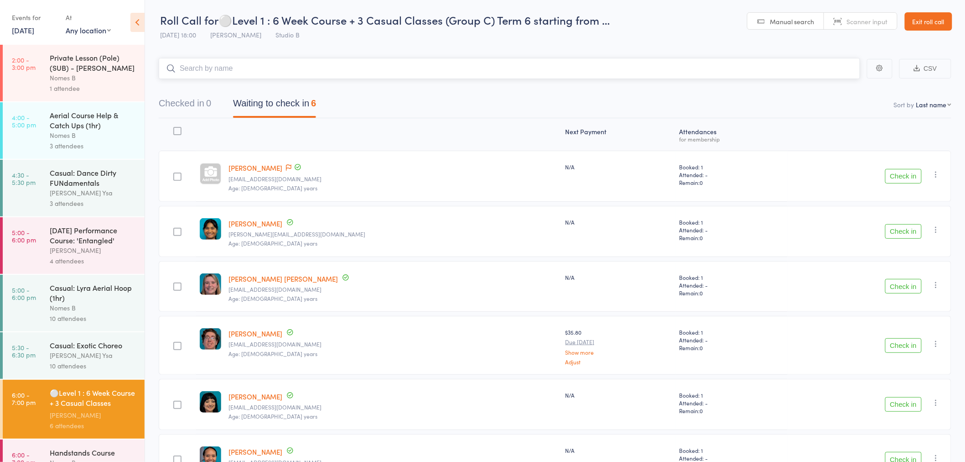
click at [272, 107] on button "Waiting to check in 6" at bounding box center [274, 105] width 83 height 24
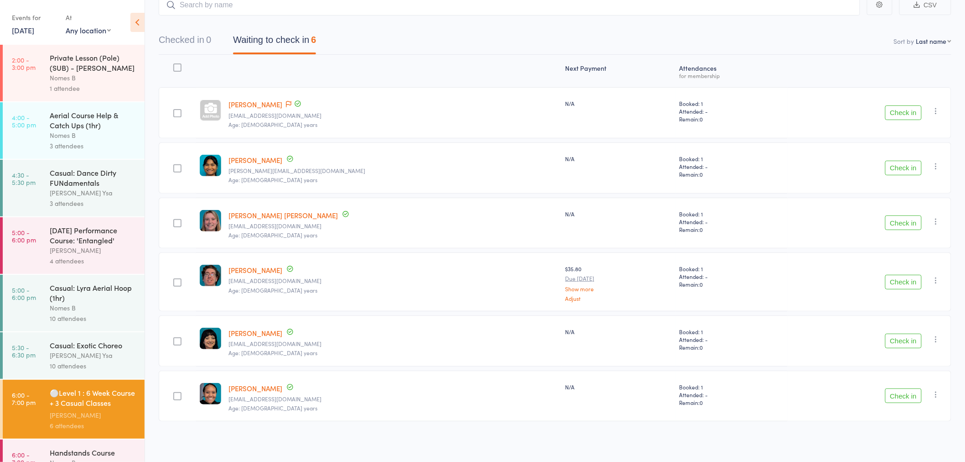
click at [891, 392] on button "Check in" at bounding box center [903, 395] width 36 height 15
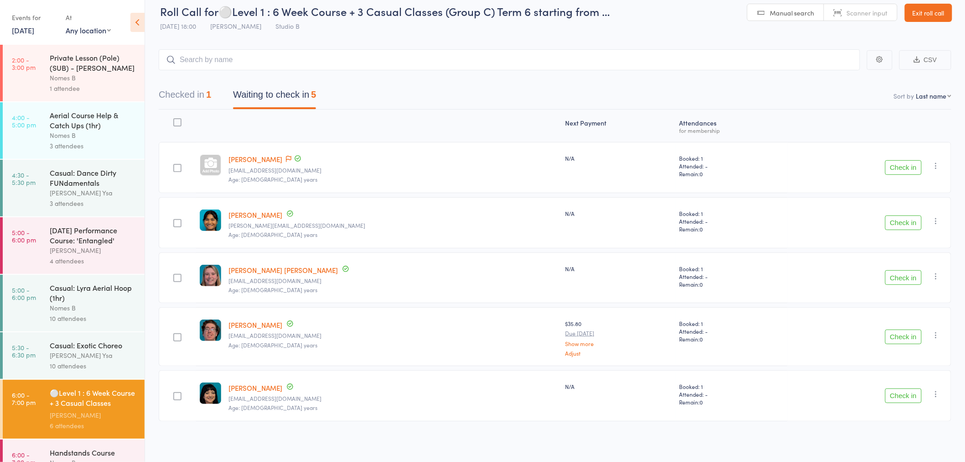
click at [903, 330] on button "Check in" at bounding box center [903, 336] width 36 height 15
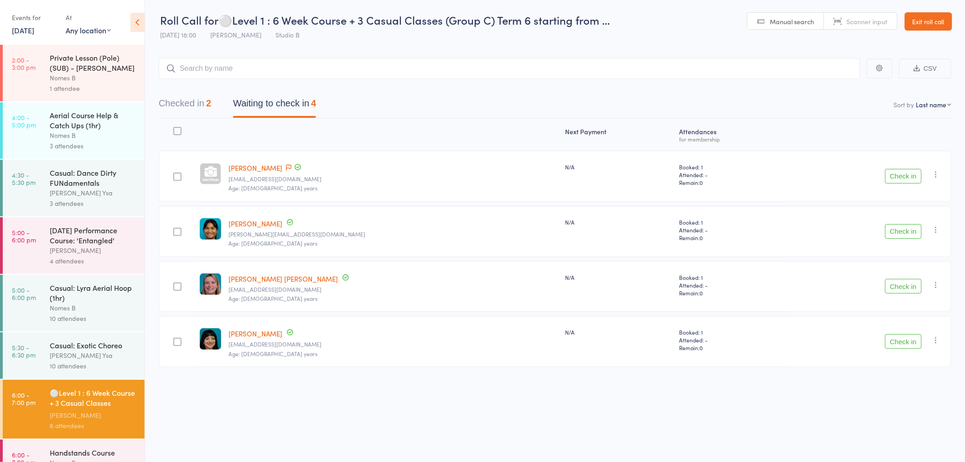
click at [896, 230] on button "Check in" at bounding box center [903, 231] width 36 height 15
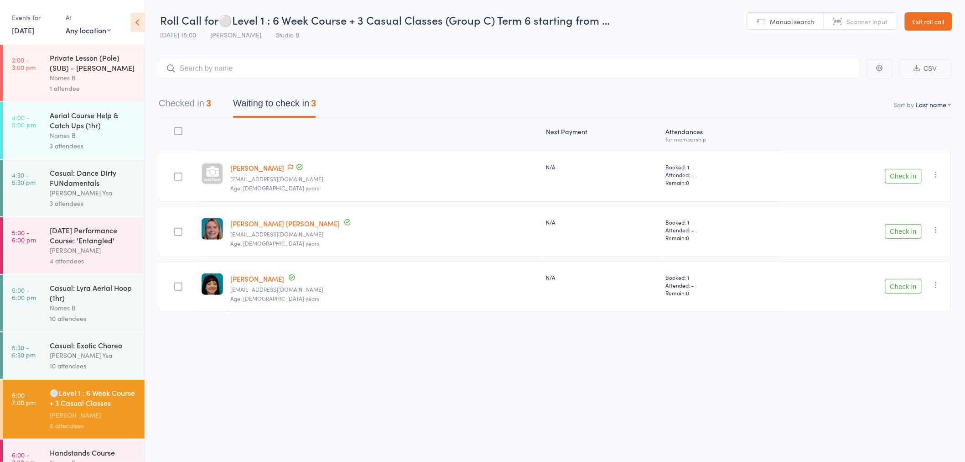
scroll to position [183, 0]
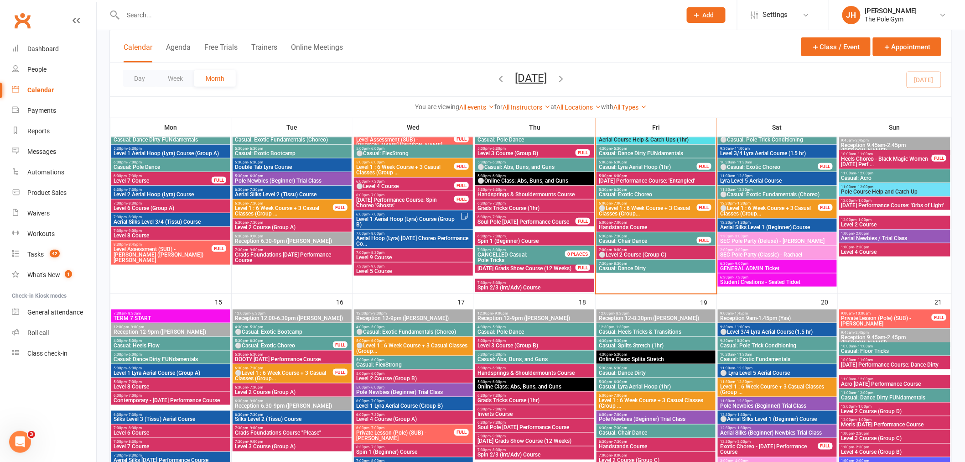
scroll to position [304, 0]
click at [515, 106] on link "All Instructors" at bounding box center [527, 107] width 48 height 7
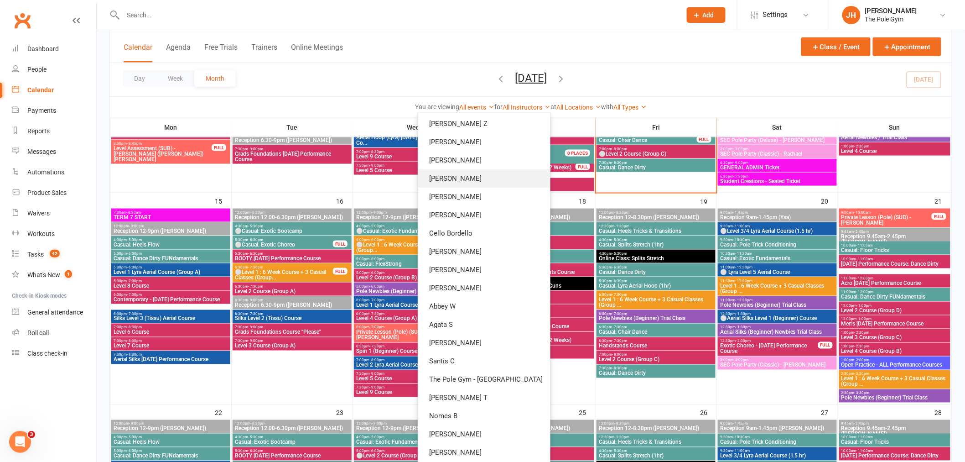
scroll to position [405, 0]
click at [462, 455] on link "[PERSON_NAME]" at bounding box center [484, 452] width 132 height 18
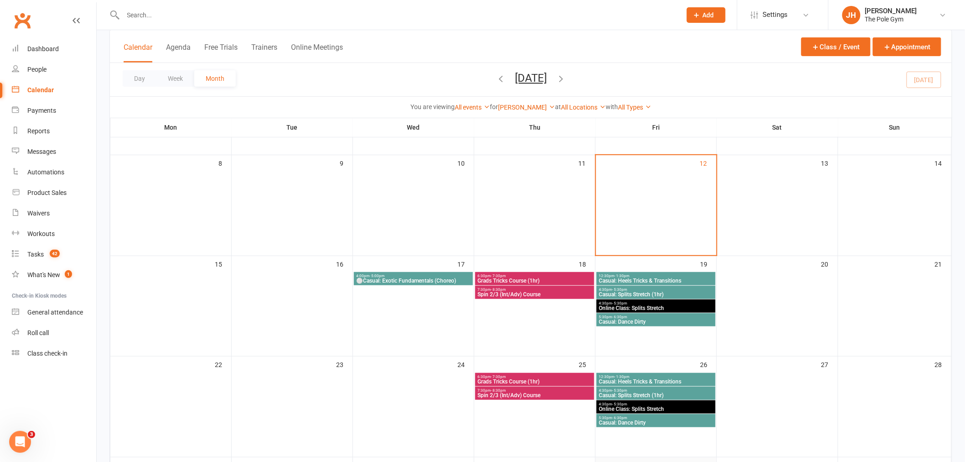
scroll to position [194, 0]
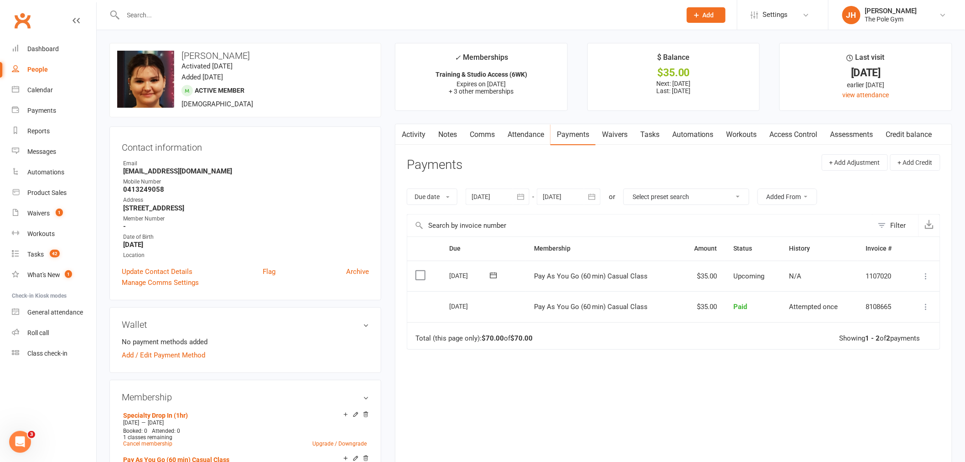
click at [925, 274] on icon at bounding box center [926, 275] width 9 height 9
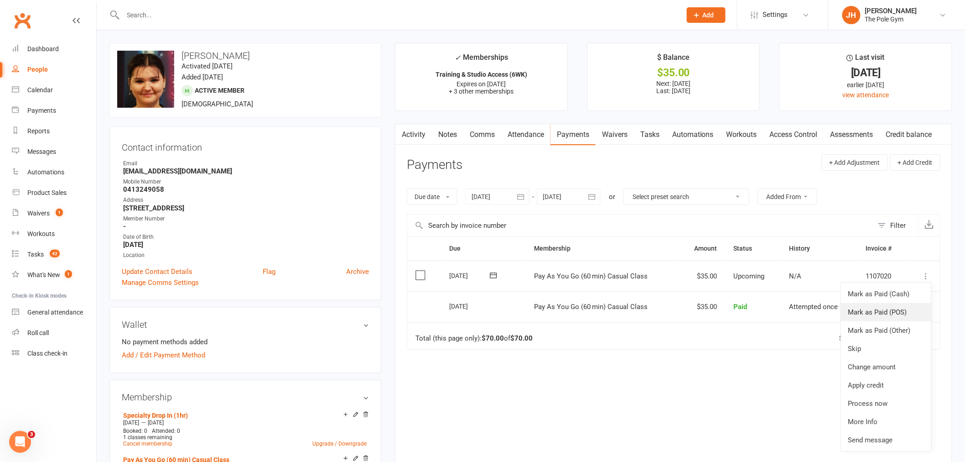
click at [897, 303] on link "Mark as Paid (POS)" at bounding box center [886, 312] width 90 height 18
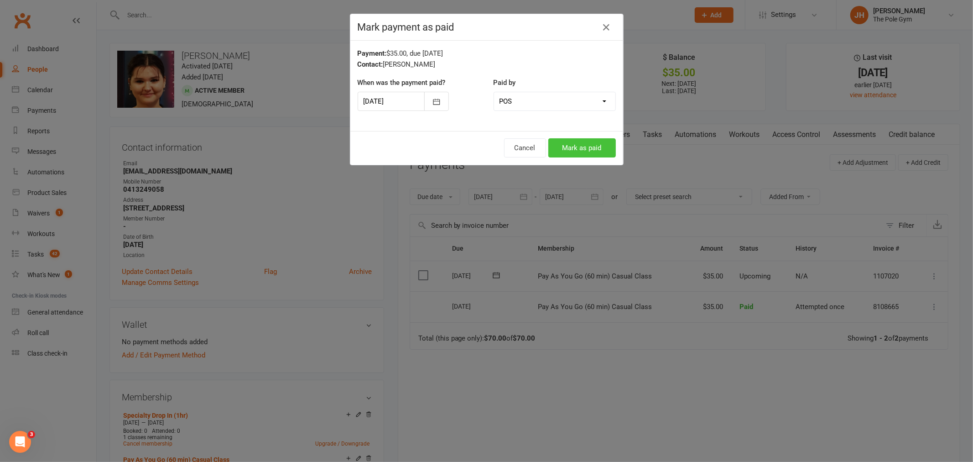
click at [567, 149] on button "Mark as paid" at bounding box center [581, 147] width 67 height 19
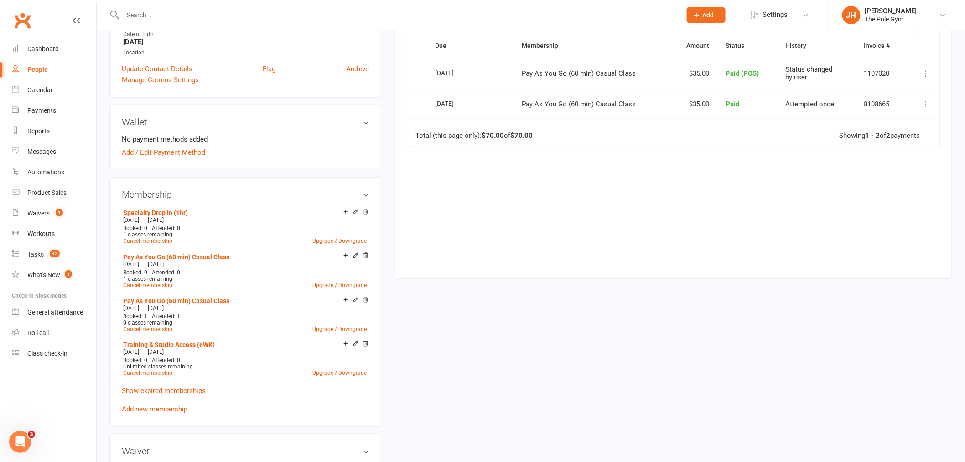
scroll to position [51, 0]
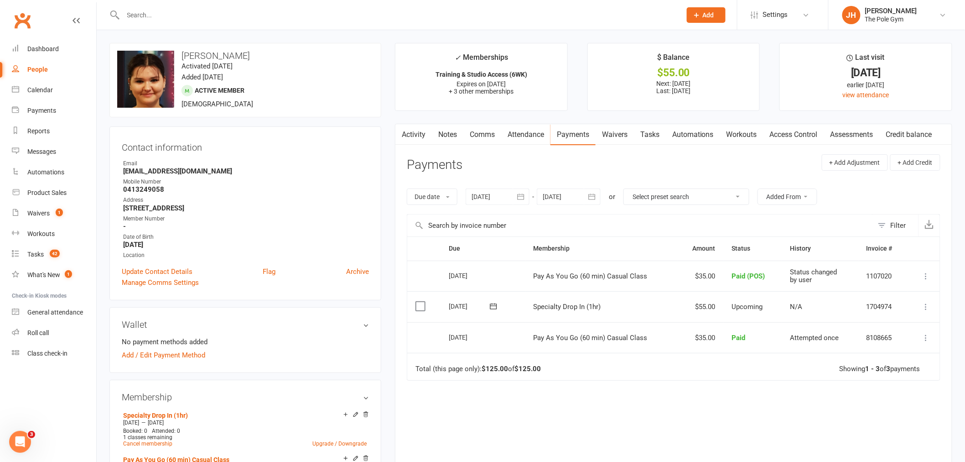
click at [929, 307] on button at bounding box center [926, 306] width 11 height 11
click at [904, 339] on link "Mark as Paid (POS)" at bounding box center [886, 342] width 90 height 18
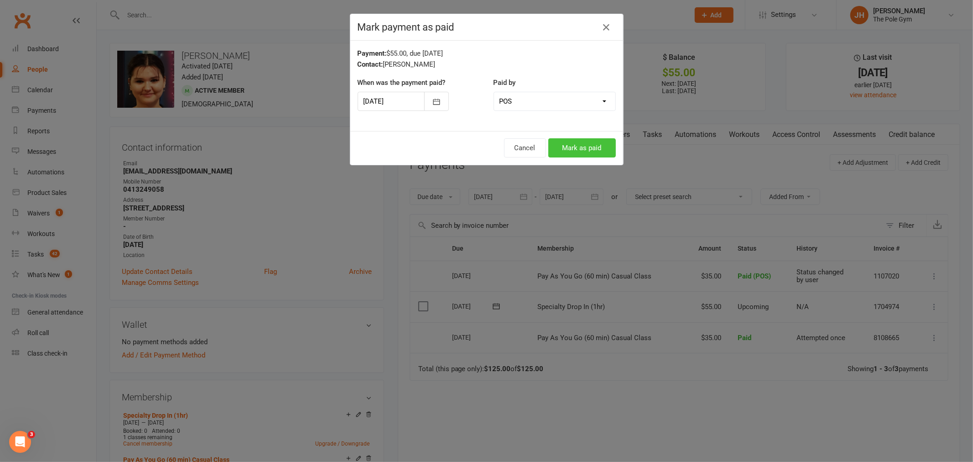
click at [581, 148] on button "Mark as paid" at bounding box center [581, 147] width 67 height 19
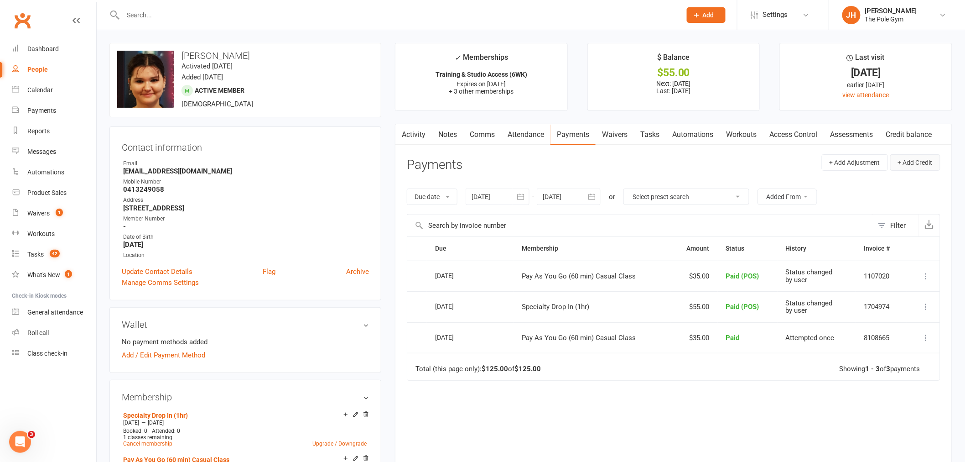
click at [892, 161] on button "+ Add Credit" at bounding box center [915, 162] width 50 height 16
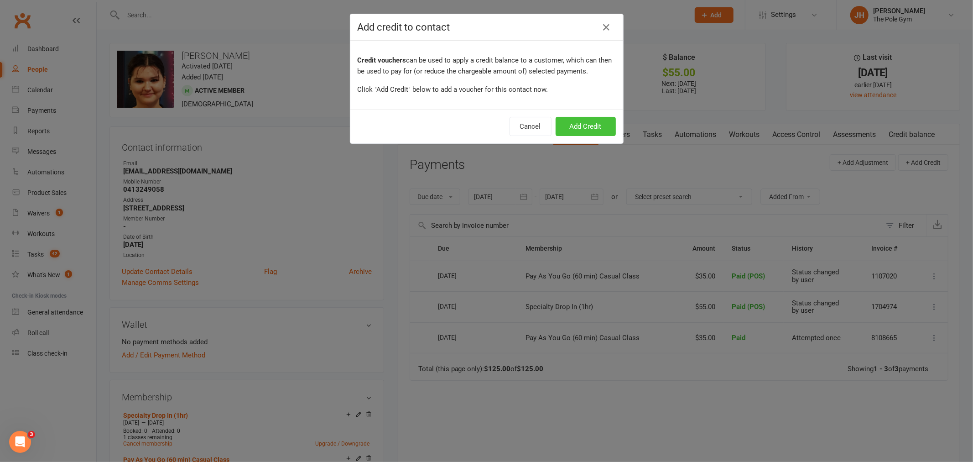
click at [575, 126] on button "Add Credit" at bounding box center [585, 126] width 60 height 19
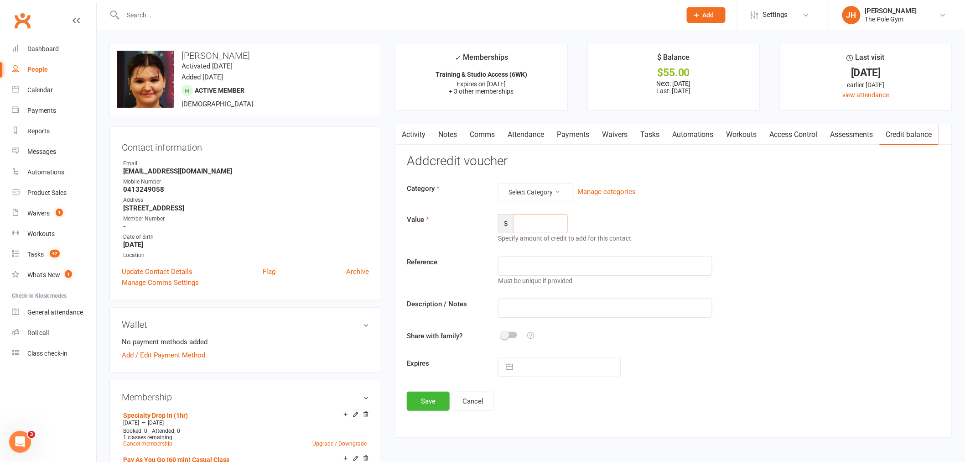
click at [526, 226] on input "number" at bounding box center [540, 223] width 55 height 19
type input "10"
click at [529, 184] on button "Select Category" at bounding box center [535, 192] width 75 height 18
click at [521, 211] on link "Course Credit" at bounding box center [521, 214] width 90 height 18
click at [532, 309] on input "text" at bounding box center [605, 307] width 214 height 19
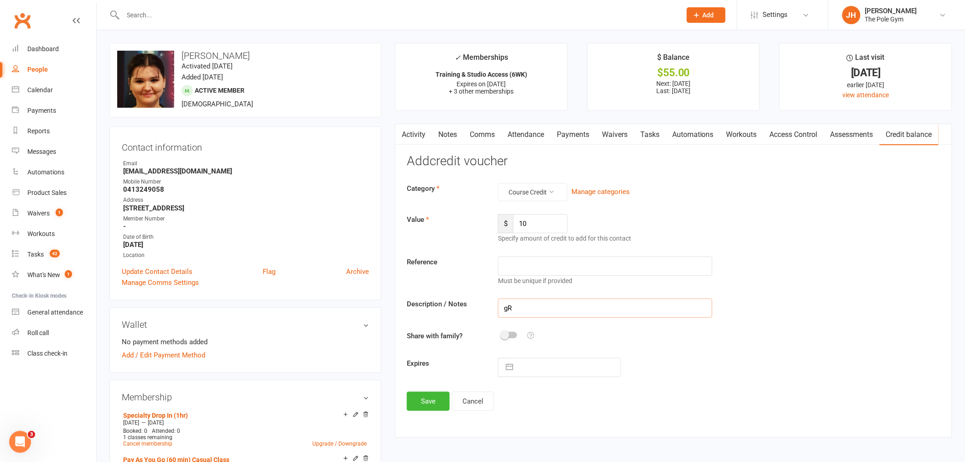
type input "g"
type input "Grads"
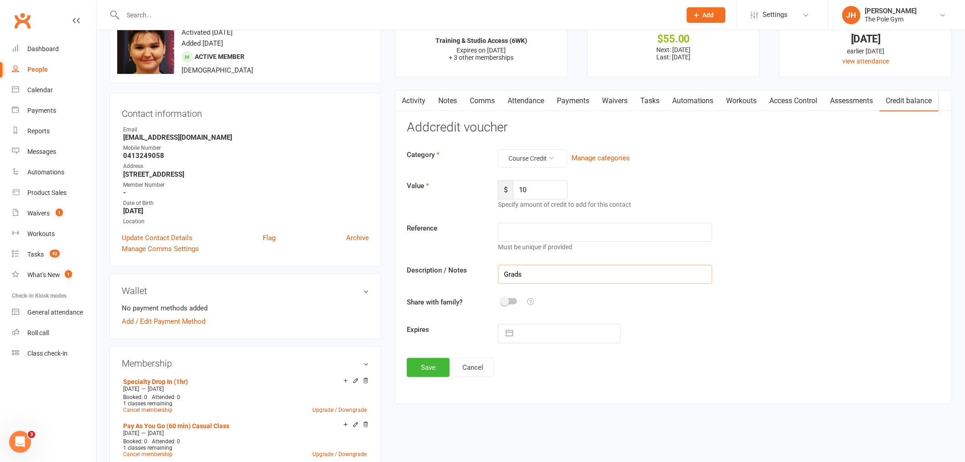
scroll to position [51, 0]
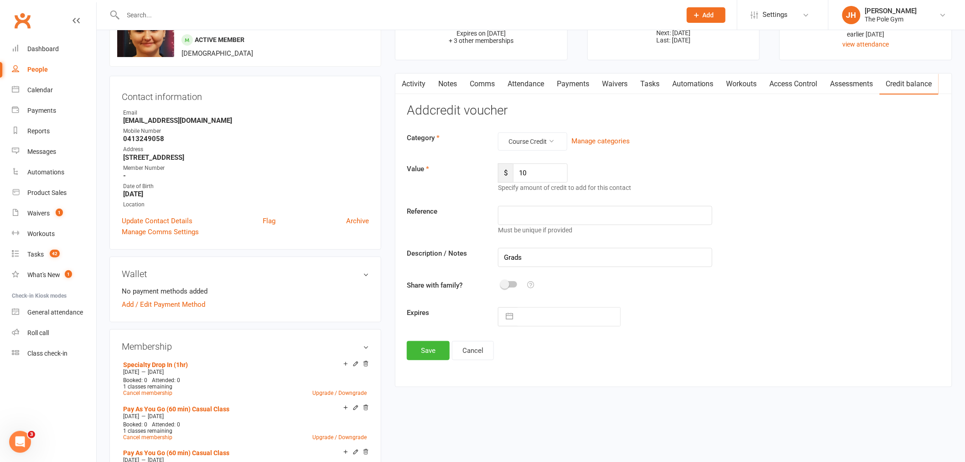
click at [511, 316] on button "button" at bounding box center [509, 316] width 16 height 18
select select "7"
select select "2025"
select select "8"
select select "2025"
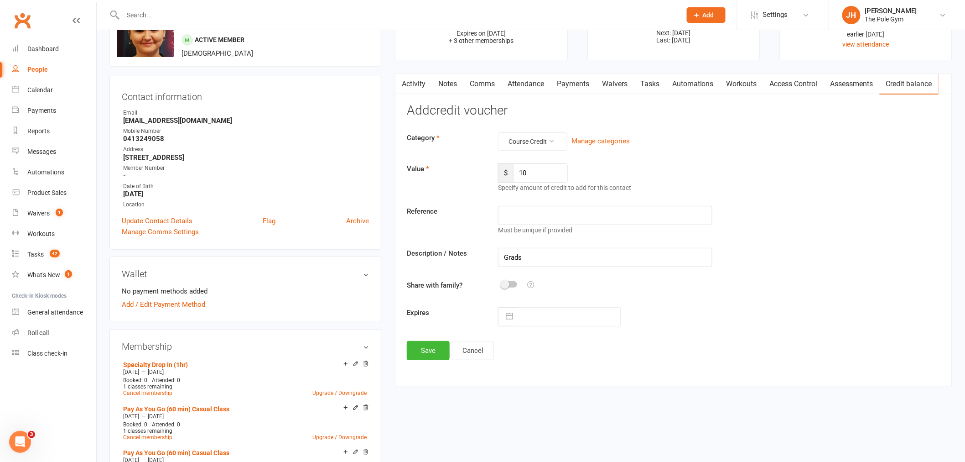
select select "9"
select select "2025"
click at [605, 357] on select "2035 2034 2033 2032 2031 2030 2029 2028 2027 2026 2025 2024 2023 2022 2021 2020…" at bounding box center [594, 353] width 27 height 10
select select "7"
select select "2028"
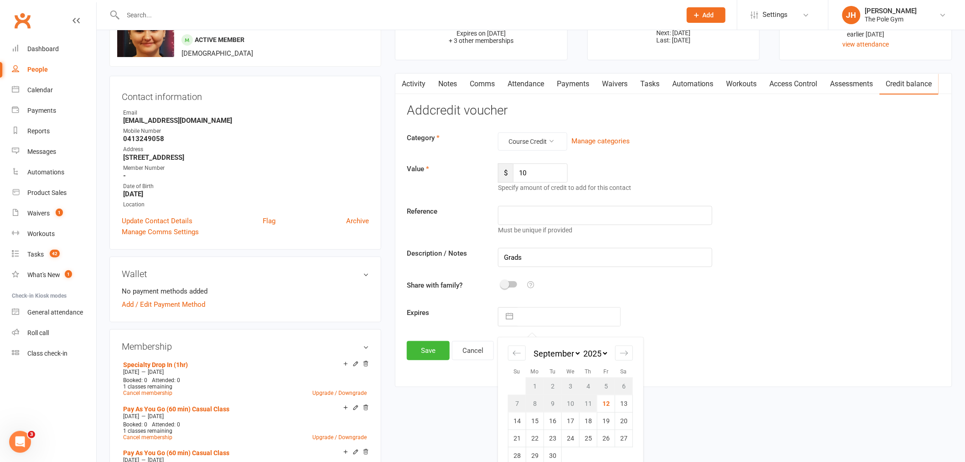
select select "8"
select select "2028"
select select "9"
select select "2028"
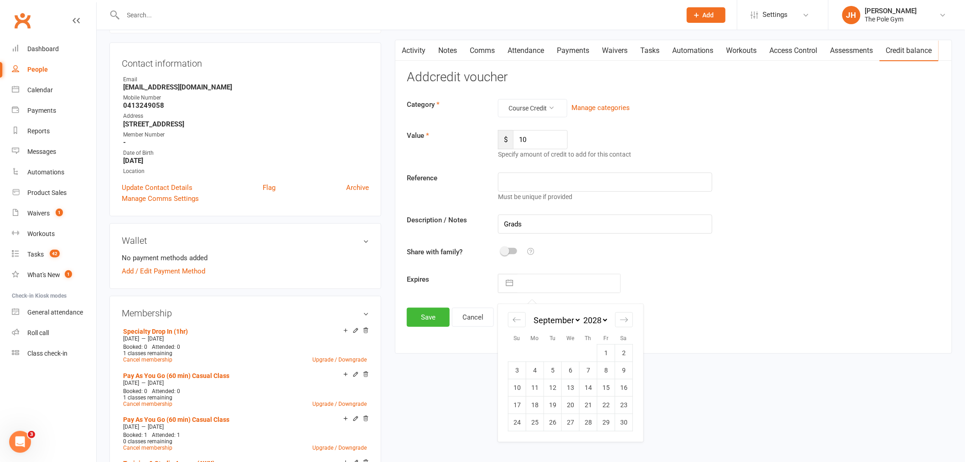
scroll to position [101, 0]
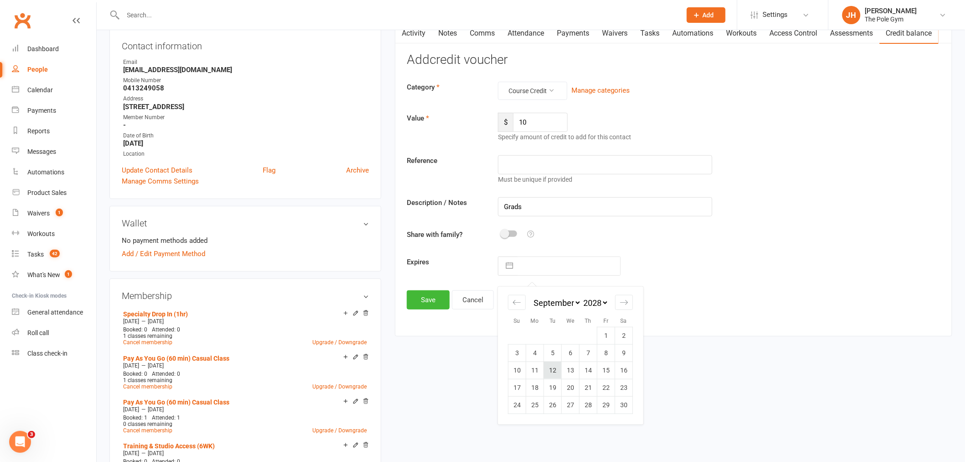
click at [548, 371] on td "12" at bounding box center [553, 369] width 18 height 17
type input "12 Sep 2028"
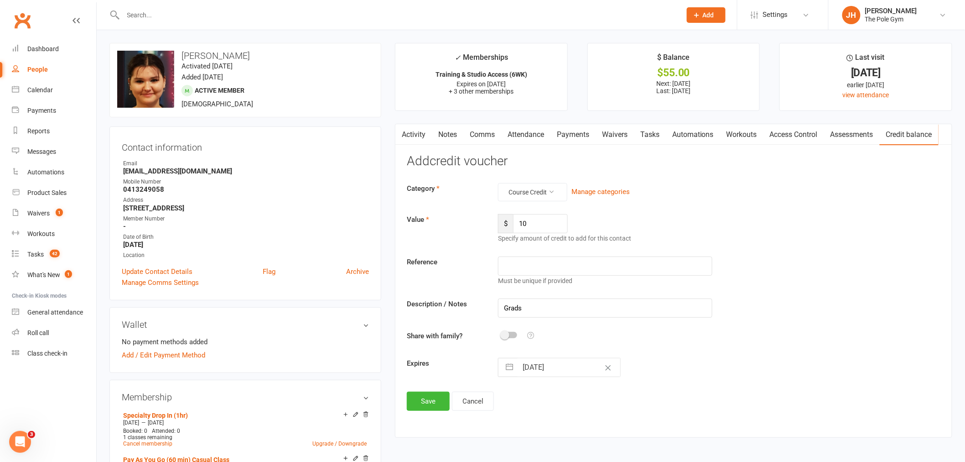
click at [550, 283] on div "Must be unique if provided" at bounding box center [605, 280] width 214 height 10
click at [562, 299] on input "Grads" at bounding box center [605, 307] width 214 height 19
type input "Grads Drop In OverCharge"
click at [440, 402] on button "Save" at bounding box center [428, 400] width 43 height 19
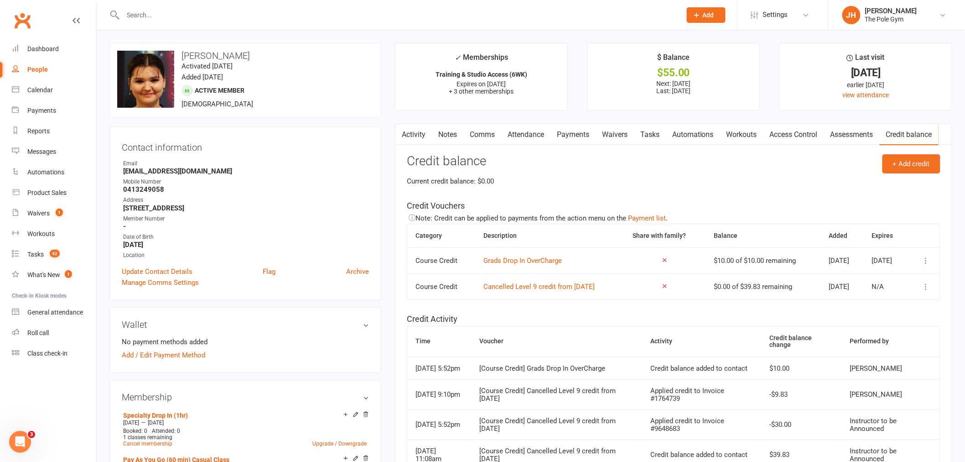
click at [591, 133] on link "Payments" at bounding box center [572, 134] width 45 height 21
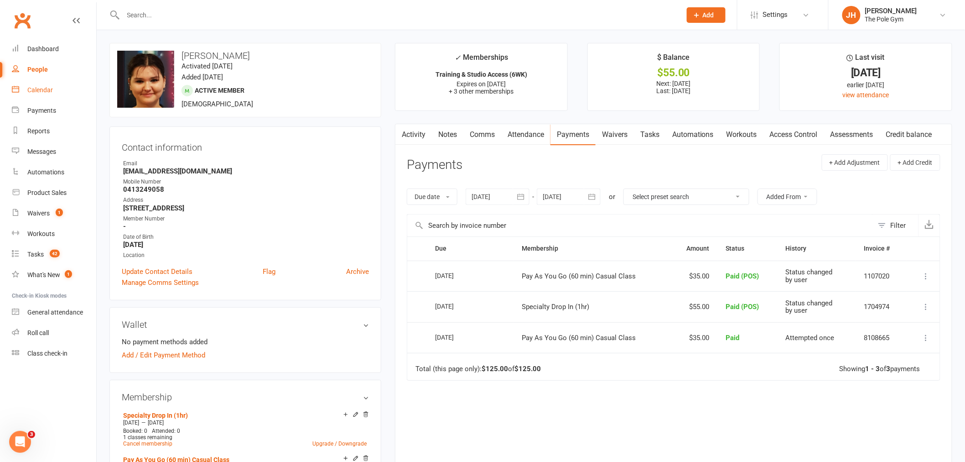
click at [58, 93] on link "Calendar" at bounding box center [54, 90] width 84 height 21
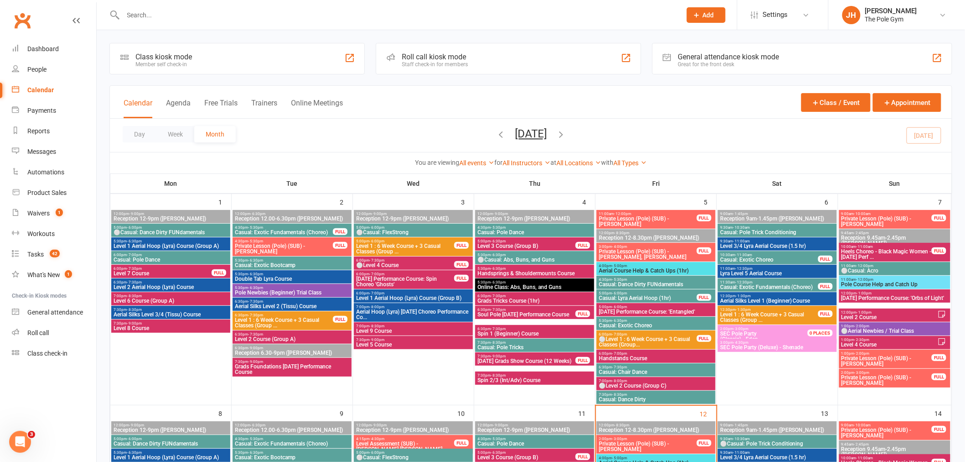
scroll to position [456, 0]
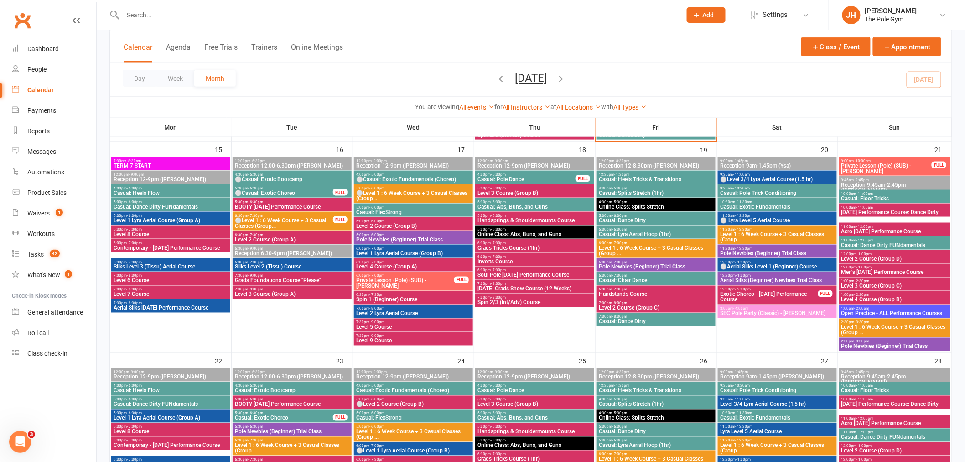
click at [524, 242] on span "6:30pm - 7:30pm" at bounding box center [534, 243] width 115 height 4
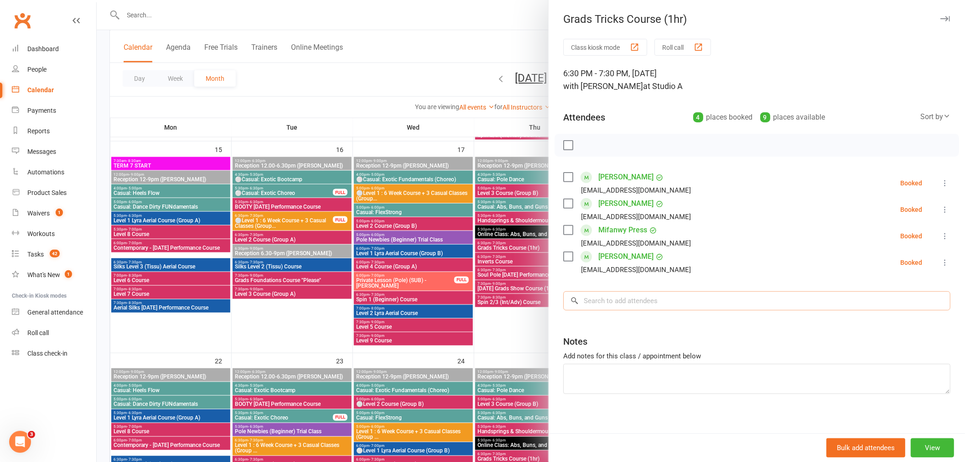
click at [655, 298] on input "search" at bounding box center [756, 300] width 387 height 19
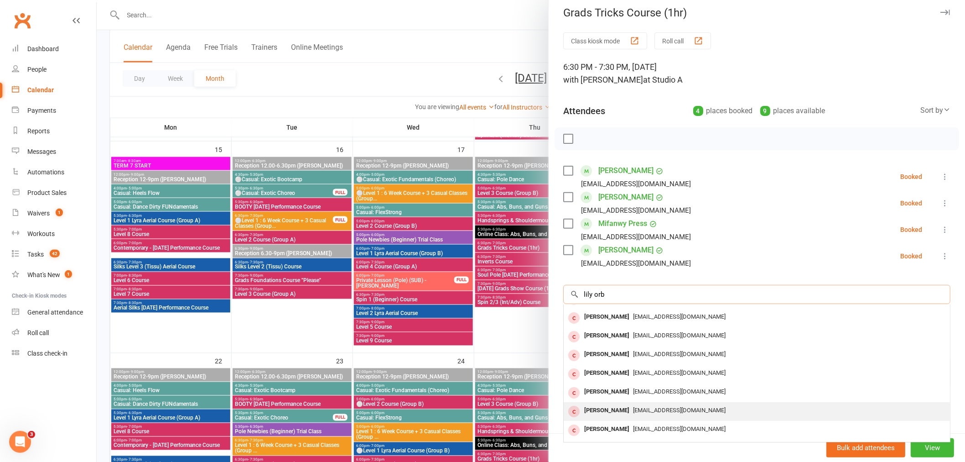
scroll to position [0, 0]
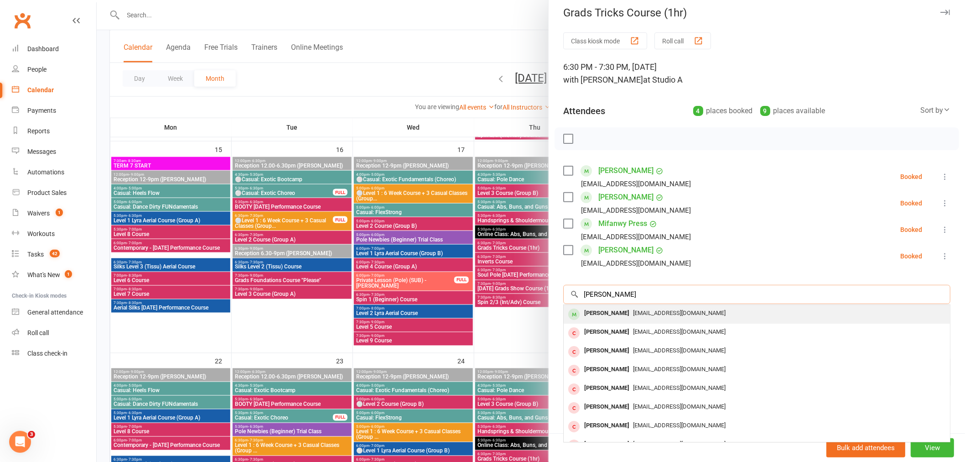
type input "lily osbor"
click at [609, 316] on div "Lily Osborne" at bounding box center [607, 312] width 52 height 13
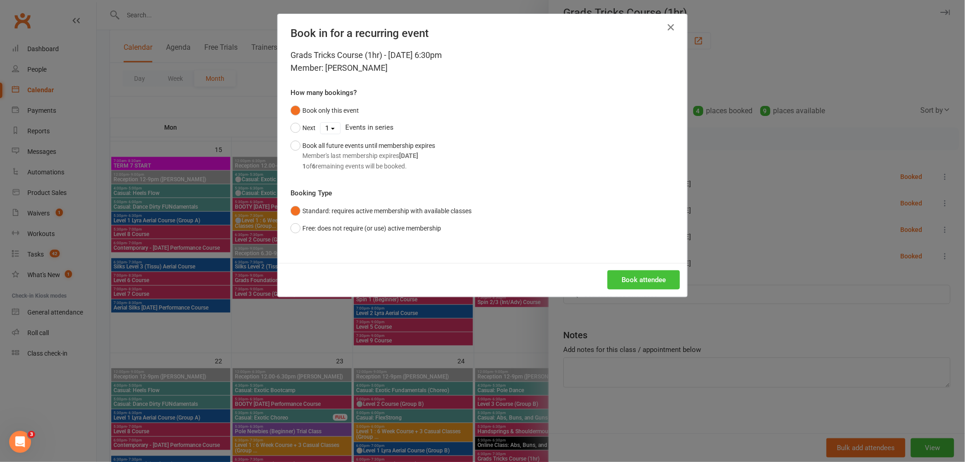
click at [653, 282] on button "Book attendee" at bounding box center [643, 279] width 73 height 19
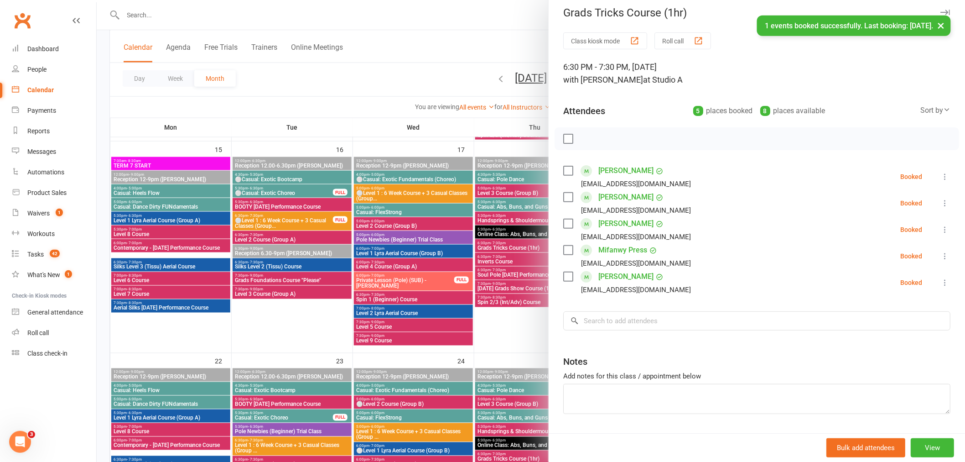
click at [448, 265] on div at bounding box center [531, 231] width 868 height 462
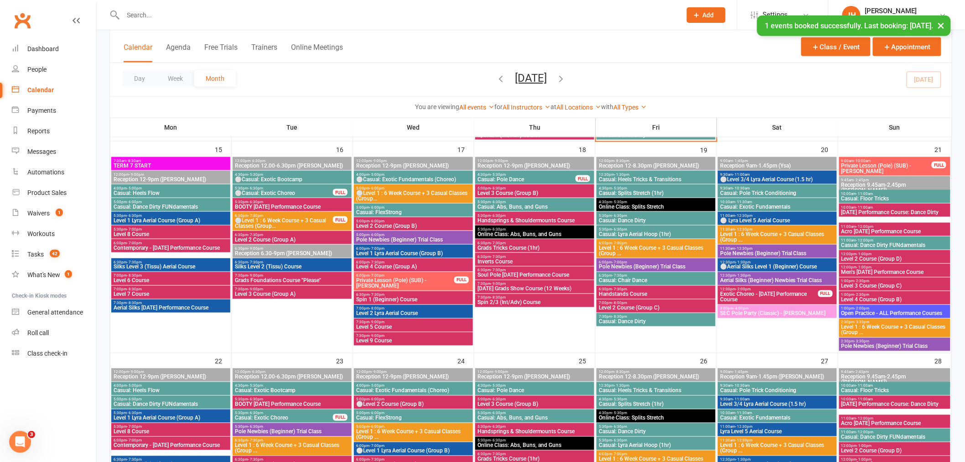
click at [640, 178] on span "Casual: Heels Tricks & Transitions" at bounding box center [655, 178] width 115 height 5
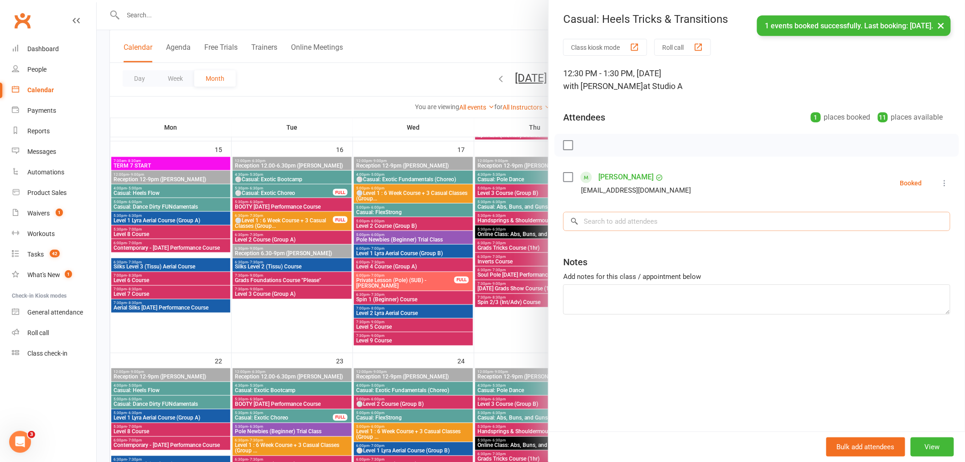
click at [630, 224] on input "search" at bounding box center [756, 221] width 387 height 19
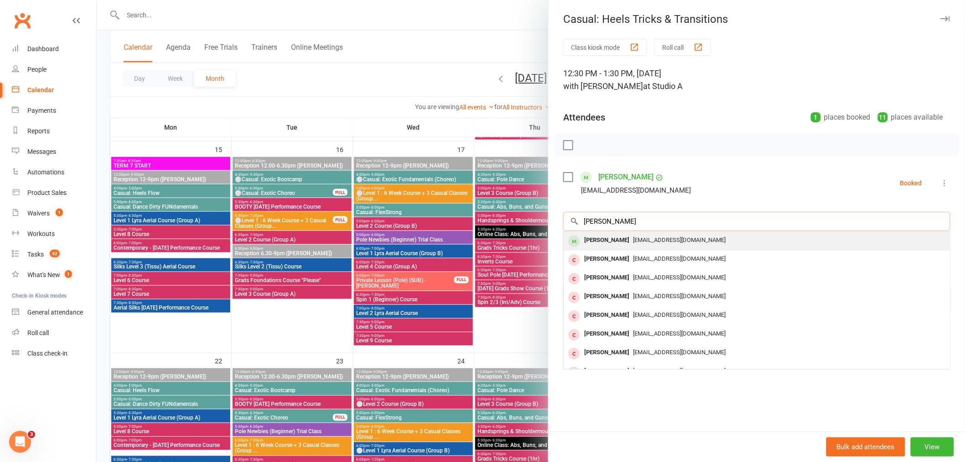
type input "lily osbonr"
click at [648, 243] on span "lilycarita@optusnet.com.au" at bounding box center [679, 239] width 93 height 7
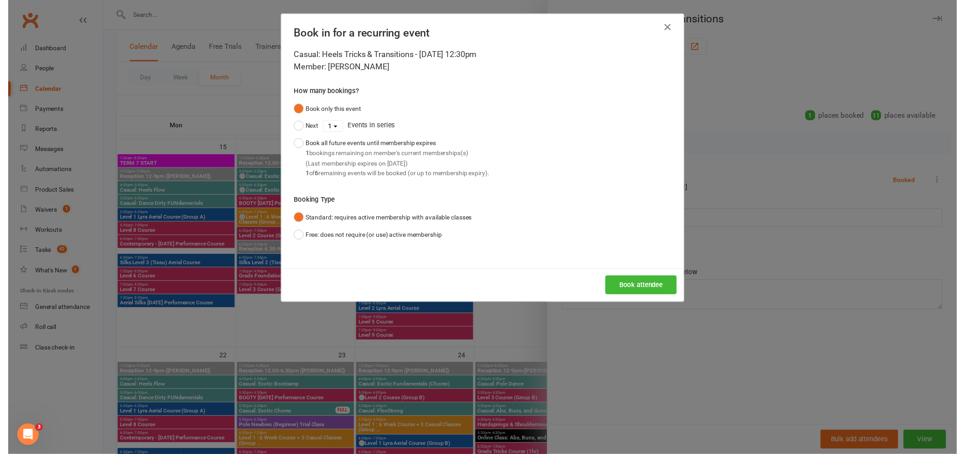
scroll to position [507, 0]
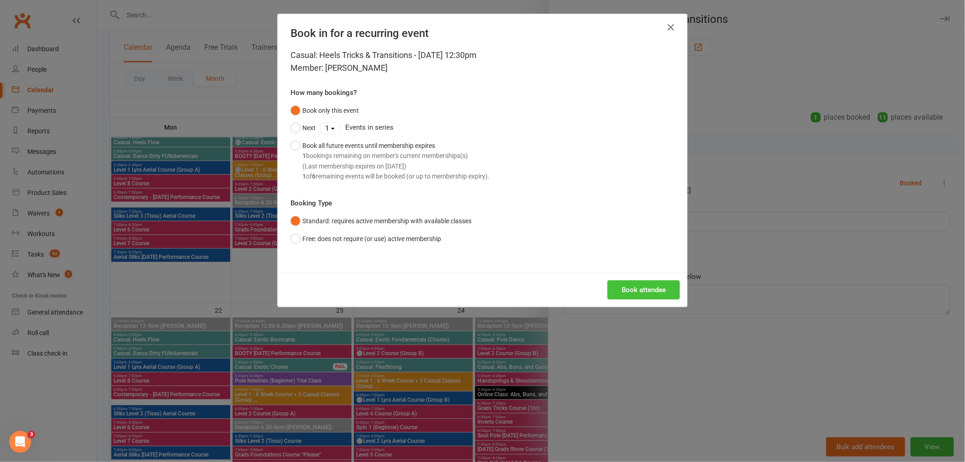
click at [654, 284] on button "Book attendee" at bounding box center [643, 289] width 73 height 19
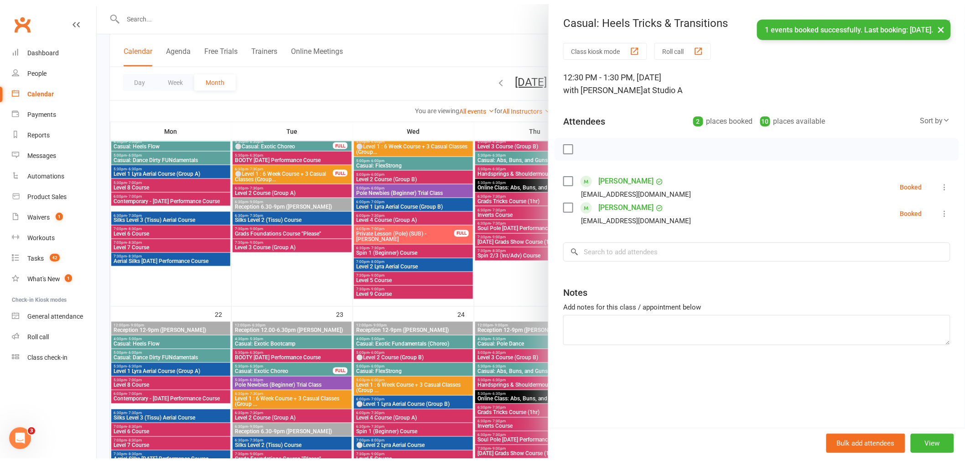
scroll to position [456, 0]
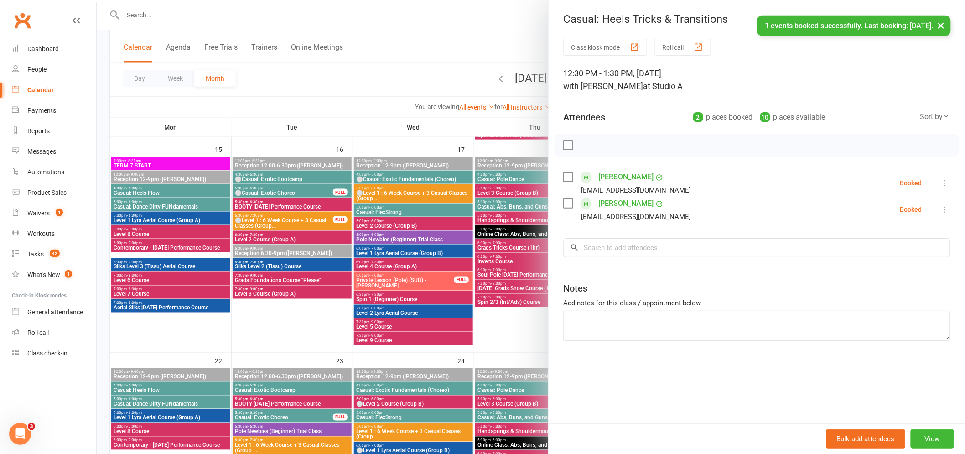
click at [407, 317] on div at bounding box center [531, 227] width 868 height 454
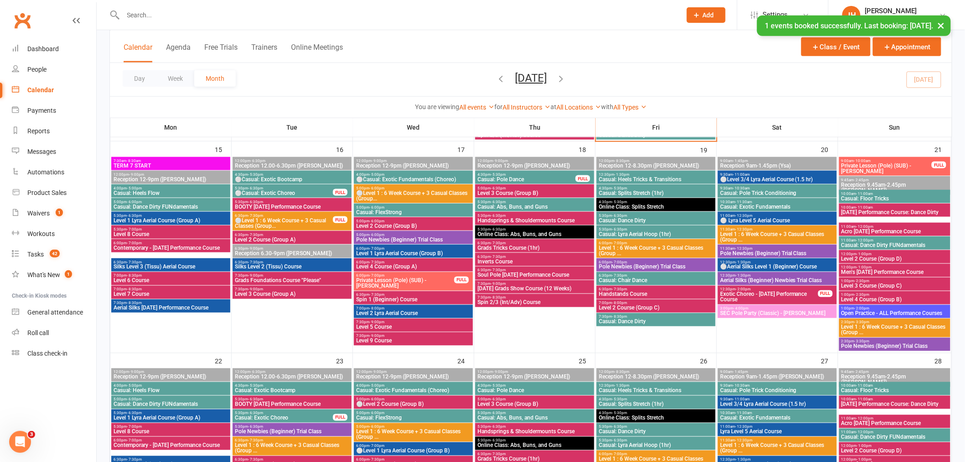
click at [372, 190] on span "⚪Level 1 : 6 Week Course + 3 Casual Classes (Group..." at bounding box center [413, 195] width 115 height 11
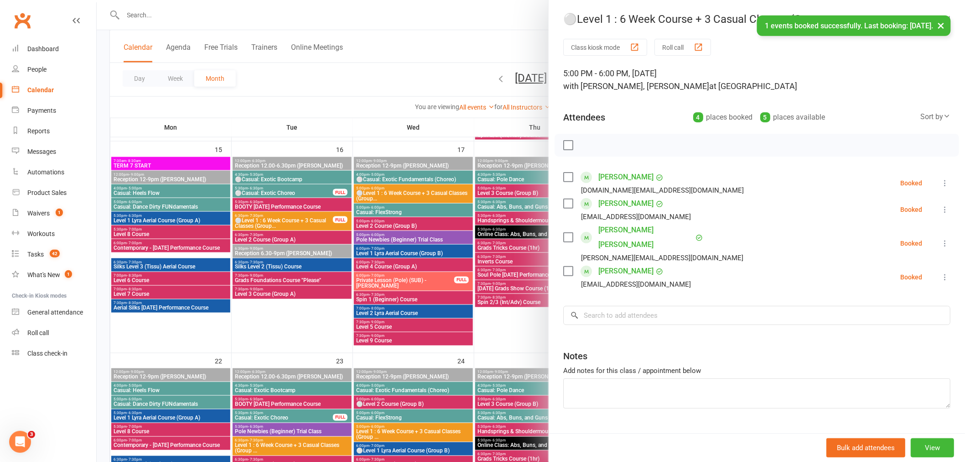
click at [408, 213] on div at bounding box center [531, 231] width 868 height 462
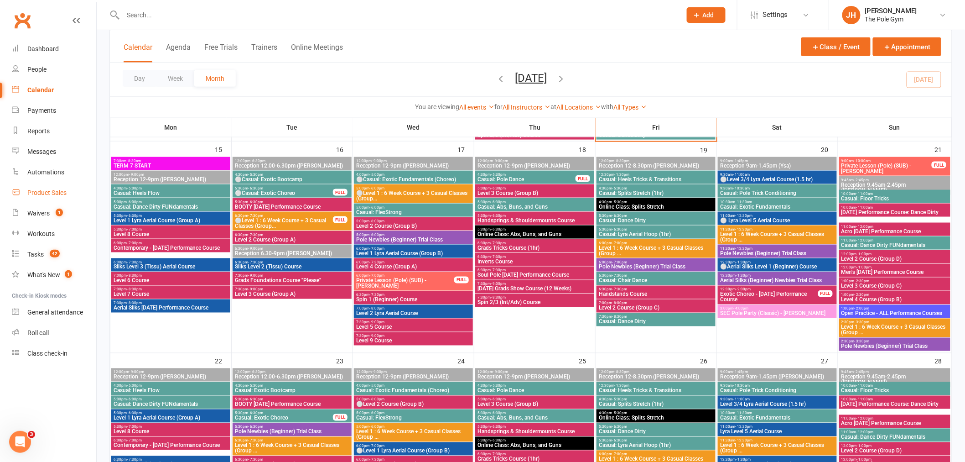
click at [53, 192] on div "Product Sales" at bounding box center [46, 192] width 39 height 7
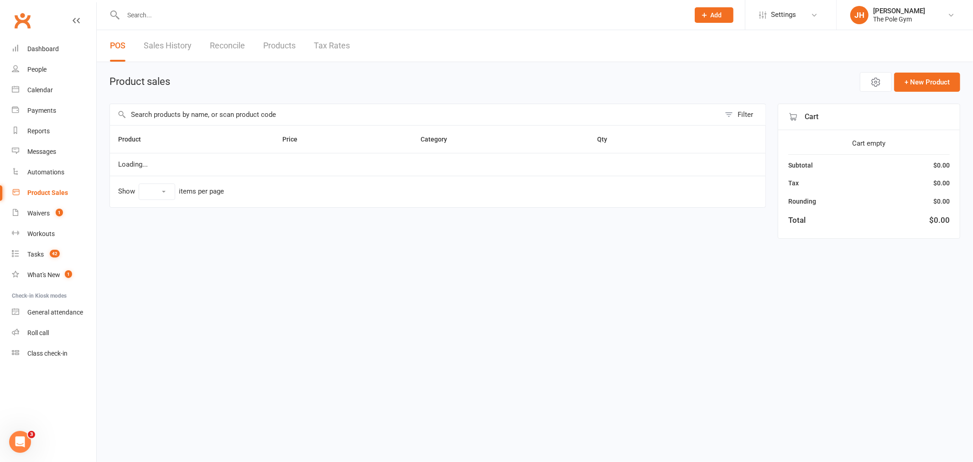
select select "10"
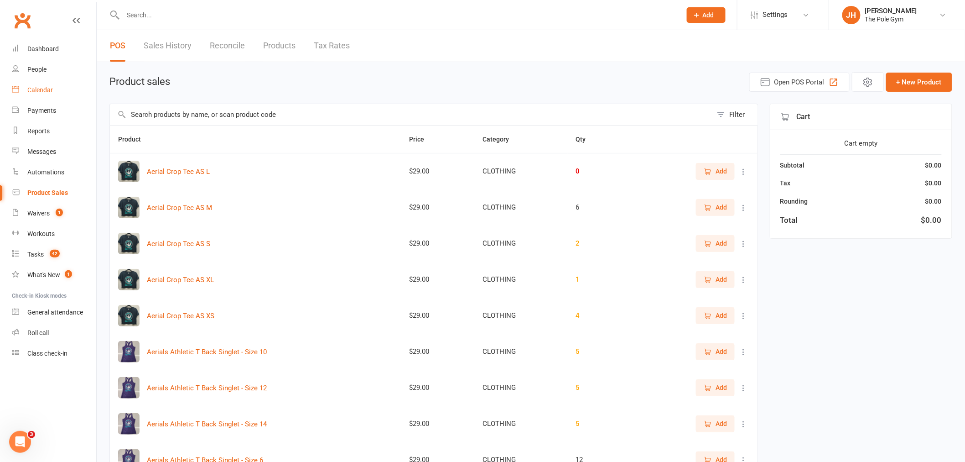
click at [35, 88] on div "Calendar" at bounding box center [40, 89] width 26 height 7
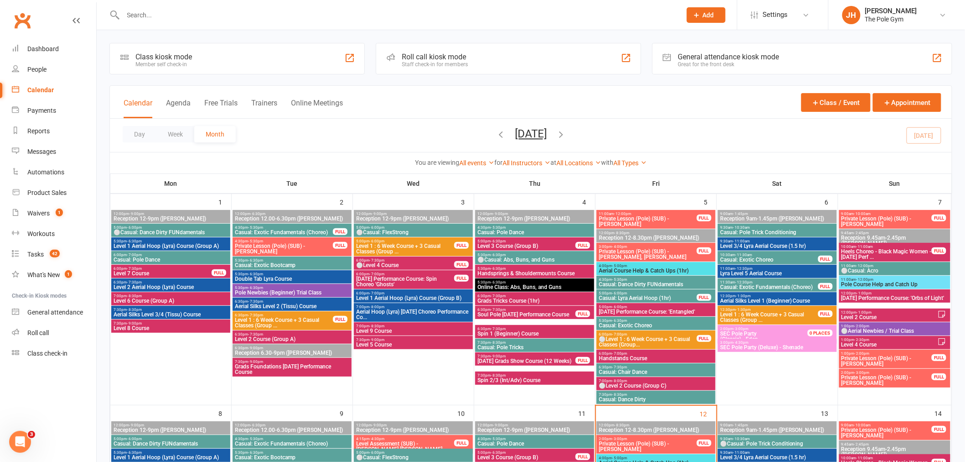
scroll to position [456, 0]
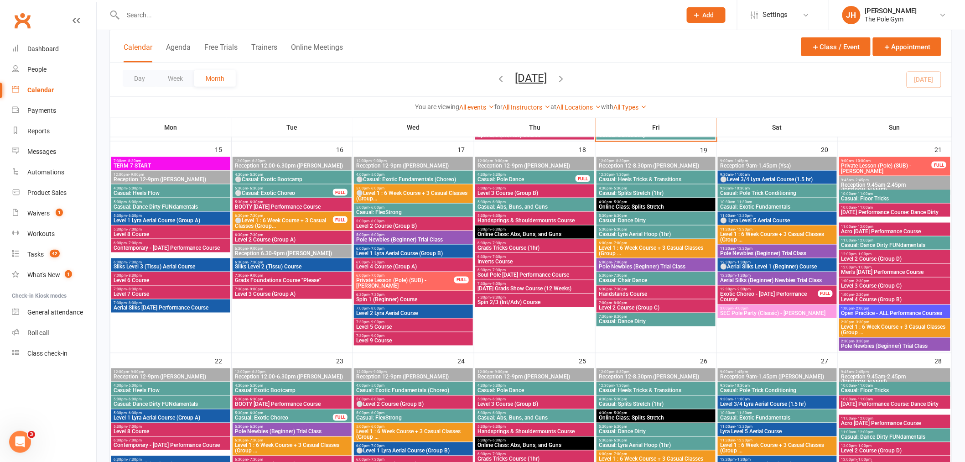
click at [163, 233] on span "Level 8 Course" at bounding box center [170, 233] width 115 height 5
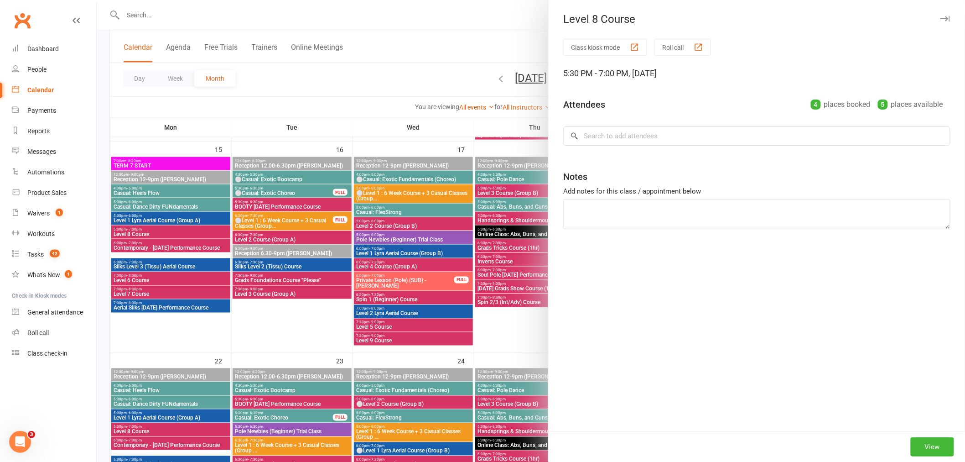
click at [277, 254] on div at bounding box center [531, 231] width 868 height 462
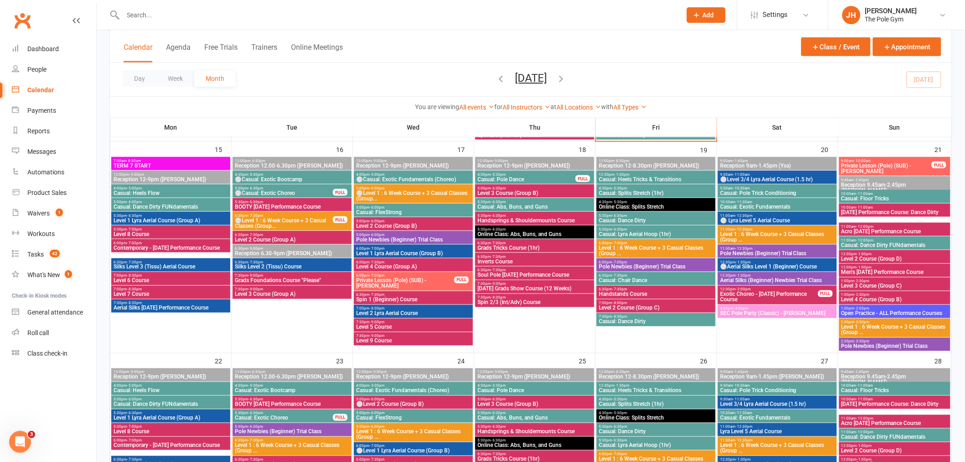
click at [611, 292] on span "Handstands Course" at bounding box center [655, 293] width 115 height 5
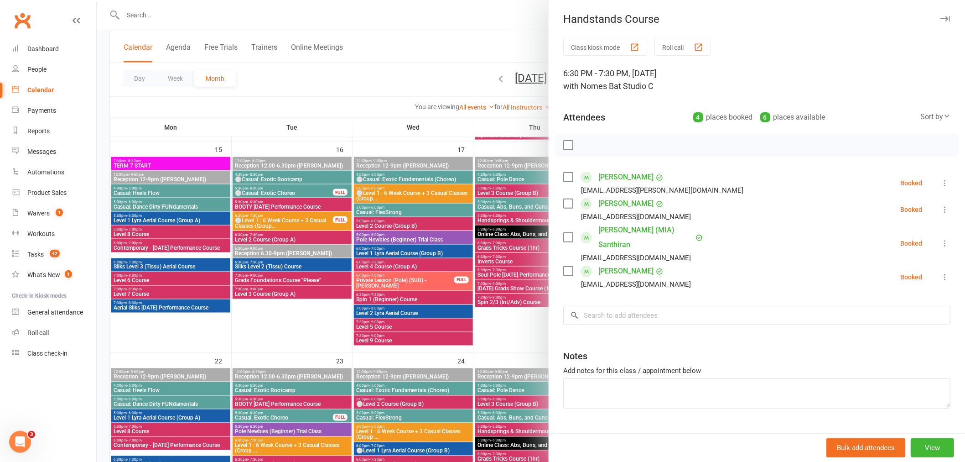
click at [402, 253] on div at bounding box center [531, 231] width 868 height 462
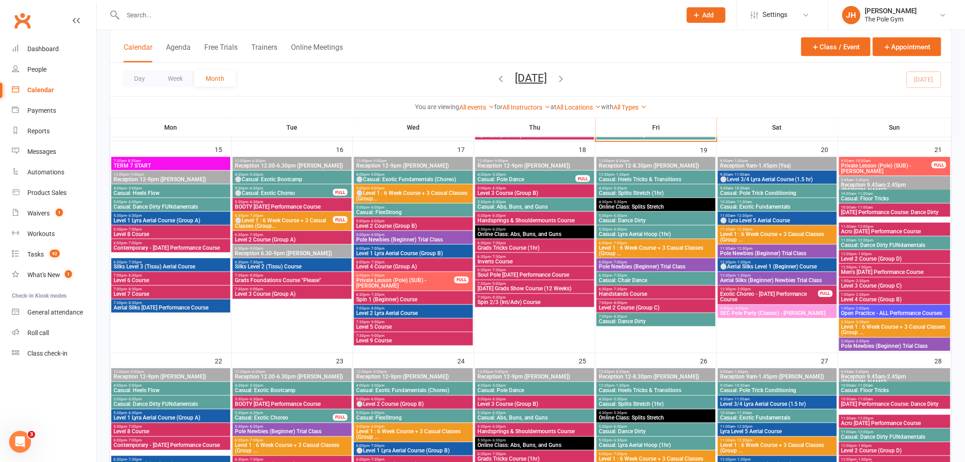
click at [534, 40] on div "Calendar Agenda Free Trials Trainers Online Meetings Class / Event Appointment" at bounding box center [531, 46] width 842 height 33
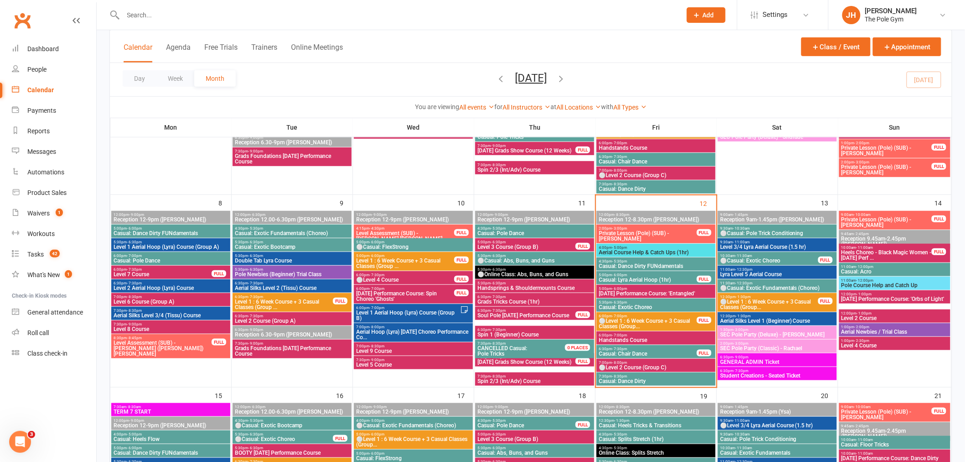
scroll to position [253, 0]
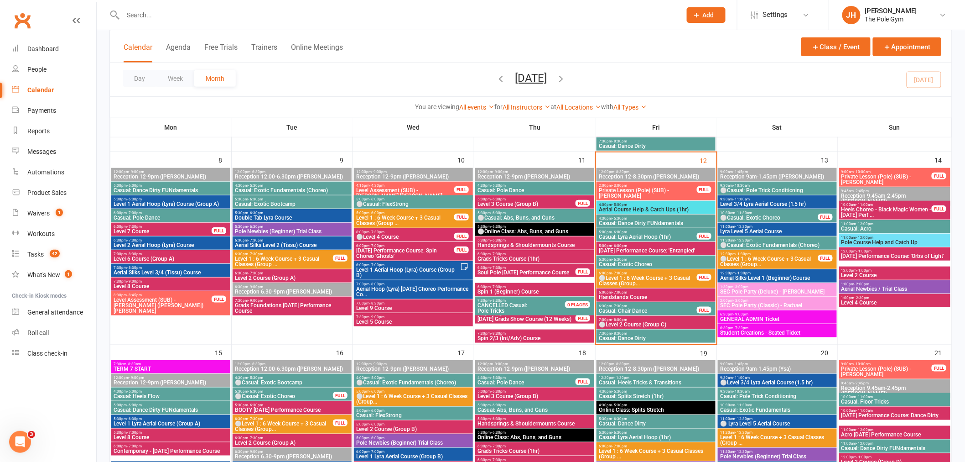
click at [648, 275] on span "⚪Level 1 : 6 Week Course + 3 Casual Classes (Group..." at bounding box center [647, 280] width 99 height 11
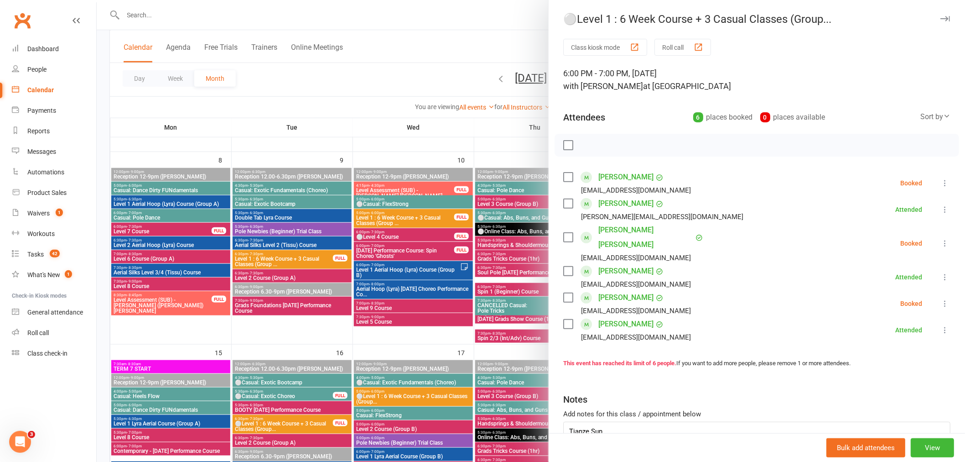
click at [458, 254] on div at bounding box center [531, 231] width 868 height 462
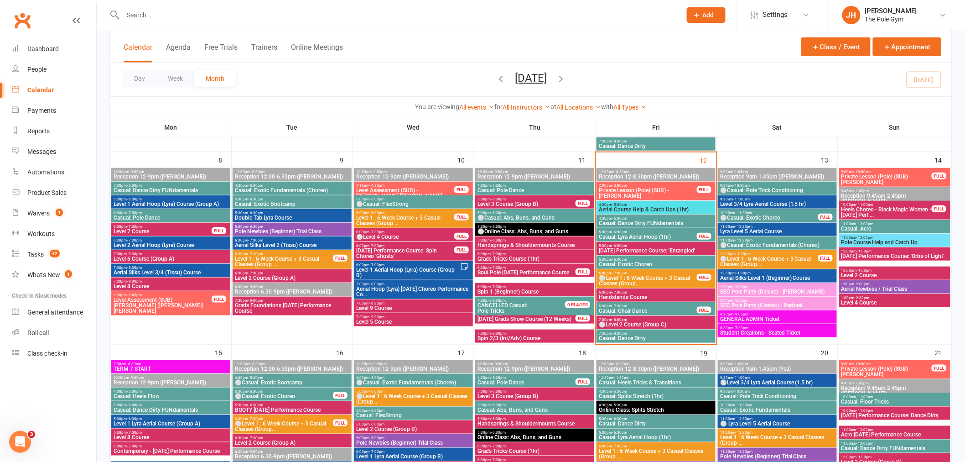
click at [621, 275] on span "⚪Level 1 : 6 Week Course + 3 Casual Classes (Group..." at bounding box center [647, 280] width 99 height 11
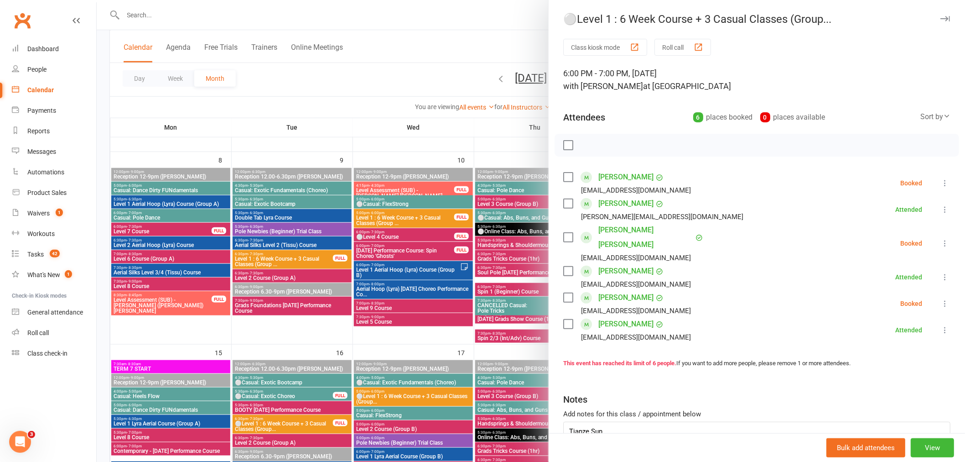
click at [612, 305] on div "sarahtodd0606@gmail.com" at bounding box center [636, 311] width 110 height 12
click at [608, 316] on link "Kalolaini Tukana" at bounding box center [625, 323] width 55 height 15
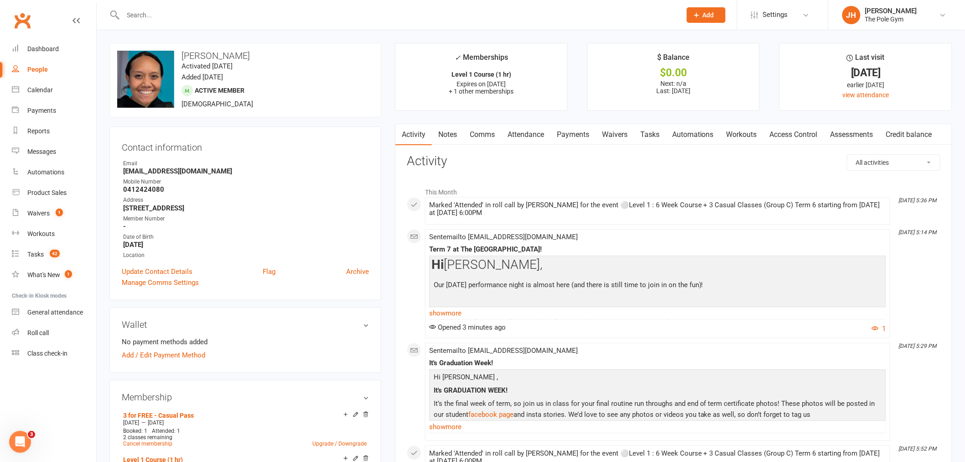
click at [487, 130] on link "Comms" at bounding box center [482, 134] width 38 height 21
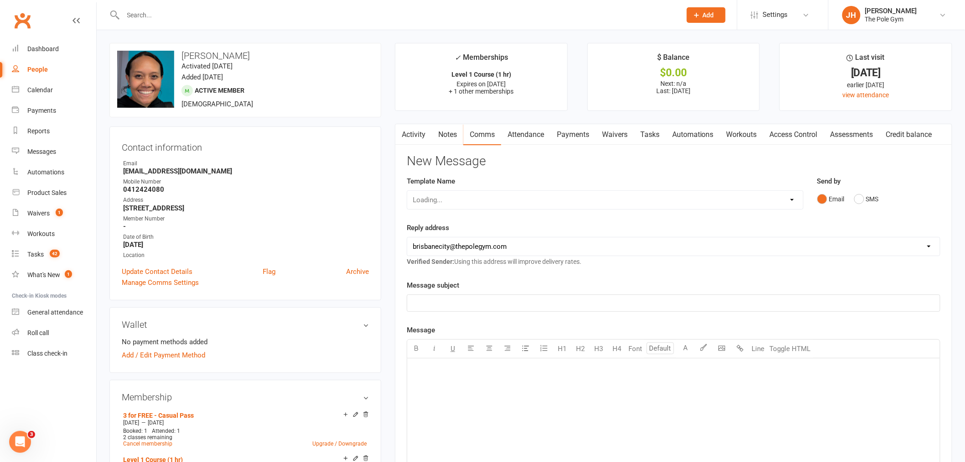
click at [470, 189] on div "Template Name Loading..." at bounding box center [605, 193] width 397 height 34
click at [474, 197] on select "Select Template [Email] Aerials are Coming Home [Email] Aerials On Albert Stree…" at bounding box center [605, 200] width 396 height 18
select select "57"
click at [407, 191] on select "Select Template [Email] Aerials are Coming Home [Email] Aerials On Albert Stree…" at bounding box center [605, 200] width 396 height 18
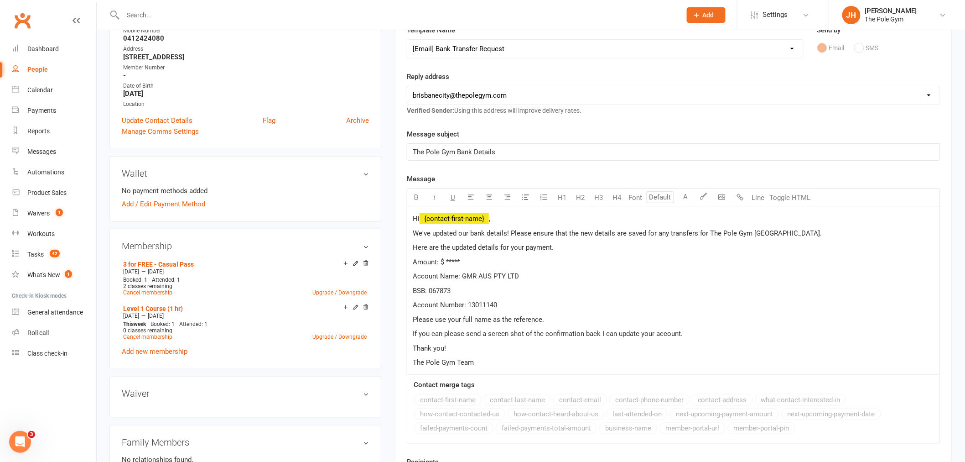
scroll to position [152, 0]
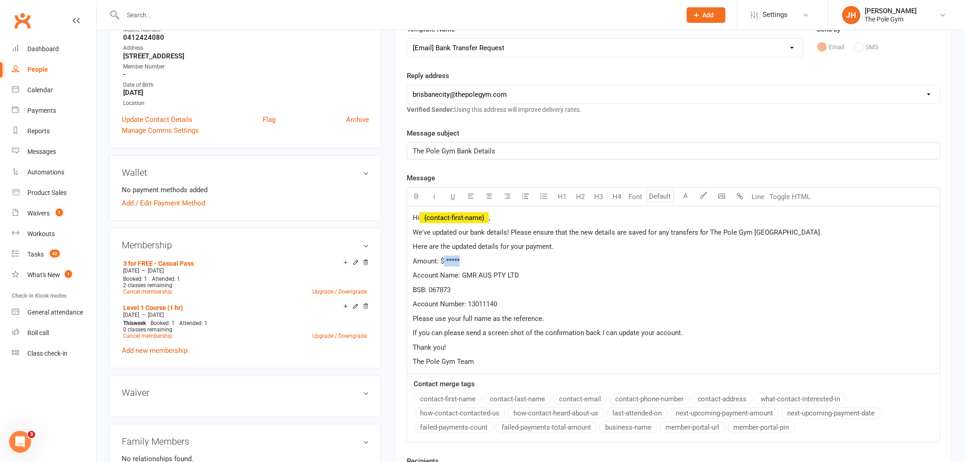
drag, startPoint x: 472, startPoint y: 262, endPoint x: 443, endPoint y: 258, distance: 29.9
click at [443, 258] on p "Amount: $ *****" at bounding box center [674, 260] width 522 height 11
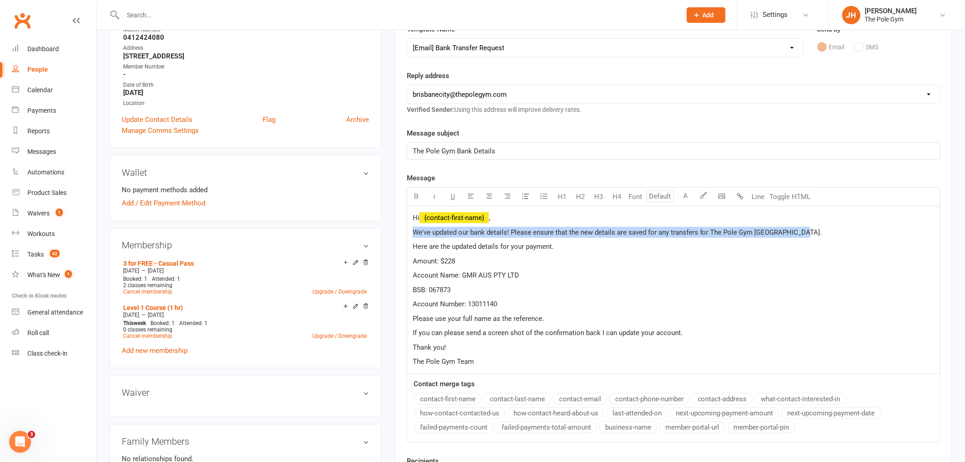
drag, startPoint x: 804, startPoint y: 234, endPoint x: 394, endPoint y: 227, distance: 410.5
click at [394, 227] on main "✓ Memberships Level 1 Course (1 hr) Expires on 14th September, 2025 + 1 other m…" at bounding box center [673, 213] width 571 height 645
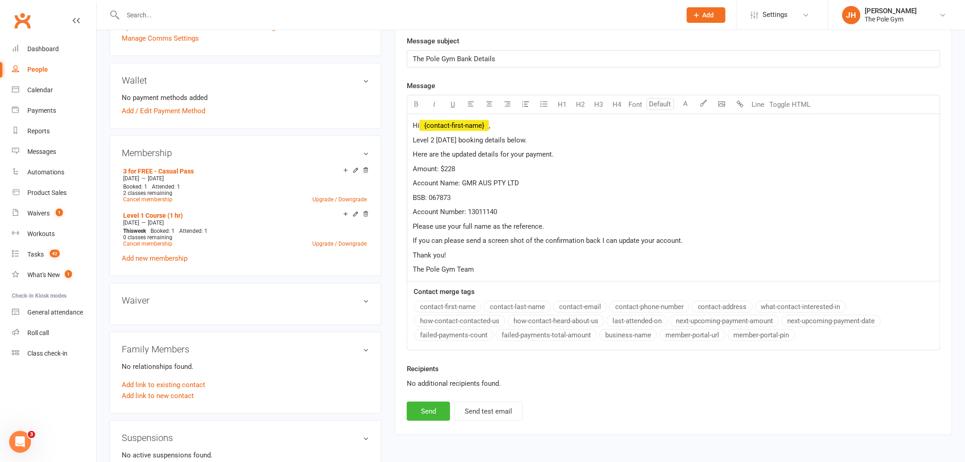
scroll to position [253, 0]
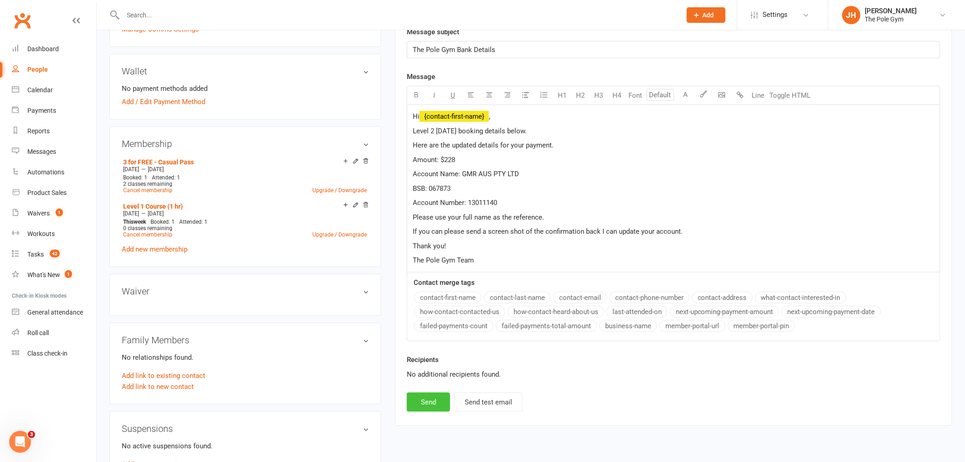
click at [435, 400] on button "Send" at bounding box center [428, 401] width 43 height 19
select select
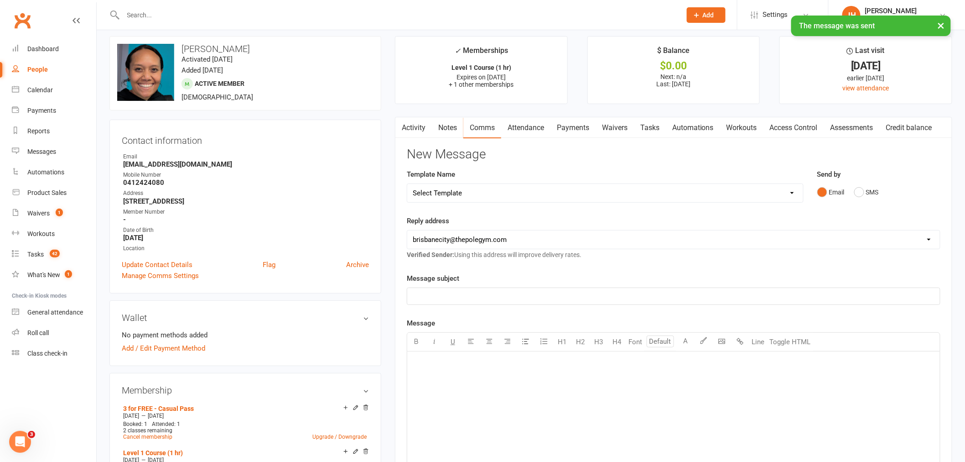
scroll to position [0, 0]
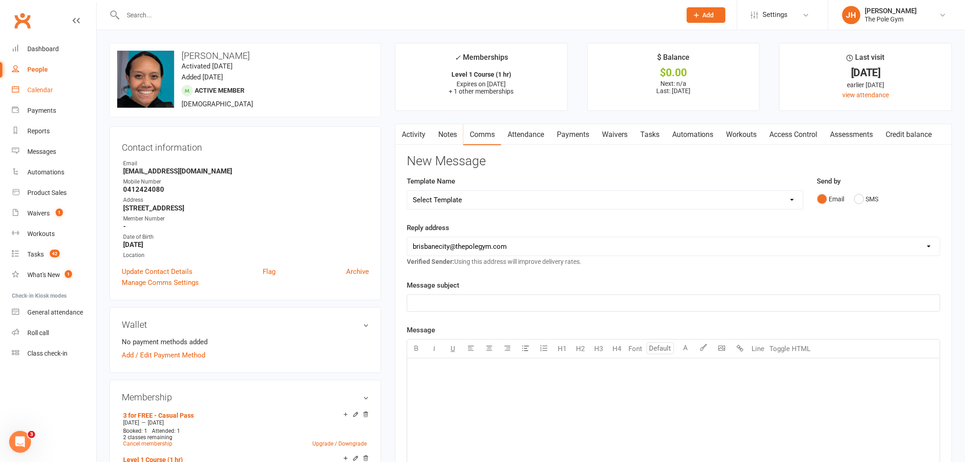
click at [55, 92] on link "Calendar" at bounding box center [54, 90] width 84 height 21
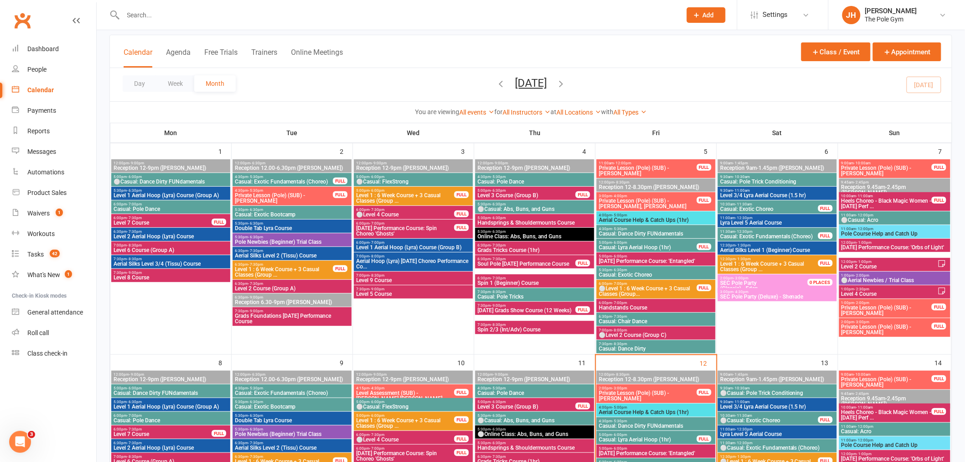
scroll to position [354, 0]
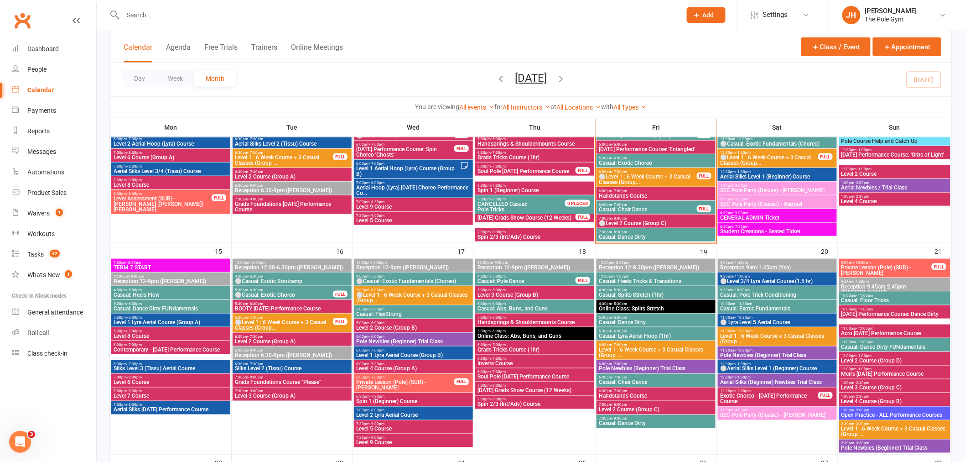
click at [255, 317] on span "- 7:30pm" at bounding box center [255, 317] width 15 height 4
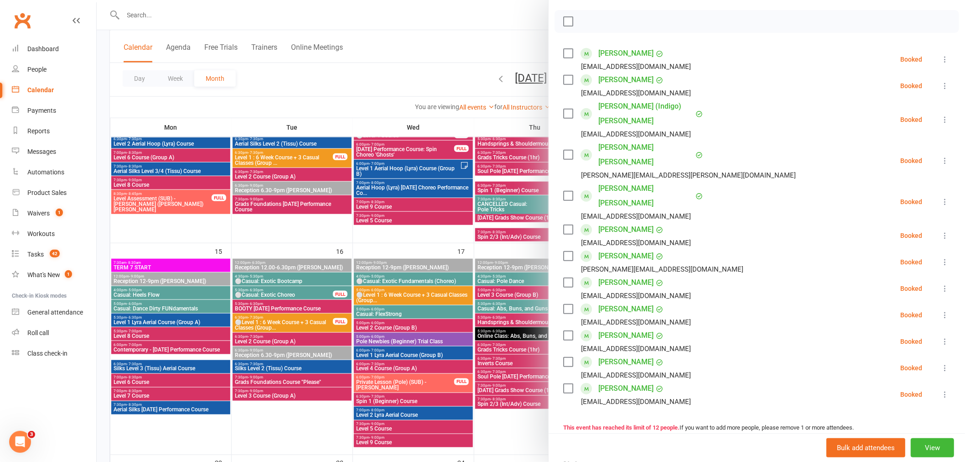
scroll to position [101, 0]
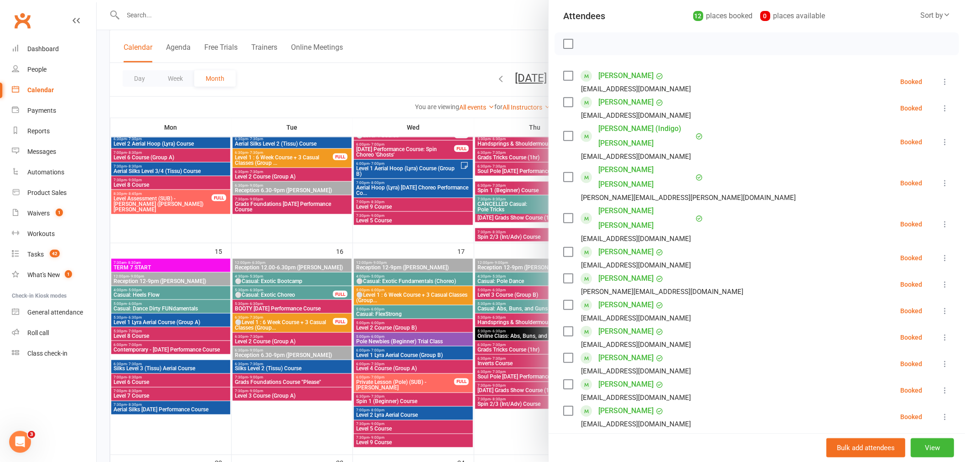
click at [321, 307] on div at bounding box center [531, 231] width 868 height 462
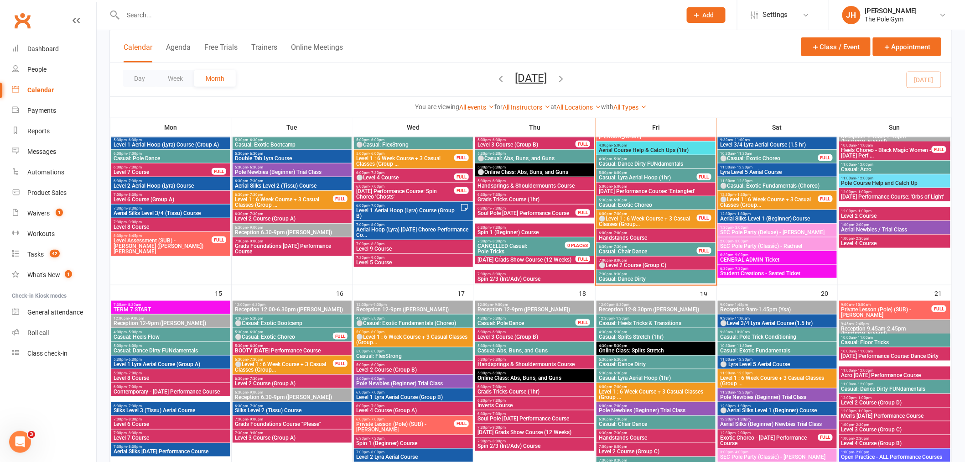
scroll to position [253, 0]
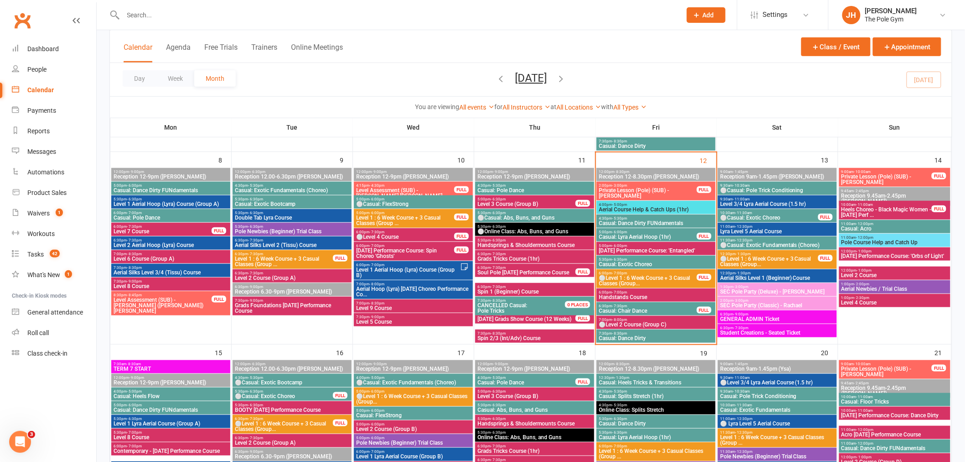
click at [279, 256] on span "Level 1 : 6 Week Course + 3 Casual Classes (Group ..." at bounding box center [283, 261] width 99 height 11
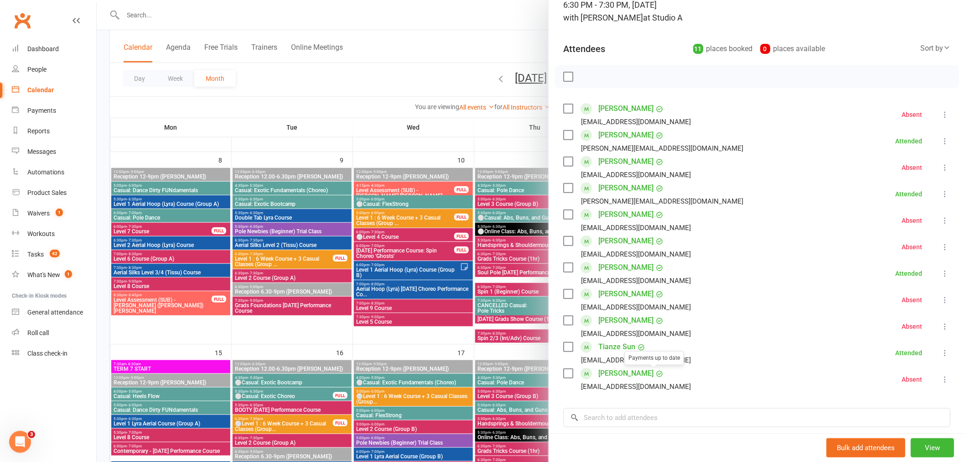
scroll to position [51, 0]
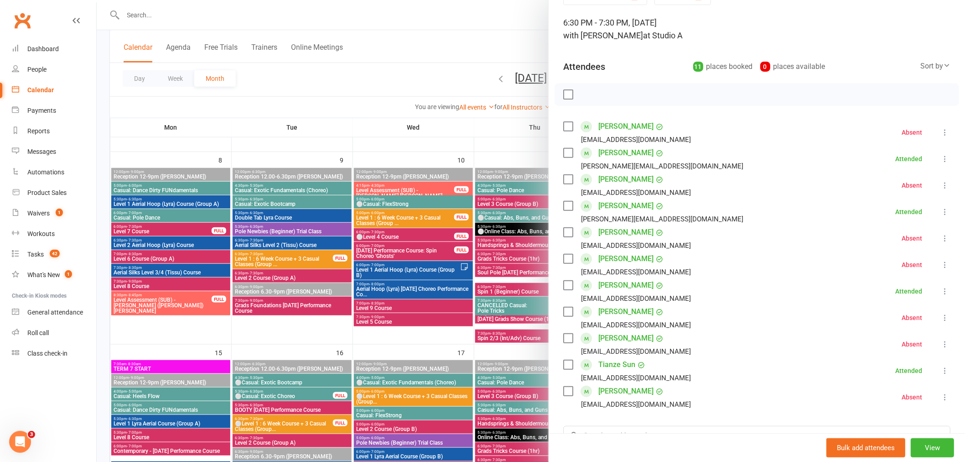
drag, startPoint x: 659, startPoint y: 201, endPoint x: 596, endPoint y: 202, distance: 63.4
click at [598, 202] on div "Josephine Caumeil" at bounding box center [630, 205] width 65 height 15
copy link "Josephine Caumeil"
click at [272, 296] on div at bounding box center [531, 231] width 868 height 462
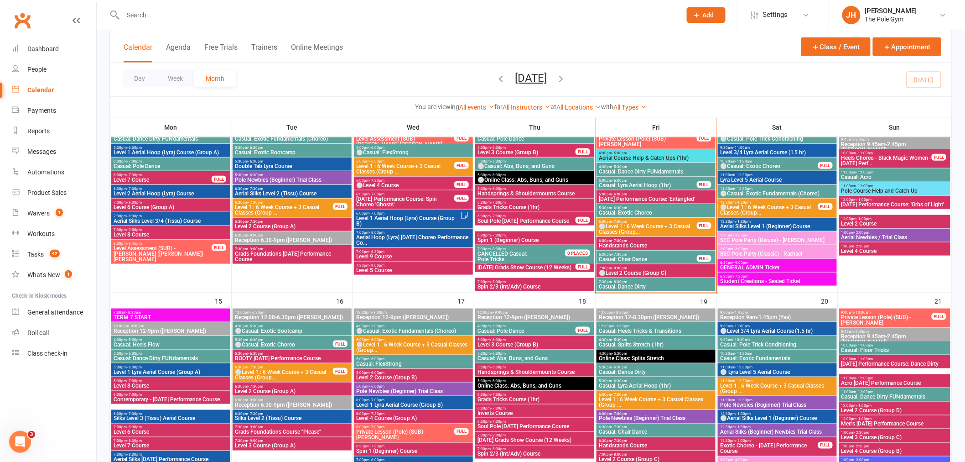
scroll to position [304, 0]
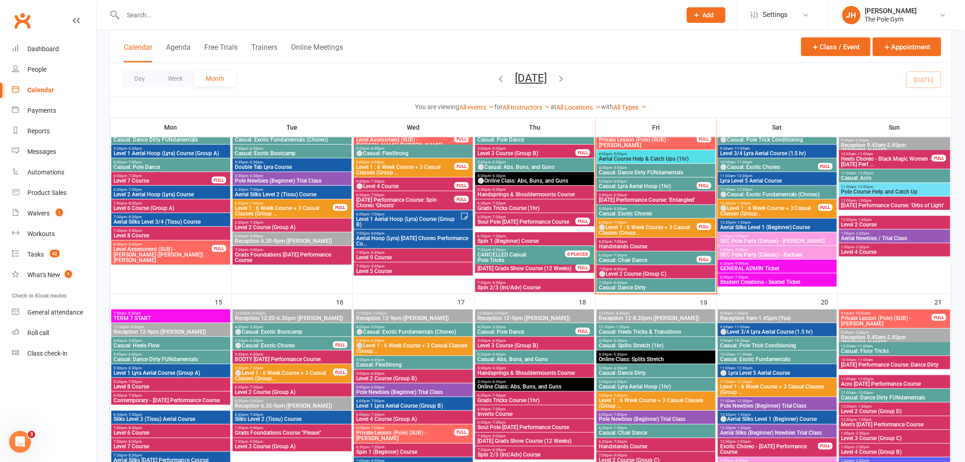
click at [622, 224] on span "⚪Level 1 : 6 Week Course + 3 Casual Classes (Group..." at bounding box center [647, 229] width 99 height 11
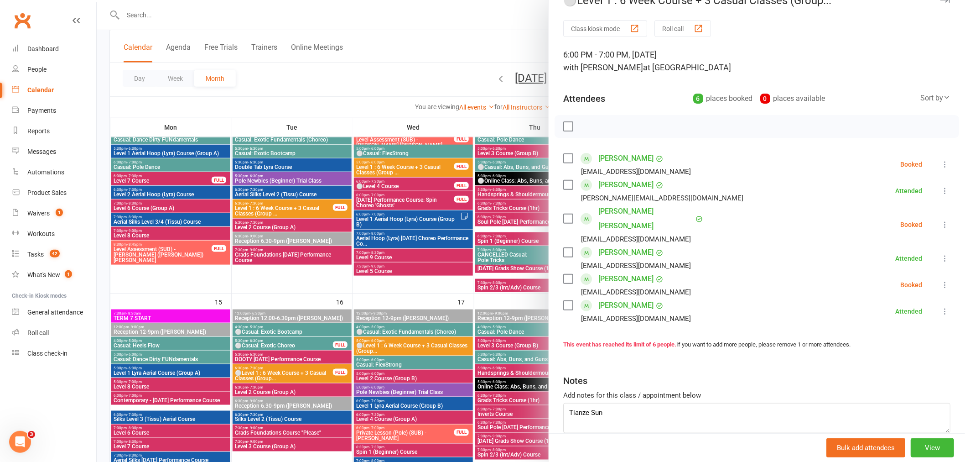
scroll to position [49, 0]
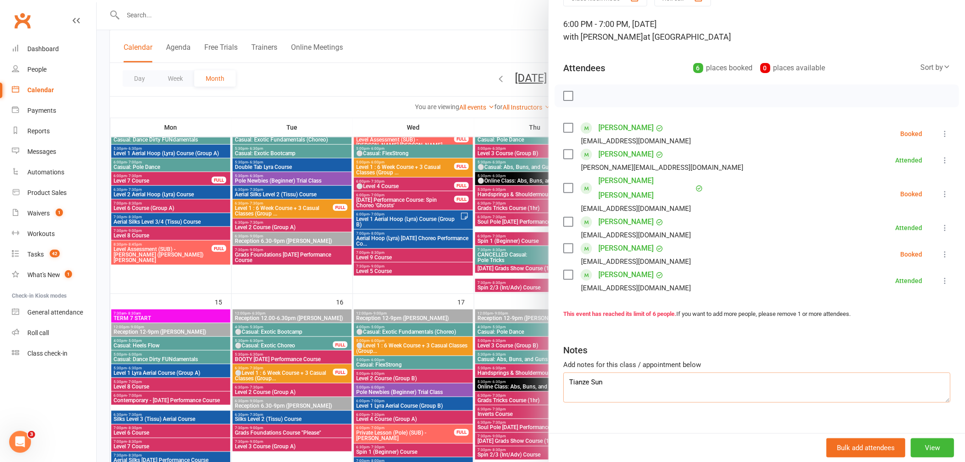
click at [625, 372] on textarea "Tianze Sun" at bounding box center [756, 387] width 387 height 30
paste textarea "Josephine Caumeil"
type textarea "Tianze Sun Josephine Caumeil"
click at [940, 249] on icon at bounding box center [944, 253] width 9 height 9
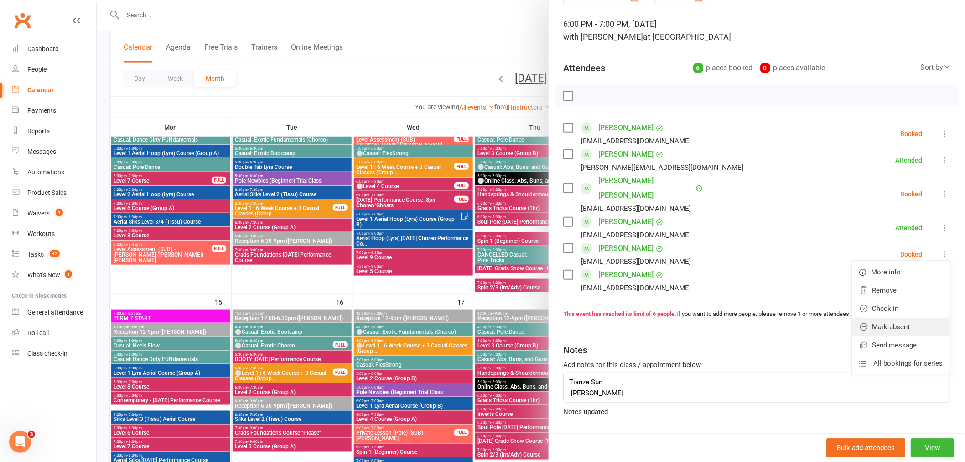
click at [897, 317] on link "Mark absent" at bounding box center [901, 326] width 98 height 18
click at [939, 188] on button at bounding box center [944, 193] width 11 height 11
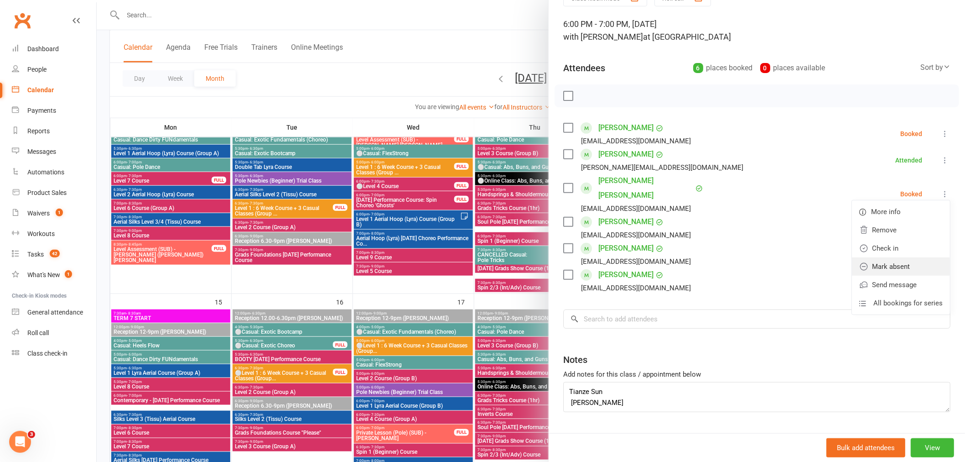
click at [883, 257] on link "Mark absent" at bounding box center [901, 266] width 98 height 18
click at [936, 135] on div "Class kiosk mode Roll call 6:00 PM - 7:00 PM, Friday, September, 12, 2025 with …" at bounding box center [757, 224] width 416 height 468
click at [940, 132] on icon at bounding box center [944, 133] width 9 height 9
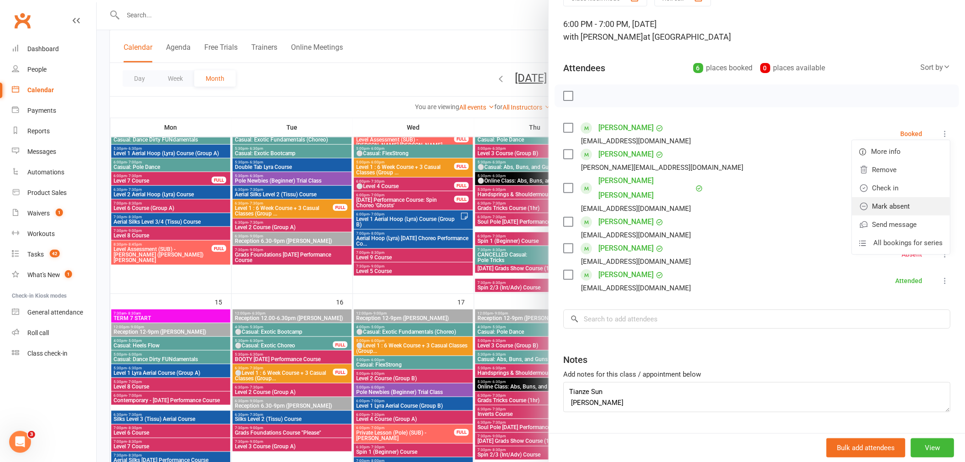
click at [891, 197] on link "Mark absent" at bounding box center [901, 206] width 98 height 18
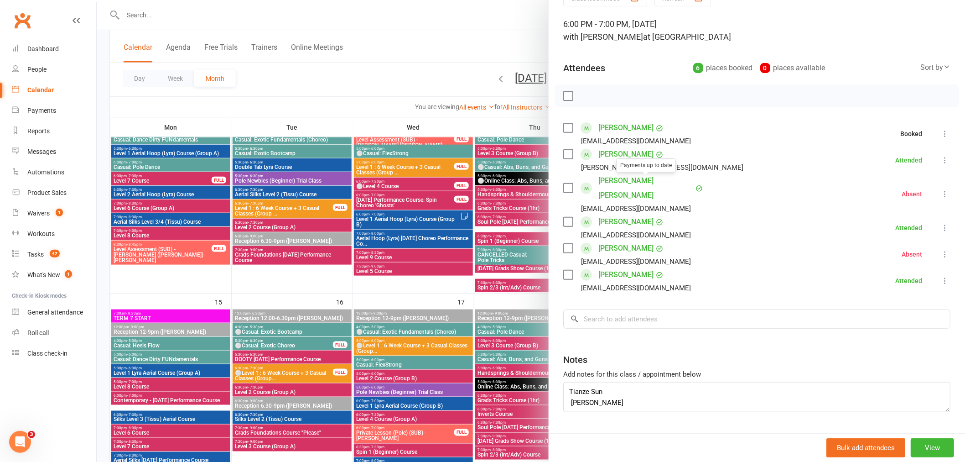
click at [422, 170] on div at bounding box center [531, 231] width 868 height 462
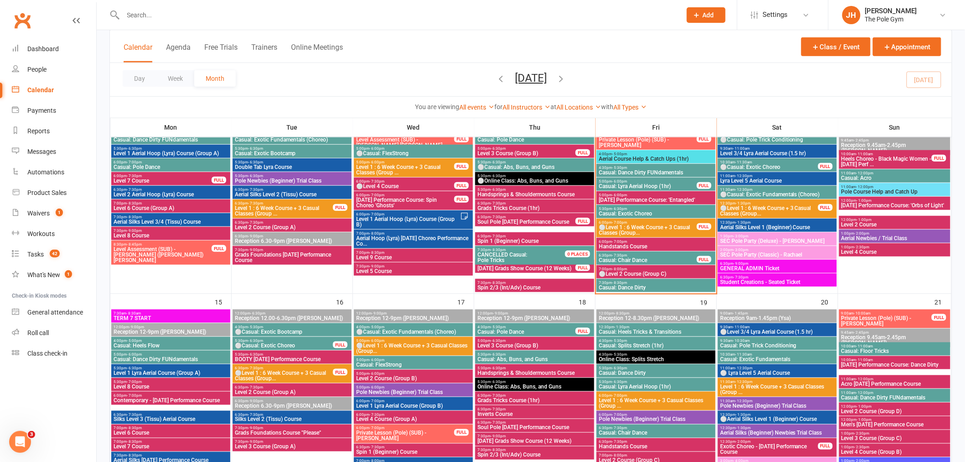
click at [630, 226] on span "⚪Level 1 : 6 Week Course + 3 Casual Classes (Group..." at bounding box center [647, 229] width 99 height 11
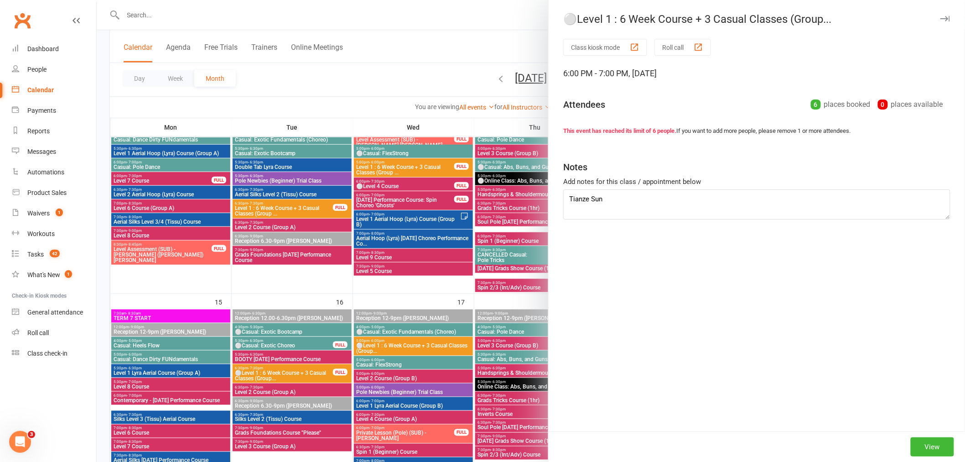
type textarea "Tianze Sun Josephine Caumeil"
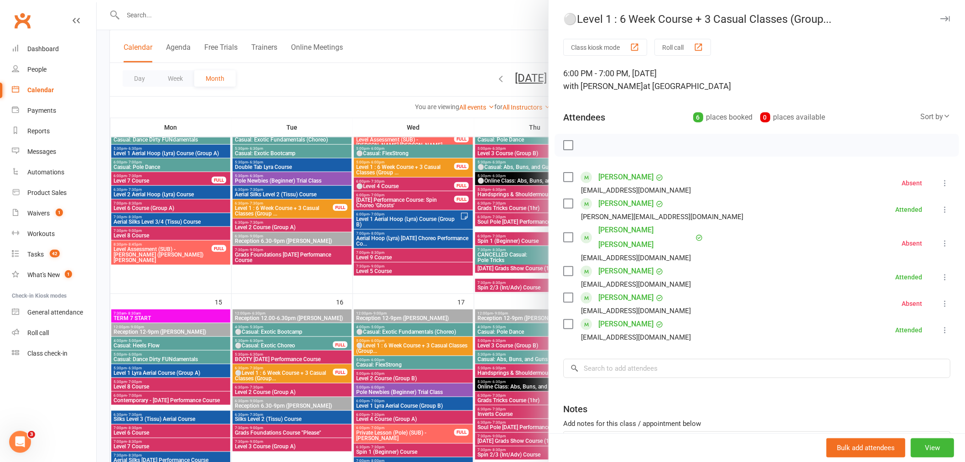
click at [939, 240] on button at bounding box center [944, 243] width 11 height 11
click at [859, 293] on icon at bounding box center [863, 297] width 9 height 9
click at [197, 290] on div at bounding box center [531, 231] width 868 height 462
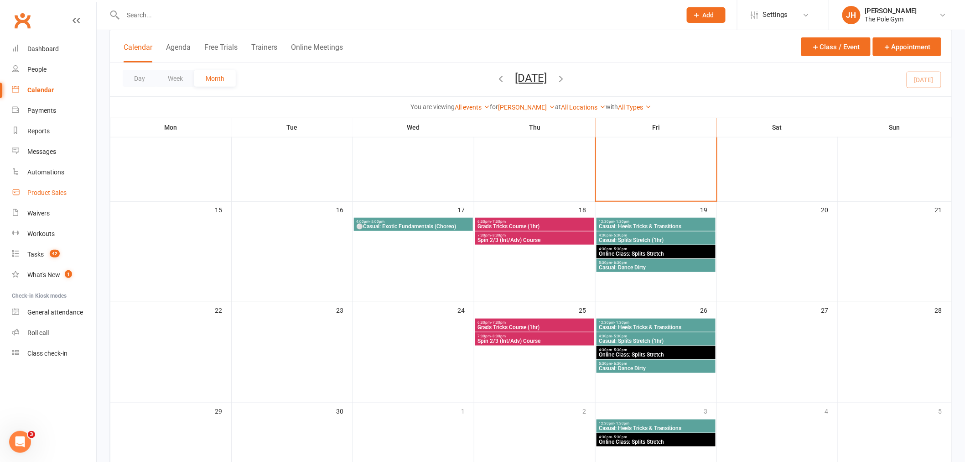
click at [30, 195] on div "Product Sales" at bounding box center [46, 192] width 39 height 7
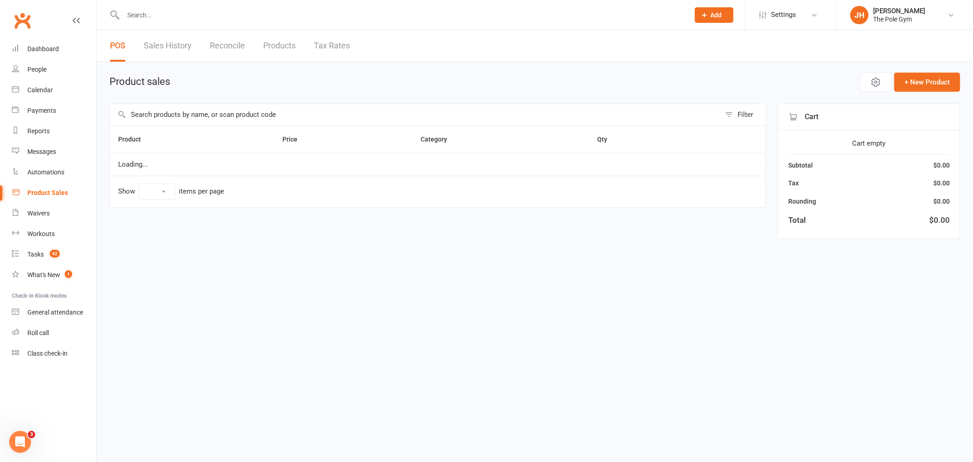
select select "10"
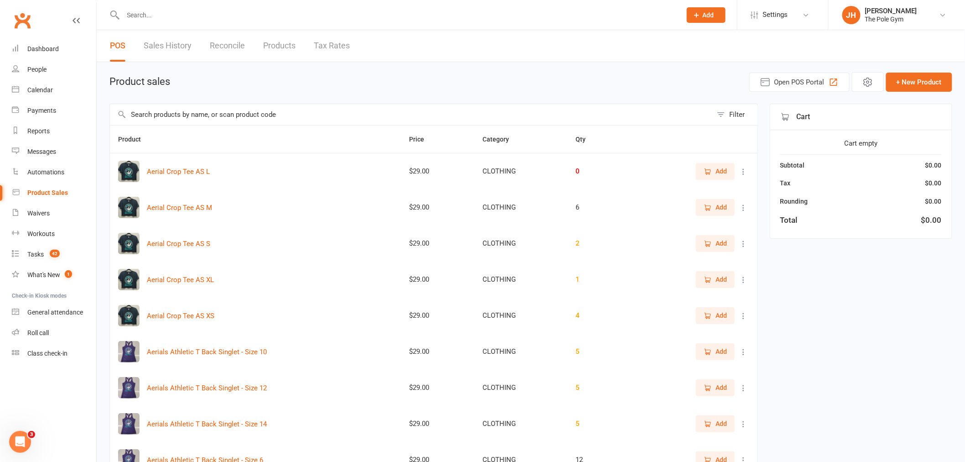
click at [295, 107] on input "text" at bounding box center [411, 114] width 602 height 21
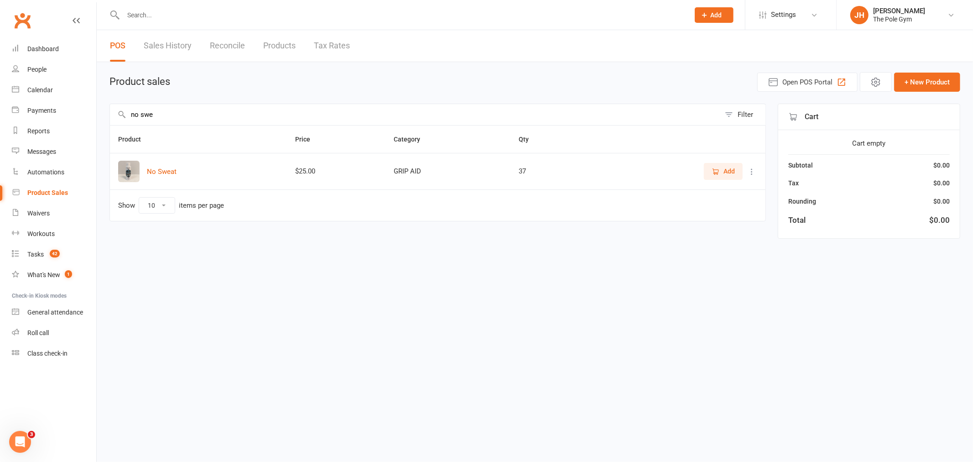
type input "no swe"
click at [718, 169] on icon "button" at bounding box center [715, 171] width 8 height 8
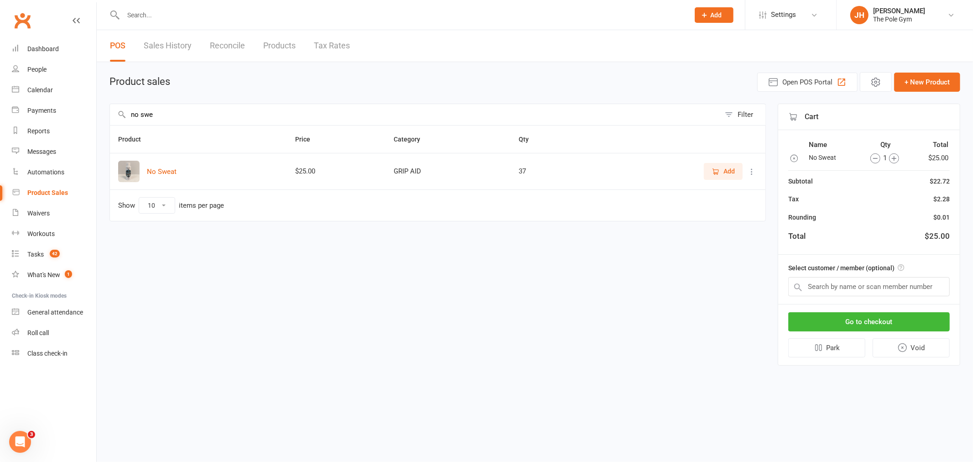
click at [817, 296] on div "Select customer / member (optional)" at bounding box center [869, 278] width 182 height 49
click at [816, 288] on input "text" at bounding box center [868, 286] width 161 height 19
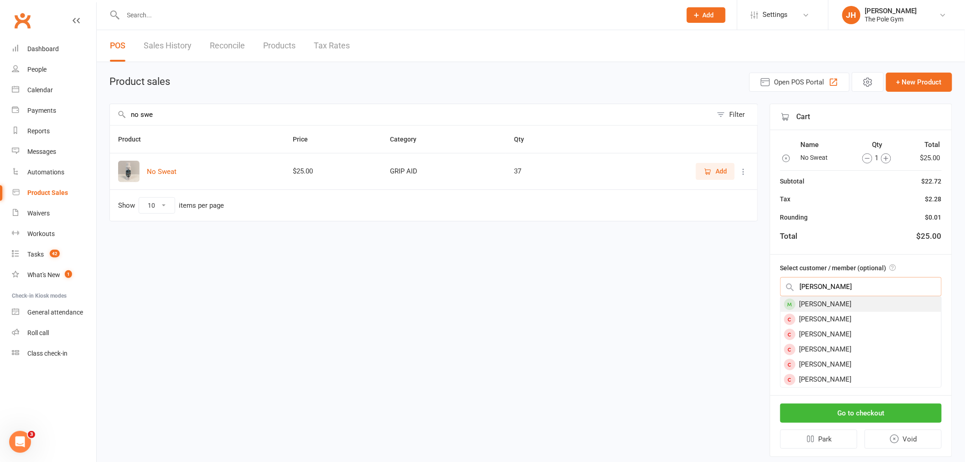
type input "[PERSON_NAME]"
click at [838, 304] on div "[PERSON_NAME]" at bounding box center [861, 303] width 161 height 15
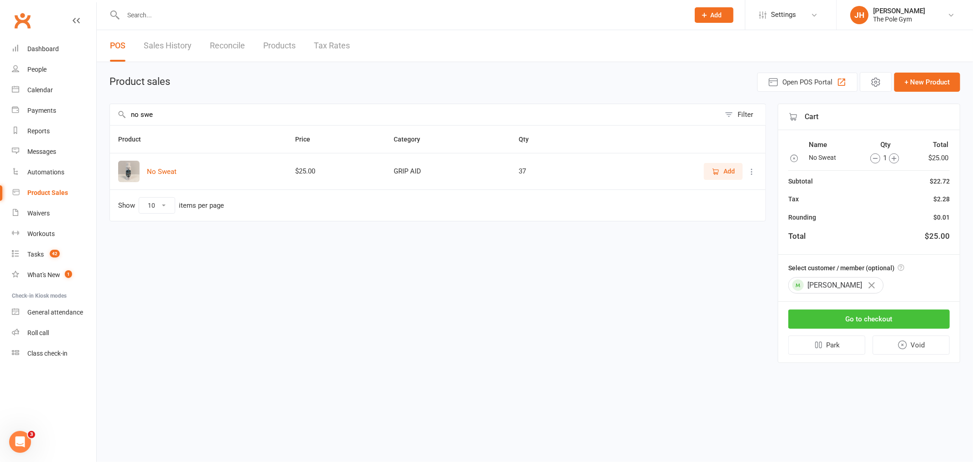
click at [846, 318] on button "Go to checkout" at bounding box center [868, 318] width 161 height 19
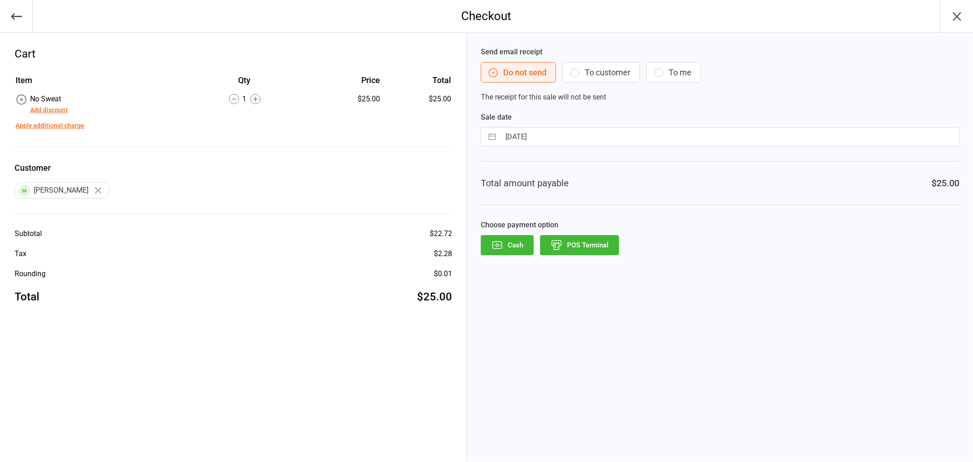
click at [592, 250] on button "POS Terminal" at bounding box center [579, 245] width 79 height 20
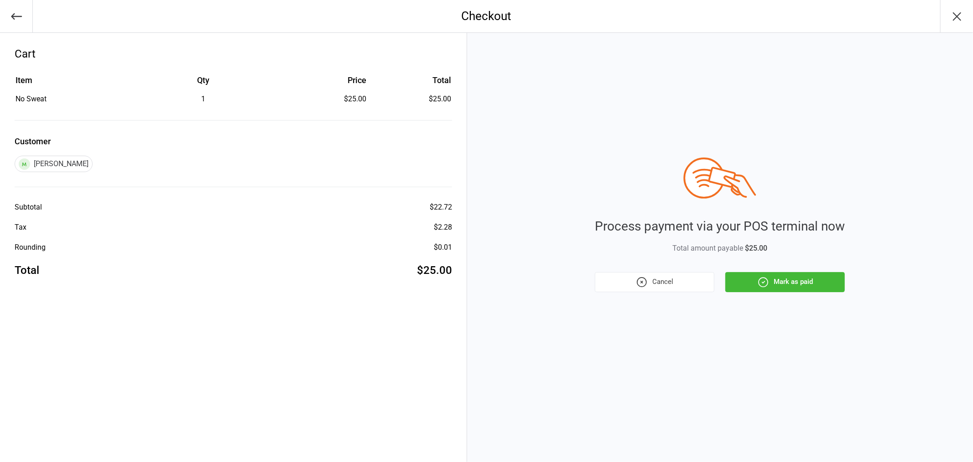
click at [788, 284] on button "Mark as paid" at bounding box center [784, 282] width 119 height 20
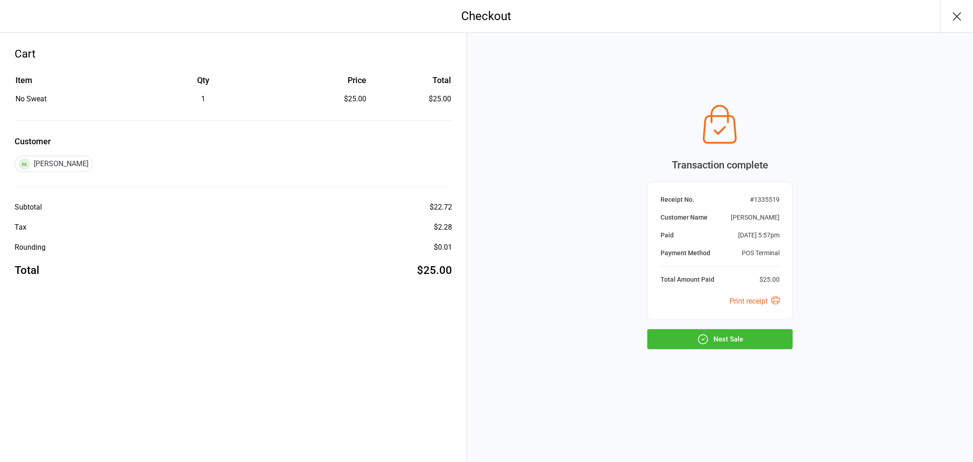
click at [709, 344] on button "Next Sale" at bounding box center [719, 339] width 145 height 20
